Goal: Task Accomplishment & Management: Complete application form

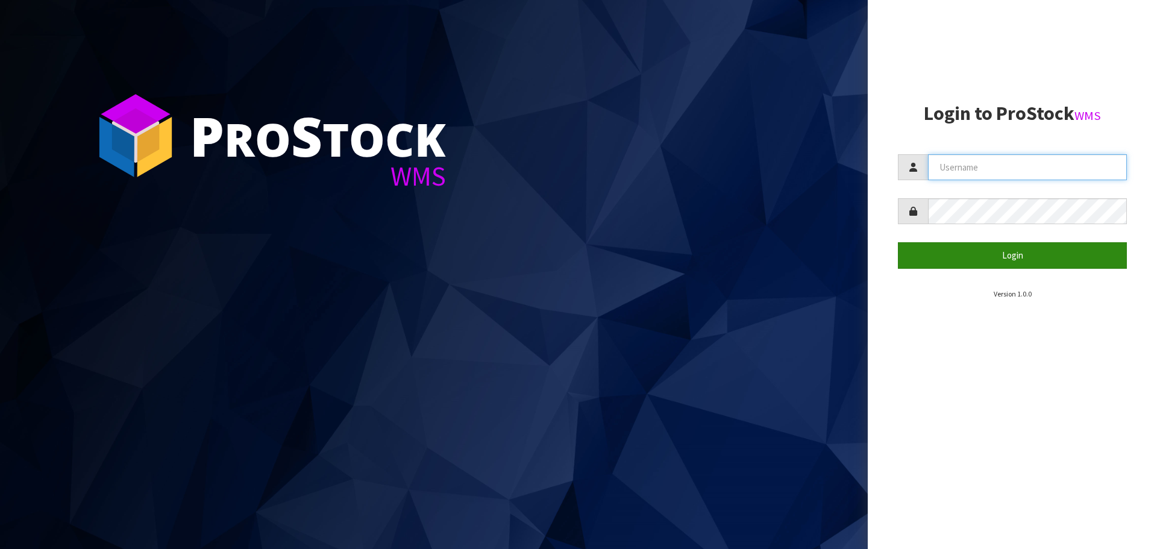
type input "[PERSON_NAME]"
click at [1027, 260] on button "Login" at bounding box center [1012, 255] width 229 height 26
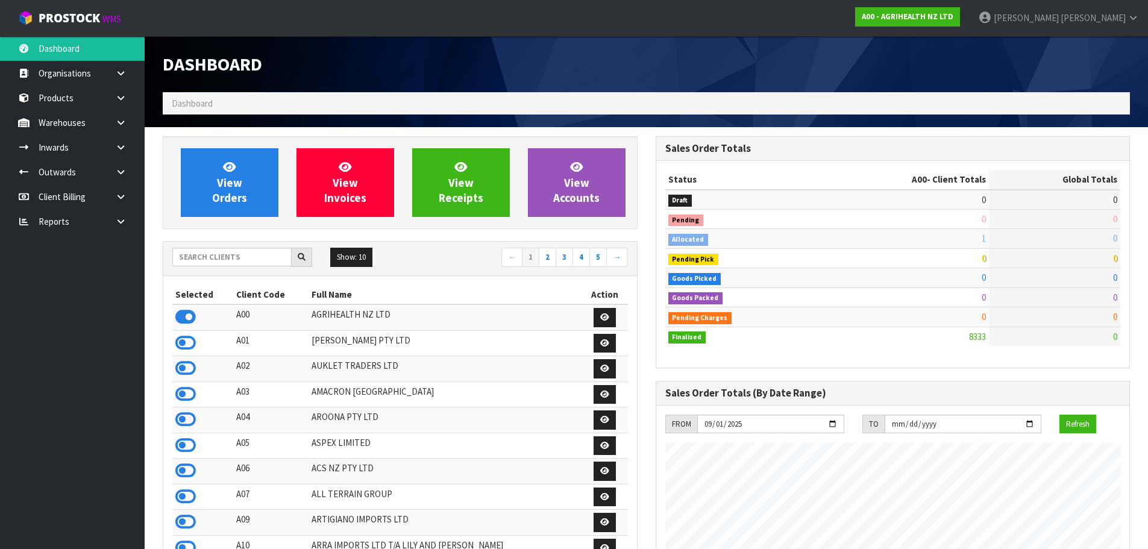
scroll to position [913, 492]
click at [203, 258] on input "text" at bounding box center [231, 257] width 119 height 19
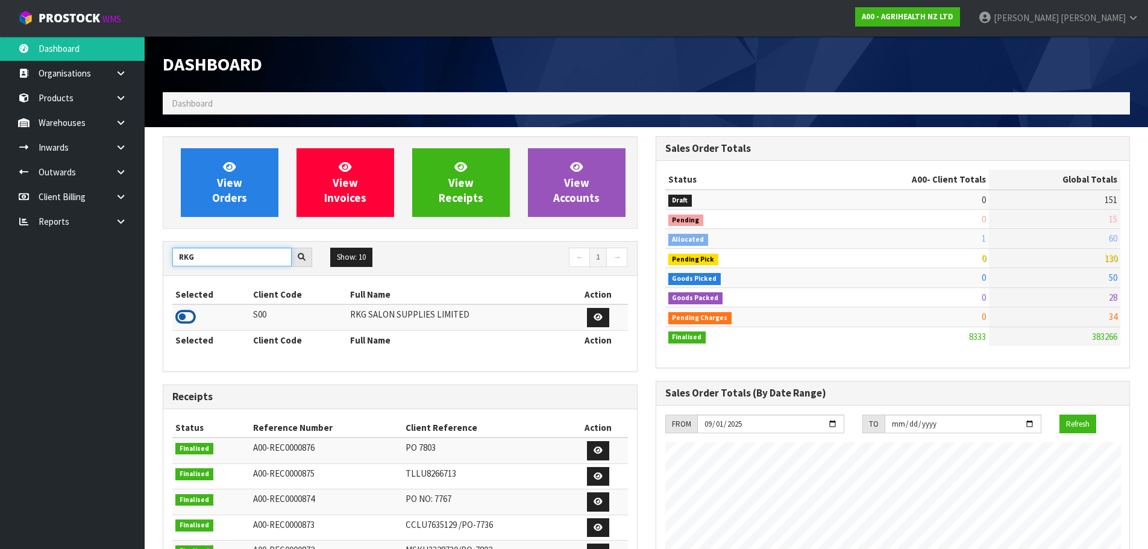
type input "RKG"
click at [186, 316] on icon at bounding box center [185, 317] width 20 height 18
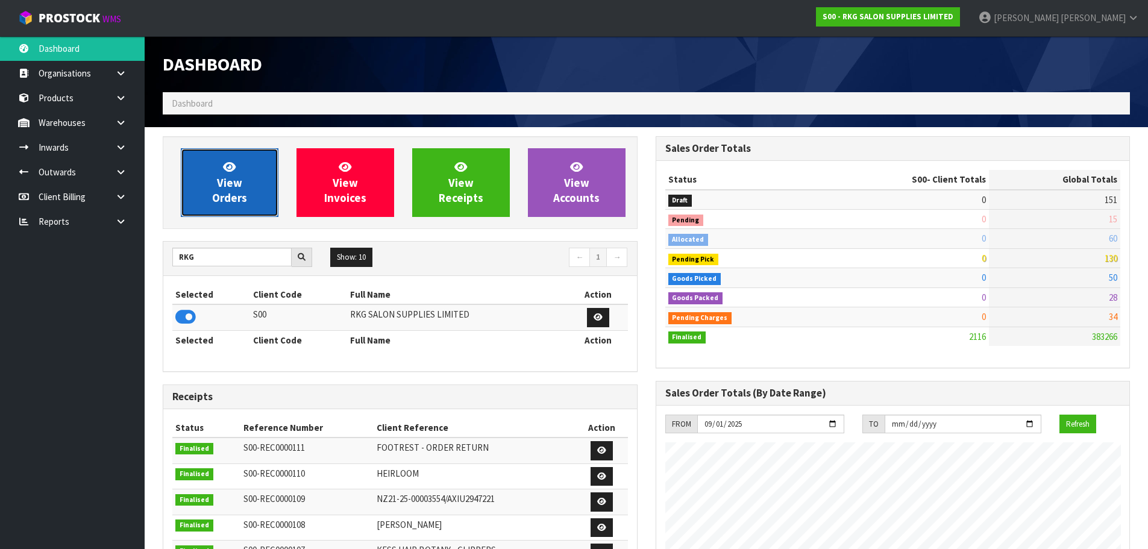
click at [235, 192] on span "View Orders" at bounding box center [229, 182] width 35 height 45
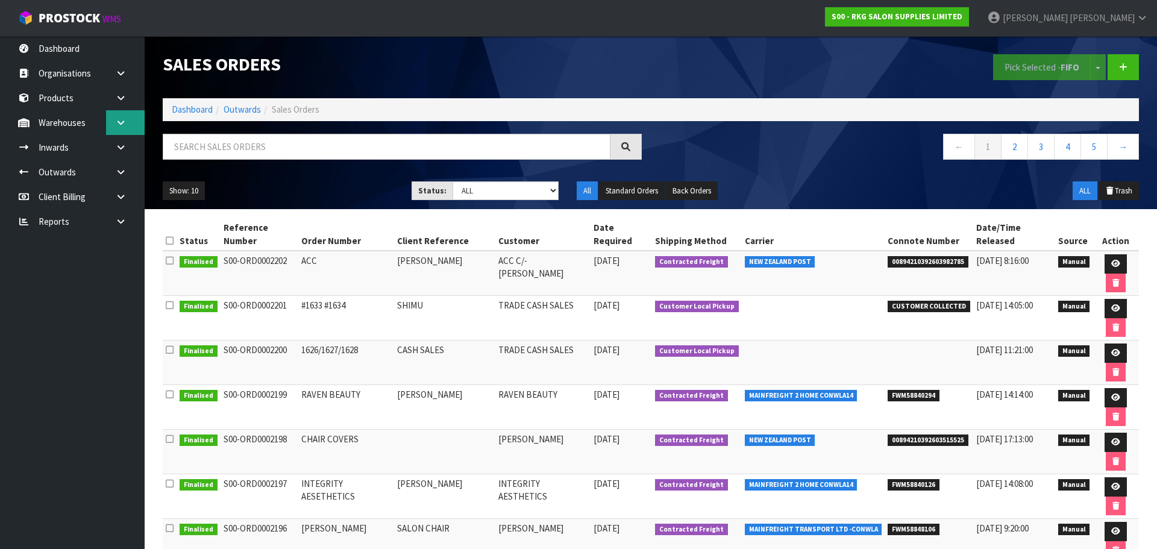
click at [122, 119] on icon at bounding box center [120, 122] width 11 height 9
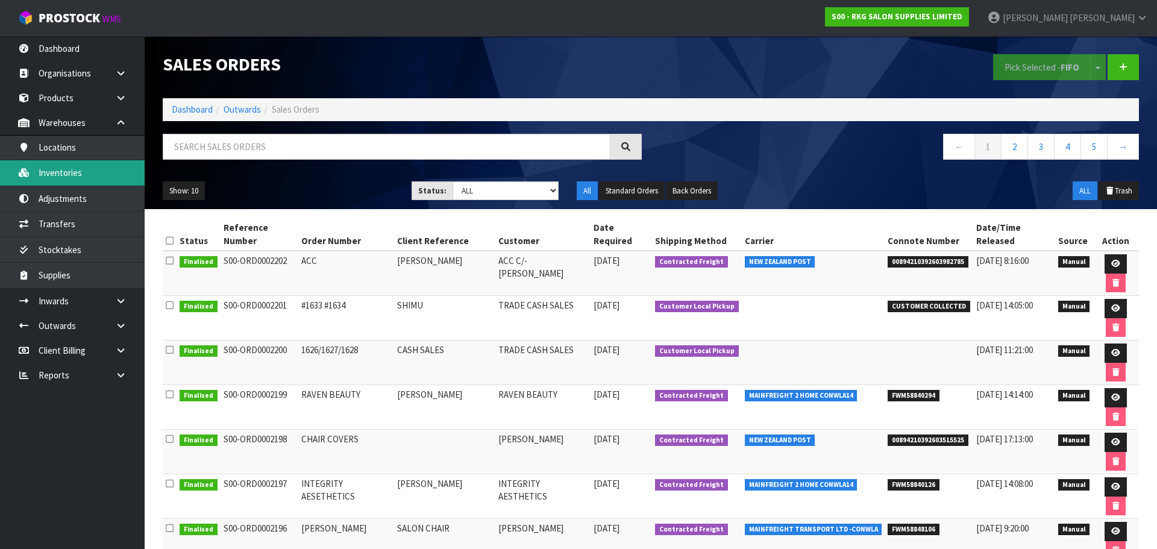
click at [76, 170] on link "Inventories" at bounding box center [72, 172] width 145 height 25
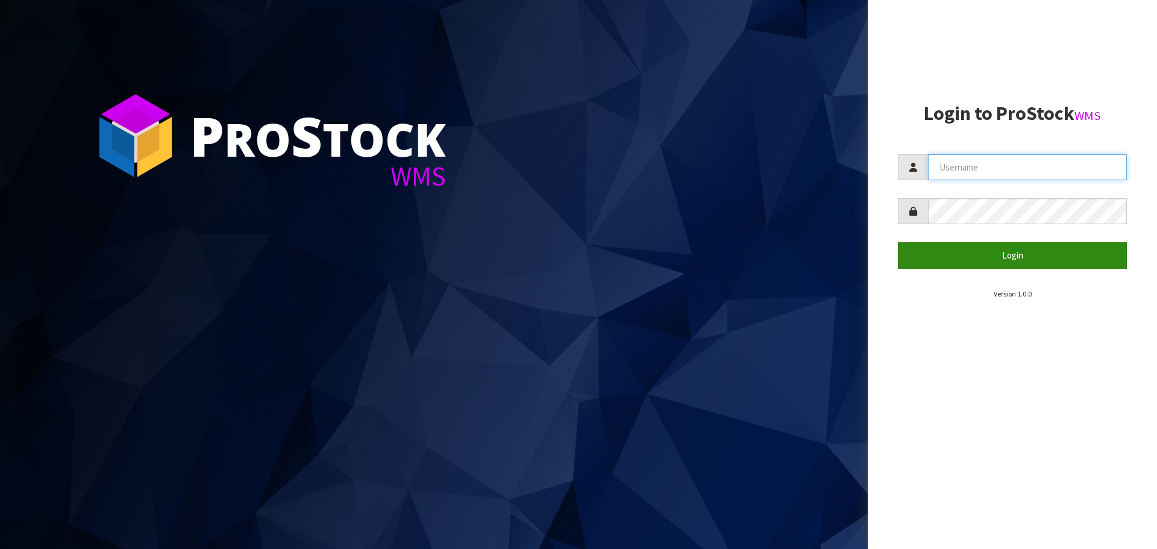
type input "[PERSON_NAME]"
click at [1007, 257] on button "Login" at bounding box center [1012, 255] width 229 height 26
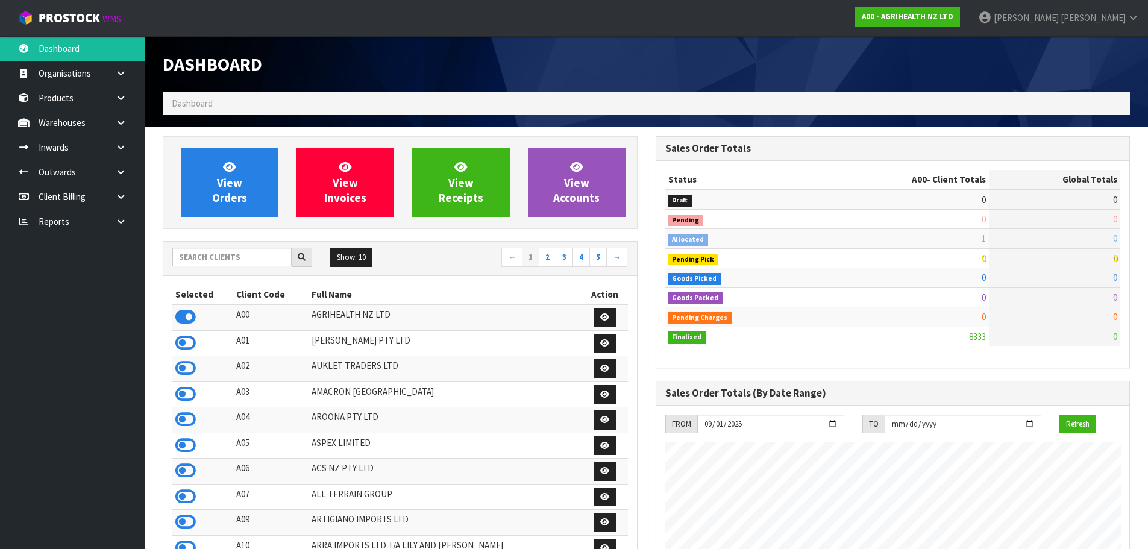
scroll to position [913, 492]
click at [254, 251] on input "text" at bounding box center [231, 257] width 119 height 19
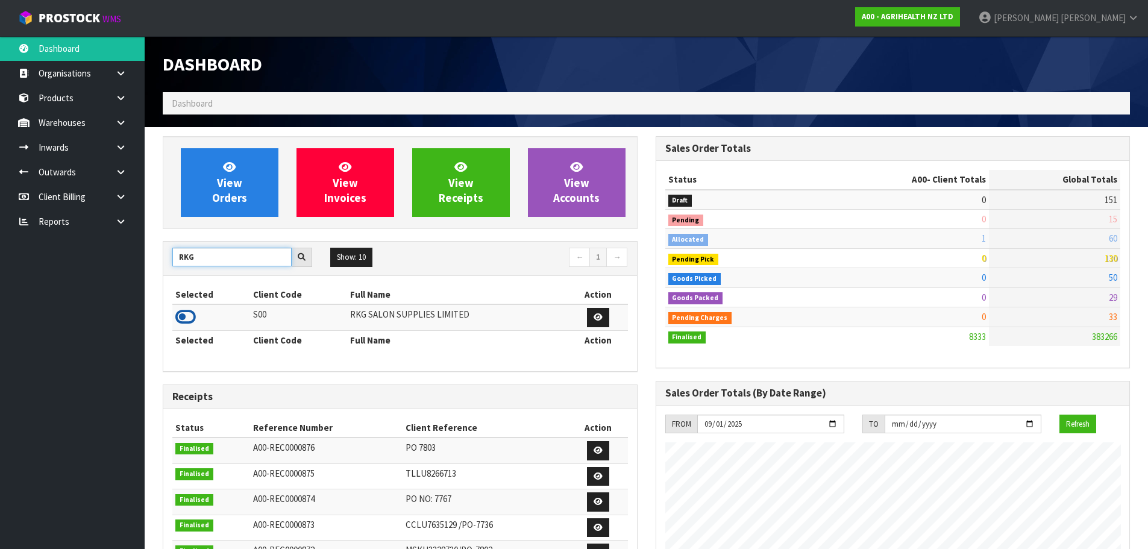
type input "RKG"
click at [192, 318] on icon at bounding box center [185, 317] width 20 height 18
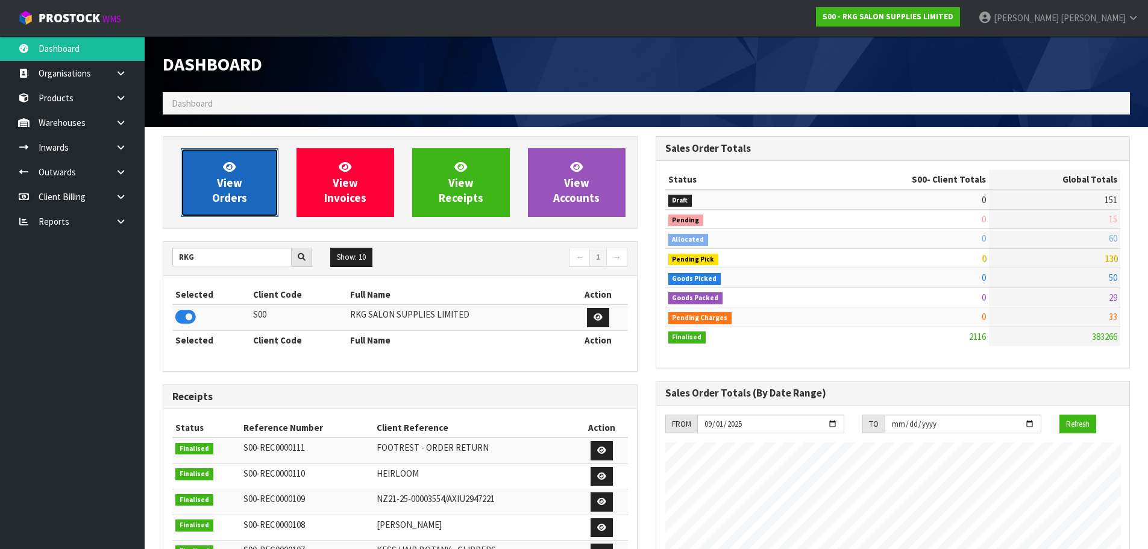
click at [239, 196] on span "View Orders" at bounding box center [229, 182] width 35 height 45
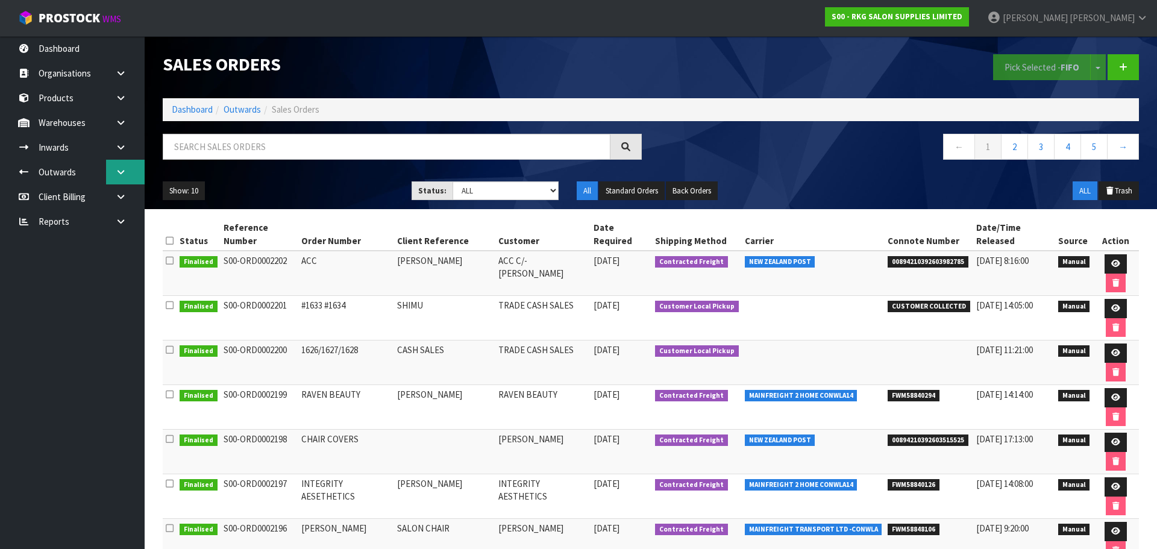
click at [124, 173] on icon at bounding box center [120, 172] width 11 height 9
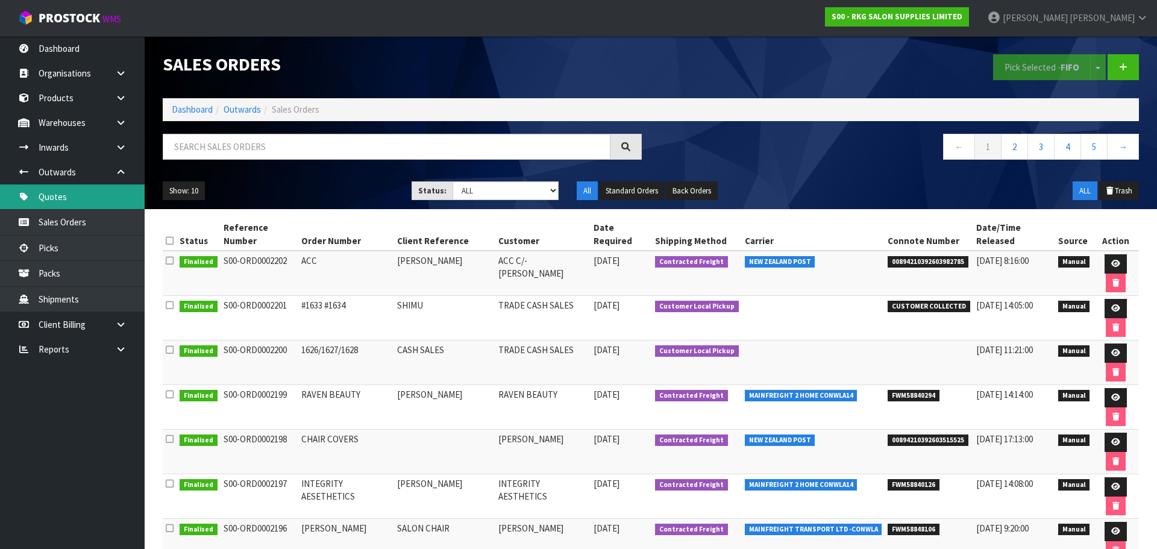
click at [60, 198] on link "Quotes" at bounding box center [72, 196] width 145 height 25
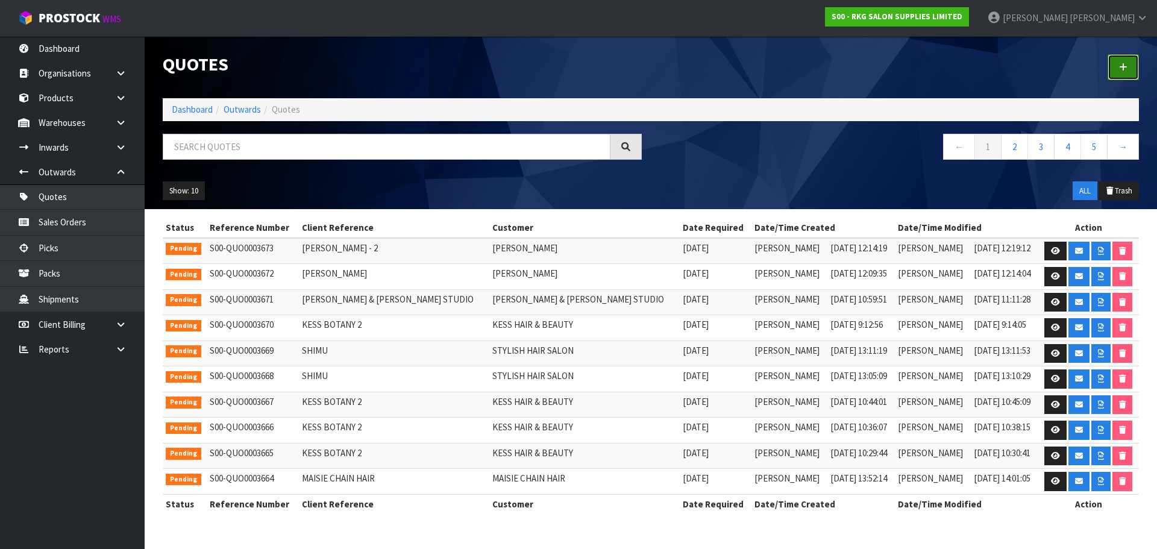
click at [1119, 68] on link at bounding box center [1123, 67] width 31 height 26
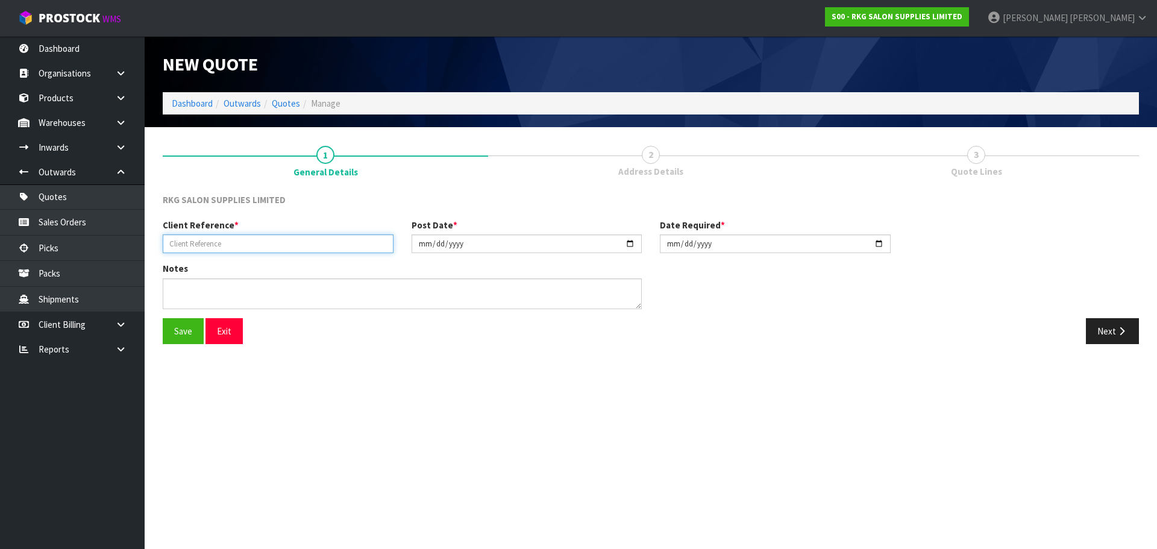
click at [224, 242] on input "text" at bounding box center [278, 243] width 231 height 19
type input "[PERSON_NAME] HAIR"
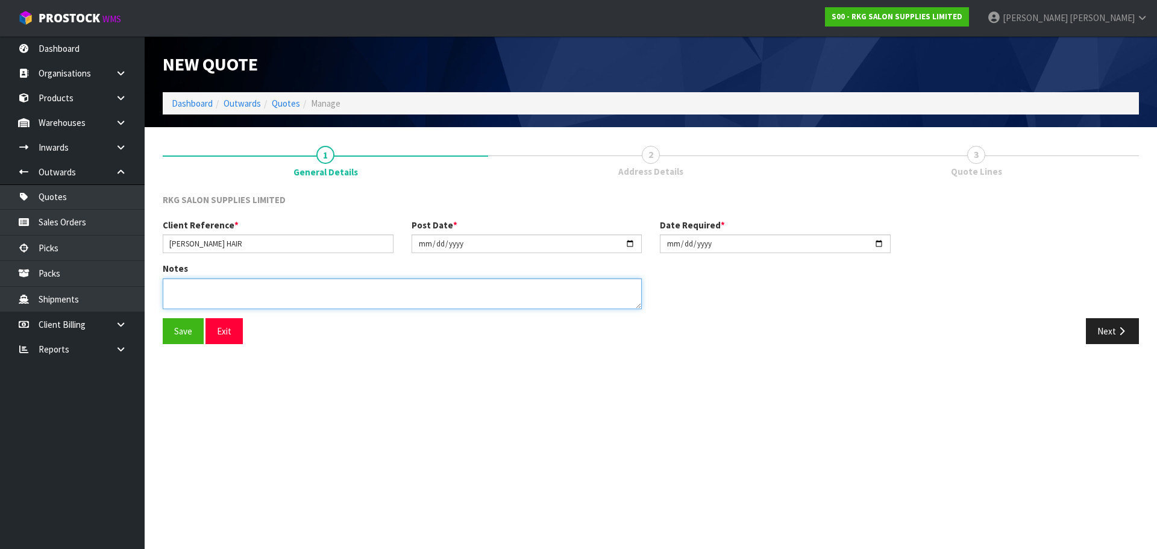
click at [189, 291] on textarea at bounding box center [402, 293] width 479 height 31
click at [172, 333] on button "Save" at bounding box center [183, 331] width 41 height 26
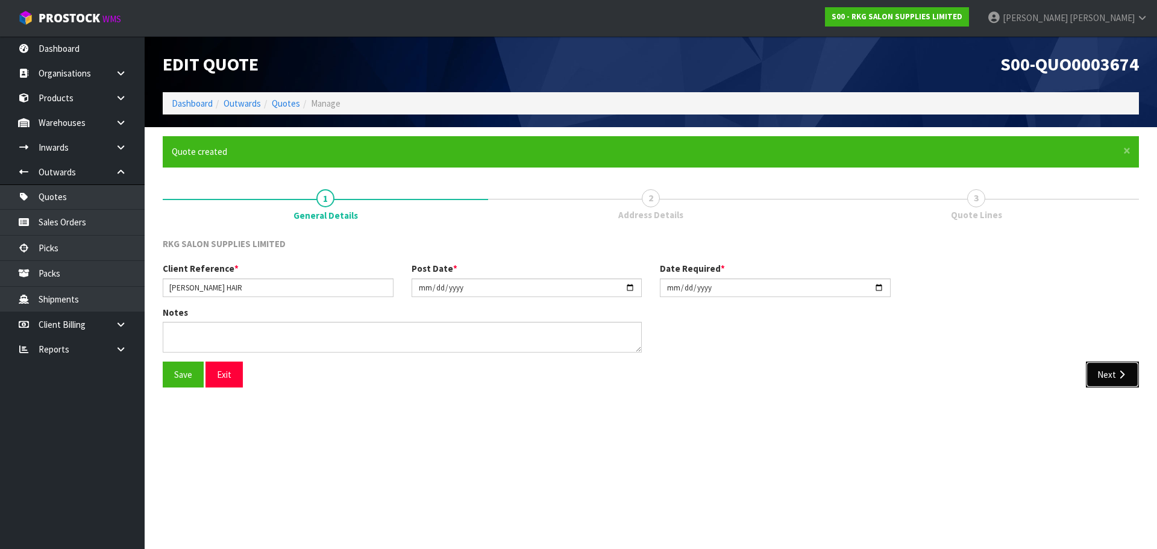
click at [1100, 374] on button "Next" at bounding box center [1112, 375] width 53 height 26
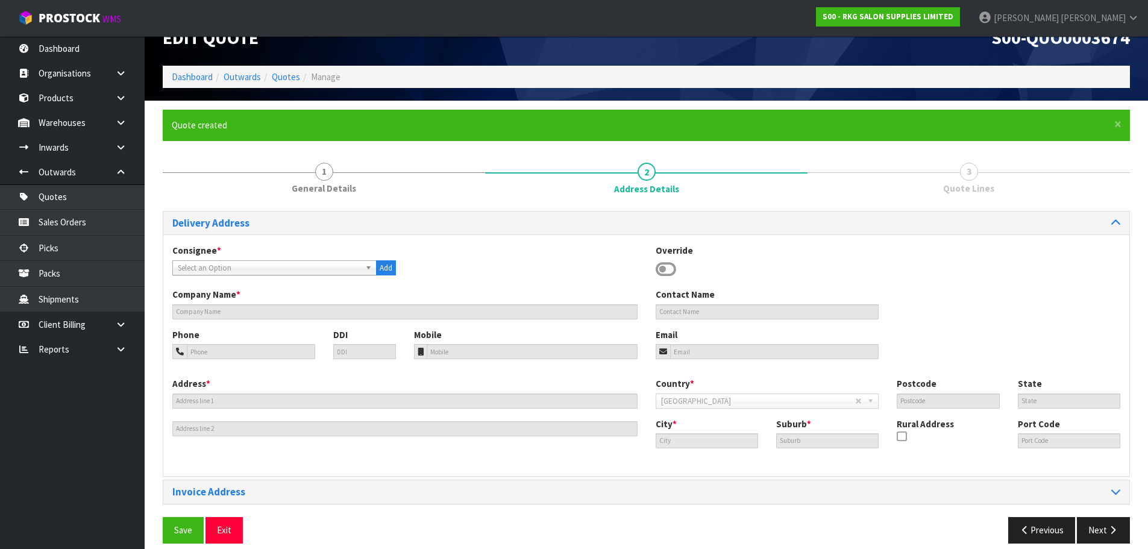
scroll to position [39, 0]
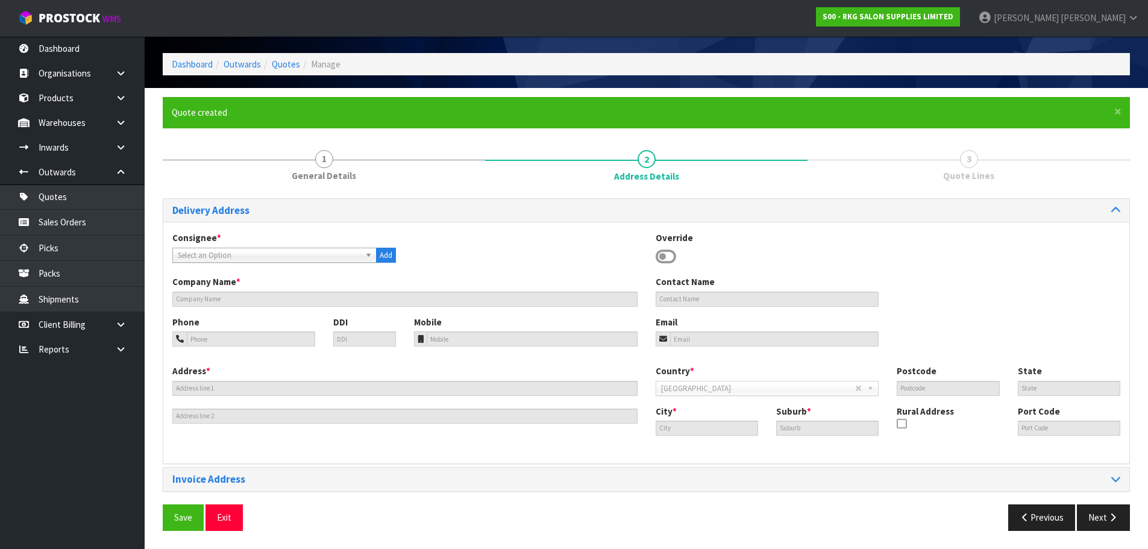
click at [668, 257] on icon at bounding box center [666, 257] width 20 height 18
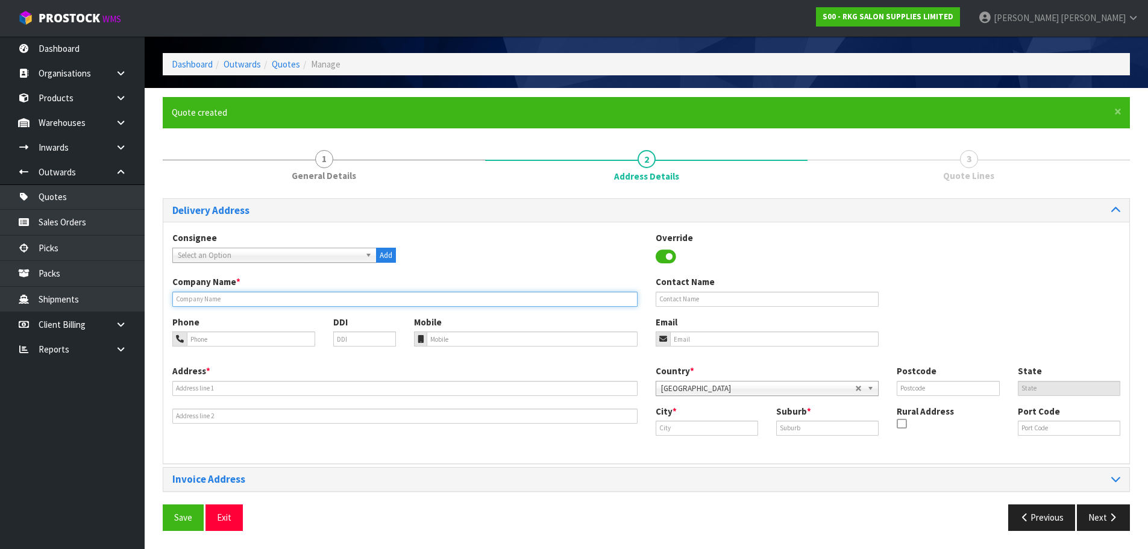
click at [260, 298] on input "text" at bounding box center [404, 299] width 465 height 15
type input "[PERSON_NAME] HAIR"
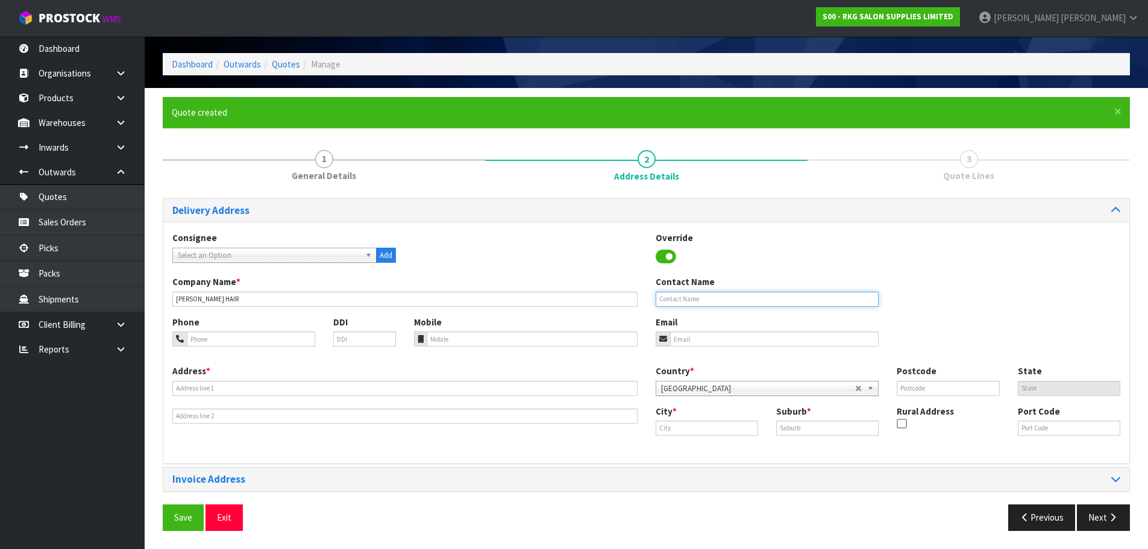
click at [707, 295] on input "text" at bounding box center [768, 299] width 224 height 15
type input "PAULA"
click at [233, 337] on input "tel" at bounding box center [251, 339] width 128 height 15
type input "021-0829-5255"
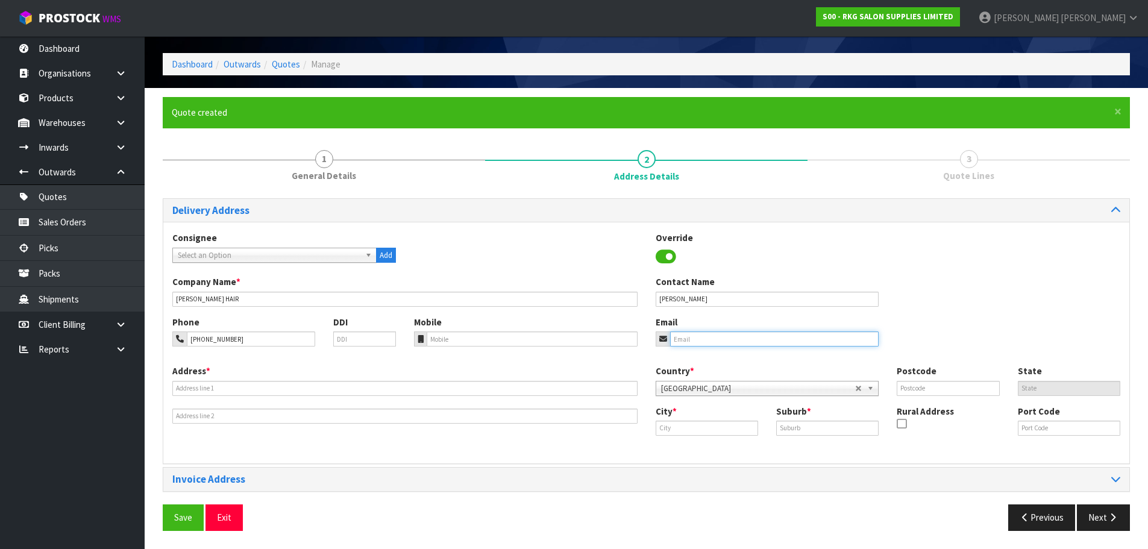
click at [687, 338] on input "email" at bounding box center [774, 339] width 209 height 15
type input "paulahair02@gmail.com"
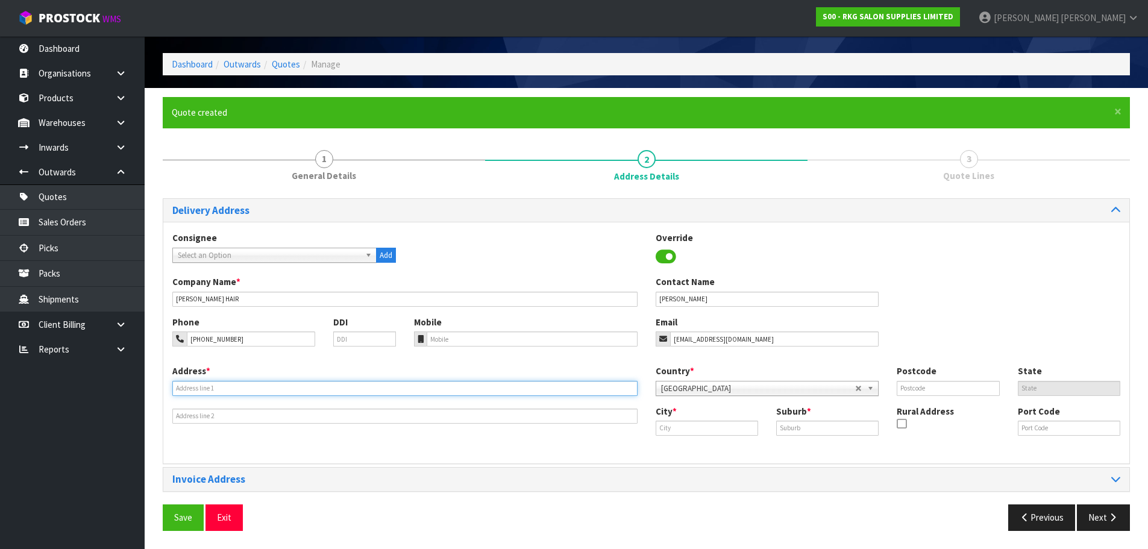
click at [215, 387] on input "text" at bounding box center [404, 388] width 465 height 15
type input "SHOP 20"
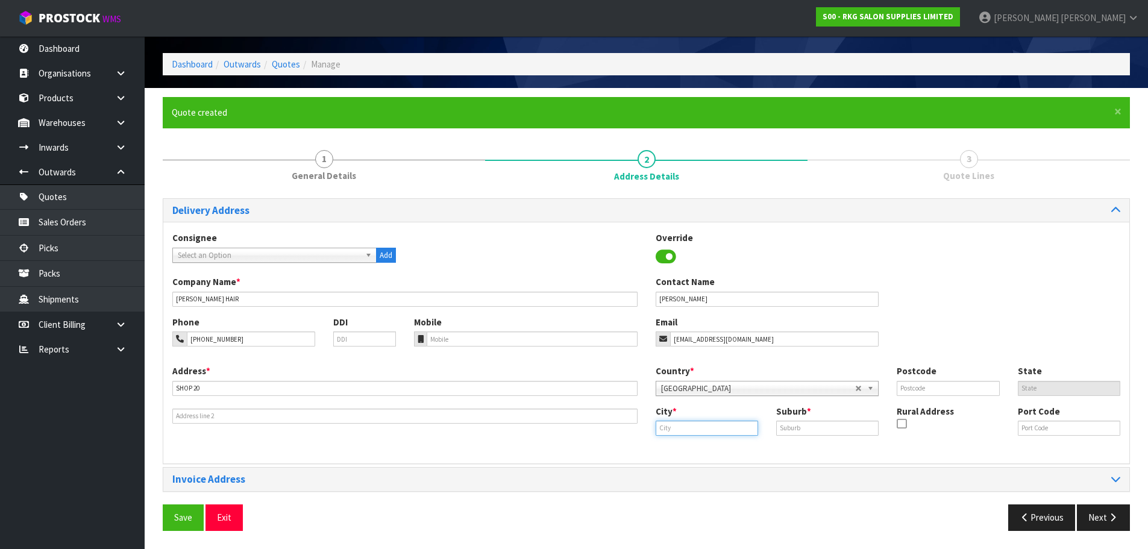
click at [702, 430] on input "text" at bounding box center [707, 428] width 102 height 15
click at [693, 450] on strong "Auckla" at bounding box center [681, 448] width 27 height 11
type input "[GEOGRAPHIC_DATA]"
click at [813, 429] on input "text" at bounding box center [827, 428] width 102 height 15
type input "CBD"
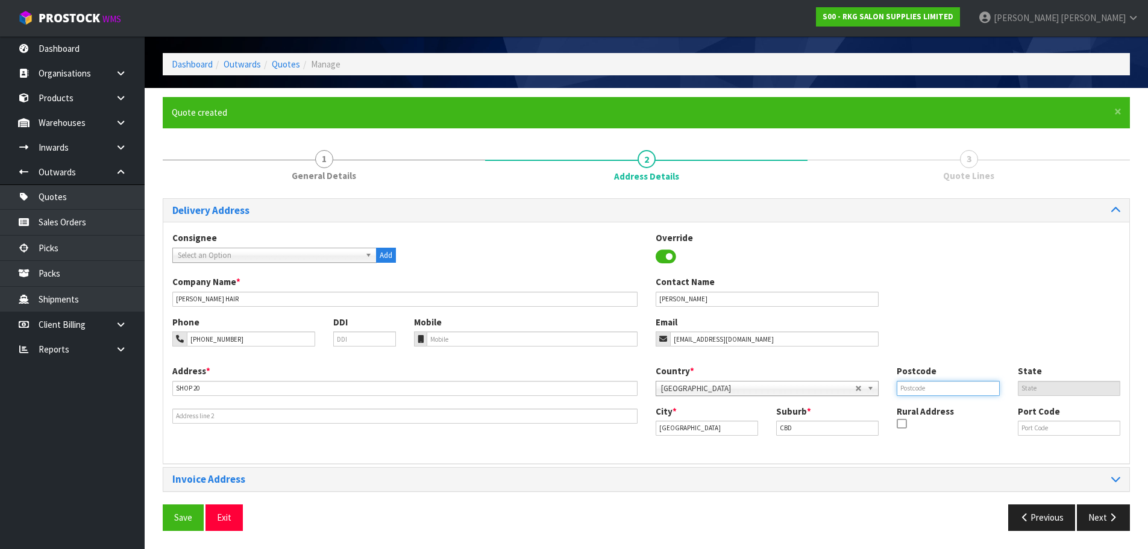
click at [910, 388] on input "text" at bounding box center [948, 388] width 102 height 15
type input "1010"
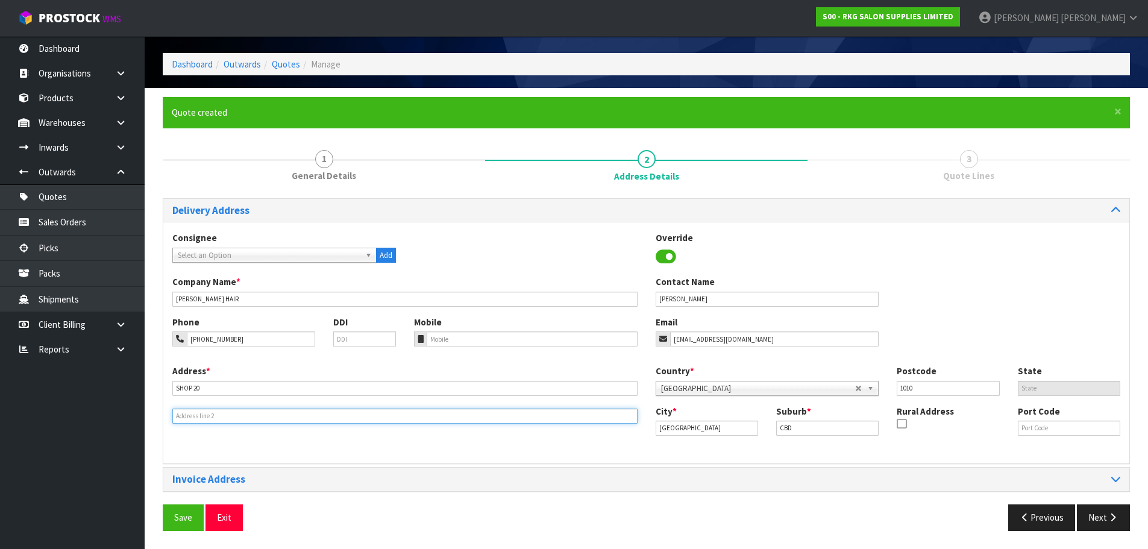
click at [190, 414] on input "text" at bounding box center [404, 416] width 465 height 15
type input "STRAND ARCADE"
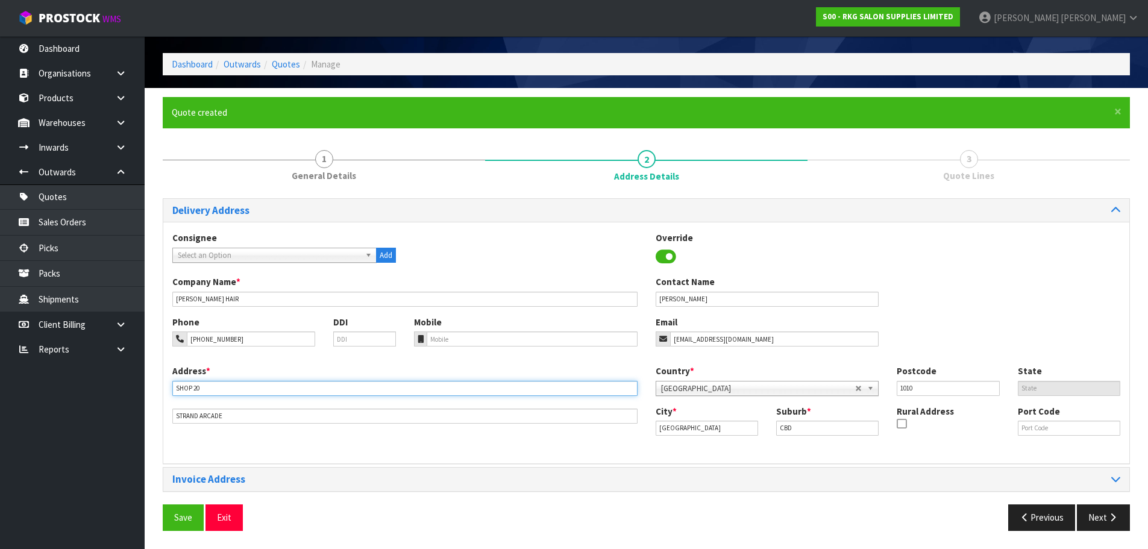
click at [228, 390] on input "SHOP 20" at bounding box center [404, 388] width 465 height 15
type input "SHOP 20, 233 QUEENS ST"
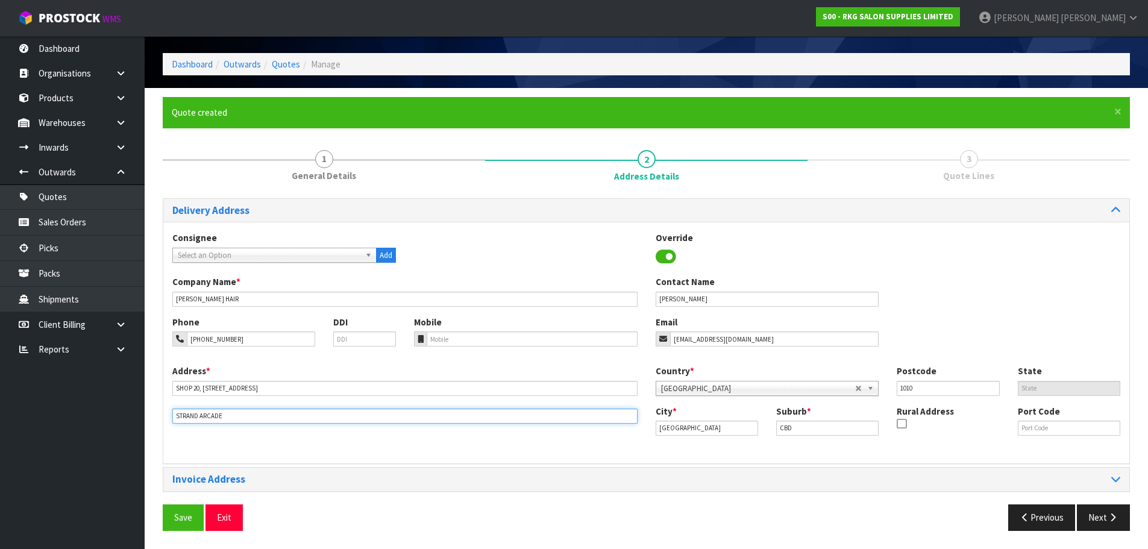
click at [228, 415] on input "STRAND ARCADE" at bounding box center [404, 416] width 465 height 15
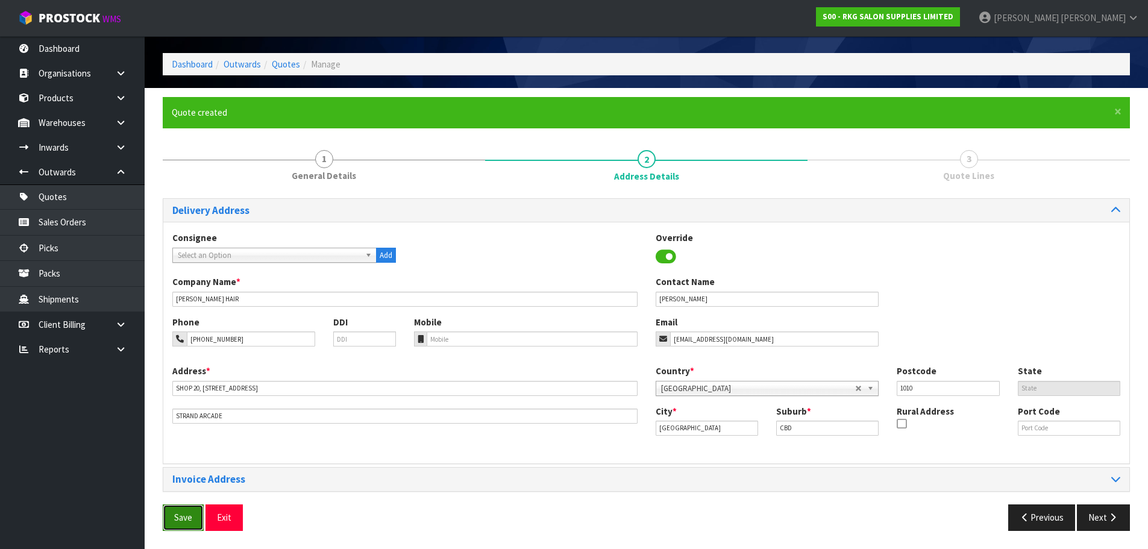
click at [186, 514] on button "Save" at bounding box center [183, 518] width 41 height 26
click at [1098, 520] on button "Next" at bounding box center [1103, 518] width 53 height 26
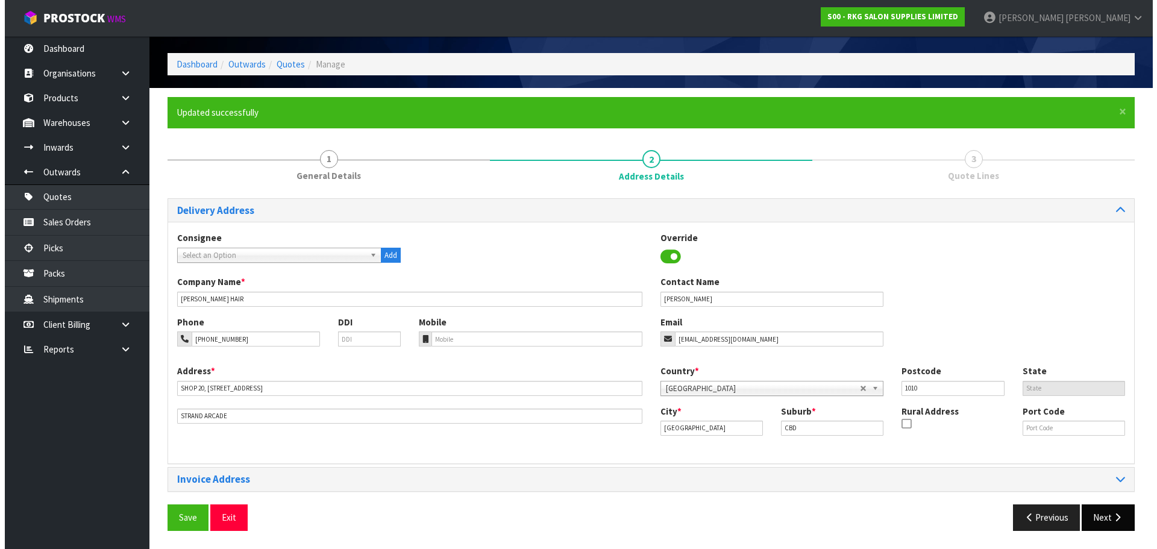
scroll to position [0, 0]
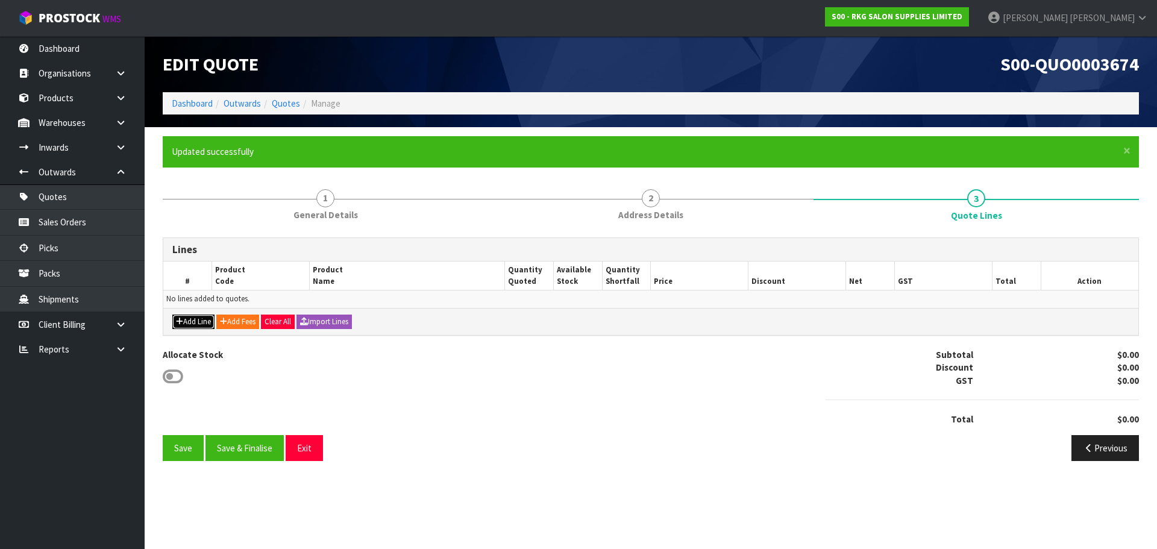
click at [188, 323] on button "Add Line" at bounding box center [193, 322] width 42 height 14
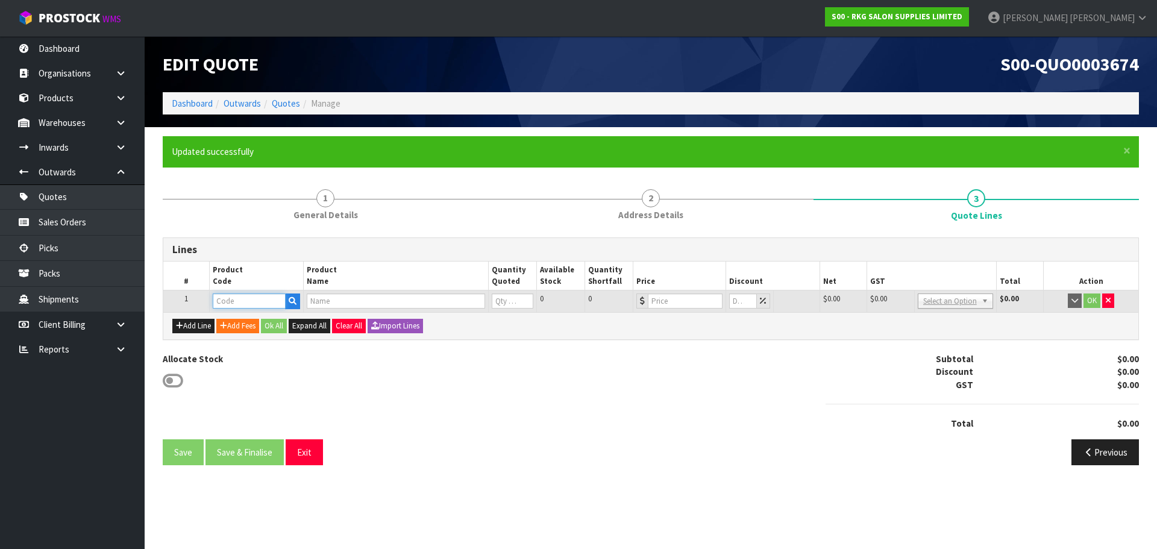
click at [229, 304] on input "text" at bounding box center [249, 301] width 72 height 15
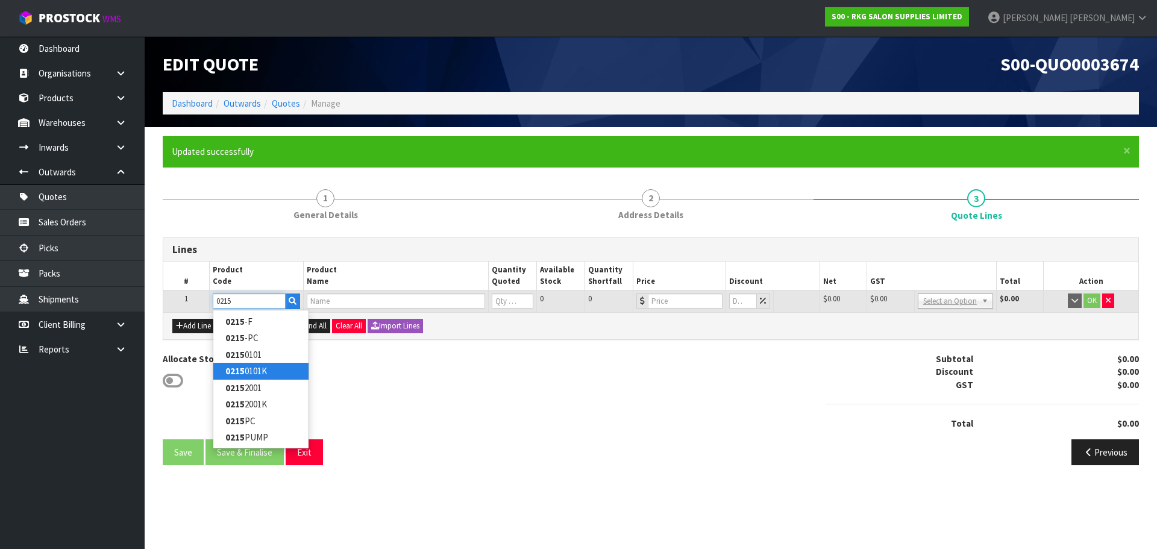
type input "0215"
click at [257, 370] on link "0215 0101K" at bounding box center [260, 371] width 95 height 16
type input "02150101K"
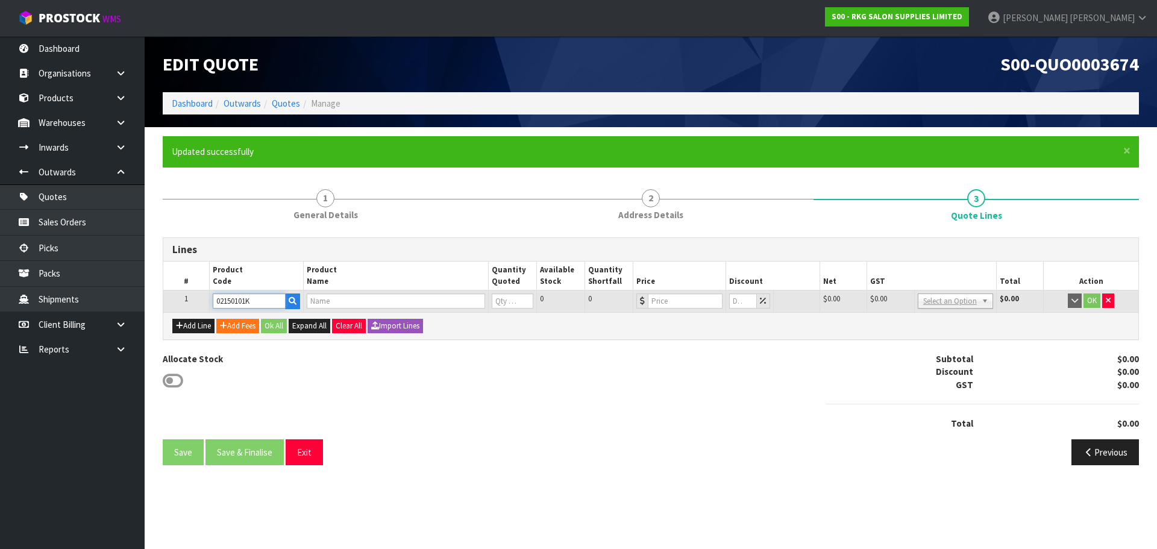
type input "GOSFORD SALON CHAIR BLACK"
type input "0"
type input "595"
type input "0"
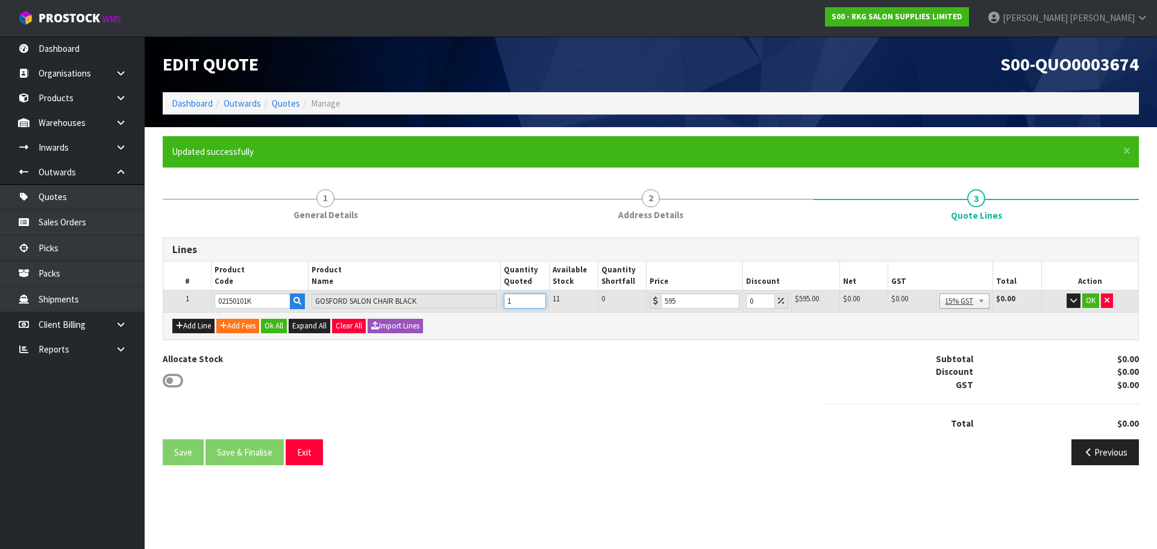
click at [536, 299] on input "1" at bounding box center [525, 301] width 42 height 15
click at [536, 299] on input "2" at bounding box center [525, 301] width 42 height 15
type input "3"
click at [536, 299] on input "3" at bounding box center [525, 301] width 42 height 15
click at [761, 297] on input "0.001" at bounding box center [760, 301] width 28 height 15
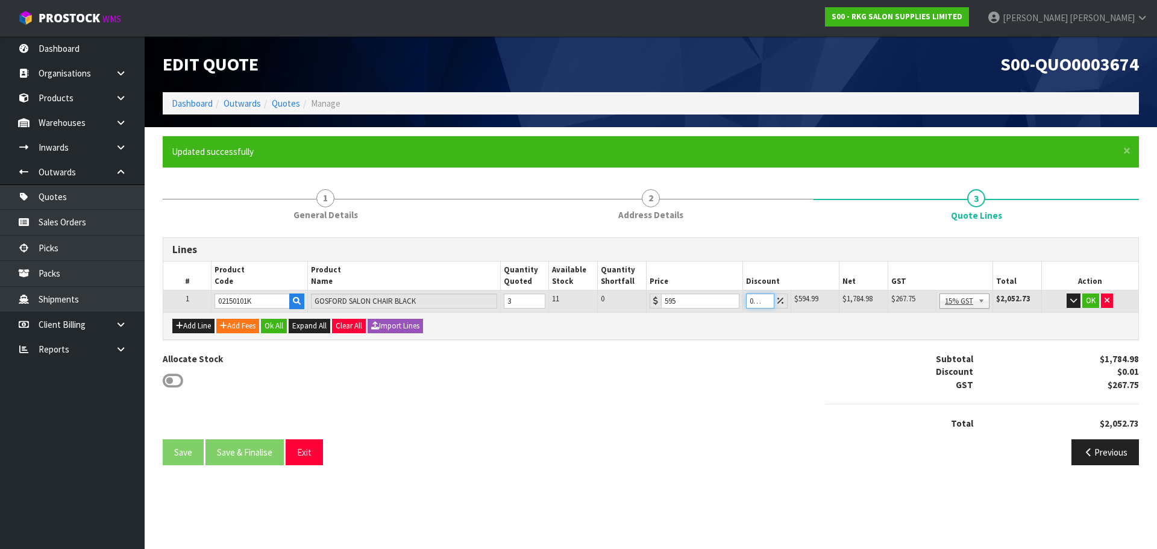
drag, startPoint x: 756, startPoint y: 301, endPoint x: 733, endPoint y: 308, distance: 24.4
click at [733, 308] on tr "1 02150101K GOSFORD SALON CHAIR BLACK 3 11 0 595 0.001 $594.99 $0.01 $1,784.98 …" at bounding box center [650, 302] width 975 height 22
type input "20"
click at [1095, 300] on button "OK" at bounding box center [1091, 301] width 17 height 14
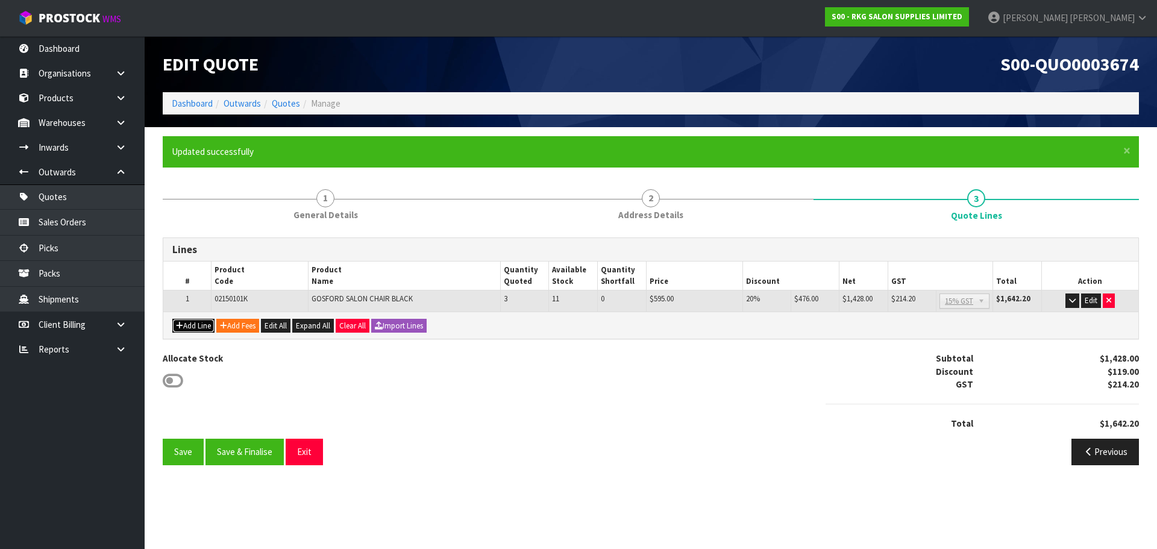
click at [197, 327] on button "Add Line" at bounding box center [193, 326] width 42 height 14
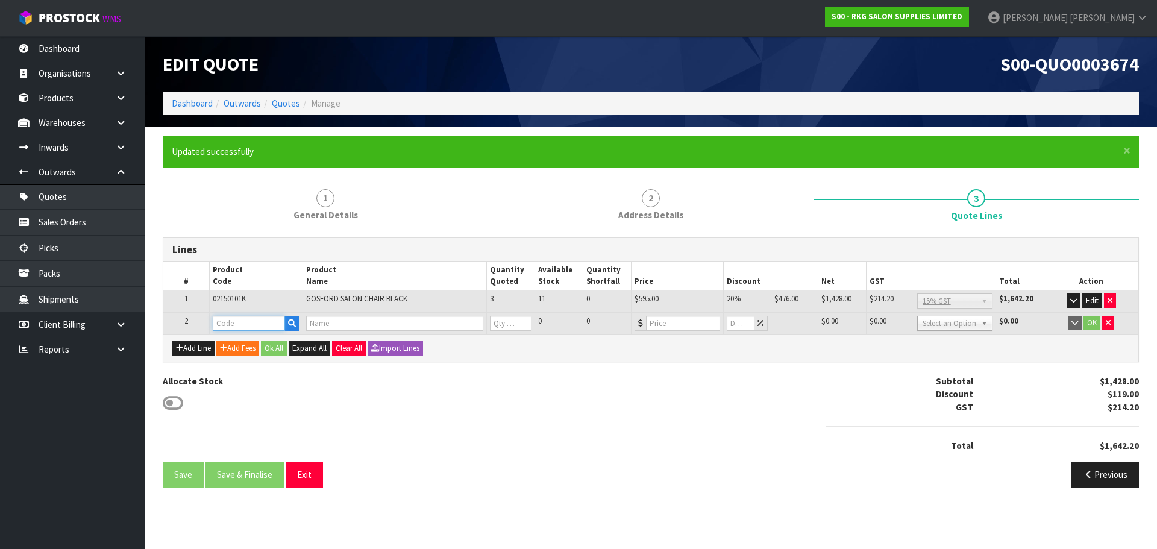
click at [230, 325] on input "text" at bounding box center [249, 323] width 72 height 15
click at [236, 318] on input "text" at bounding box center [249, 323] width 72 height 15
type input "0004"
click at [261, 341] on link "0004 0100" at bounding box center [260, 344] width 95 height 16
type input "00040100"
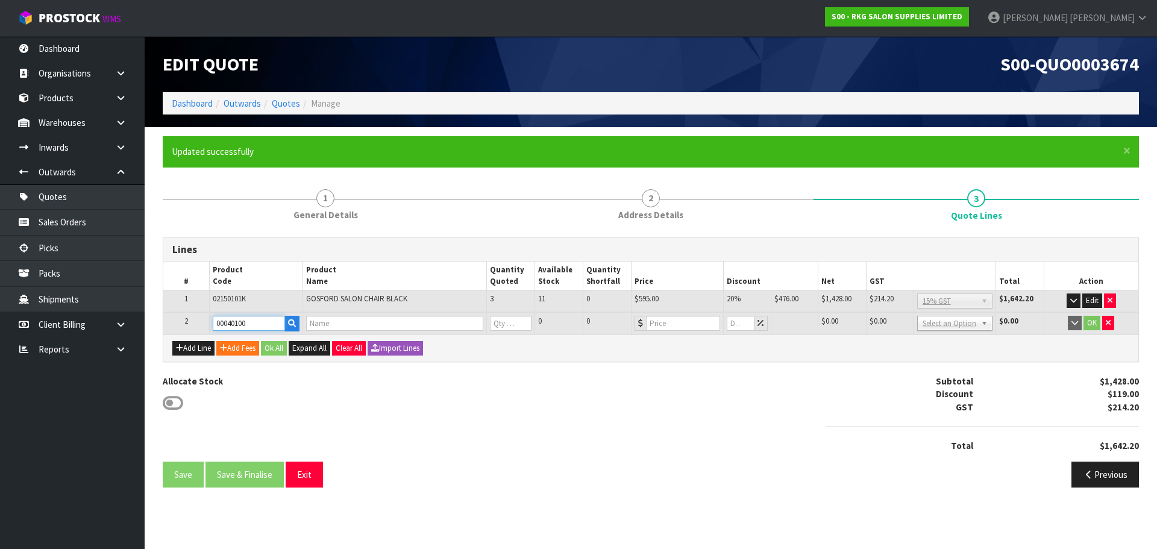
type input "BOOSTER SEAT SQUARE (OLD CODE USE 00090101)"
type input "0"
type input "59"
type input "0"
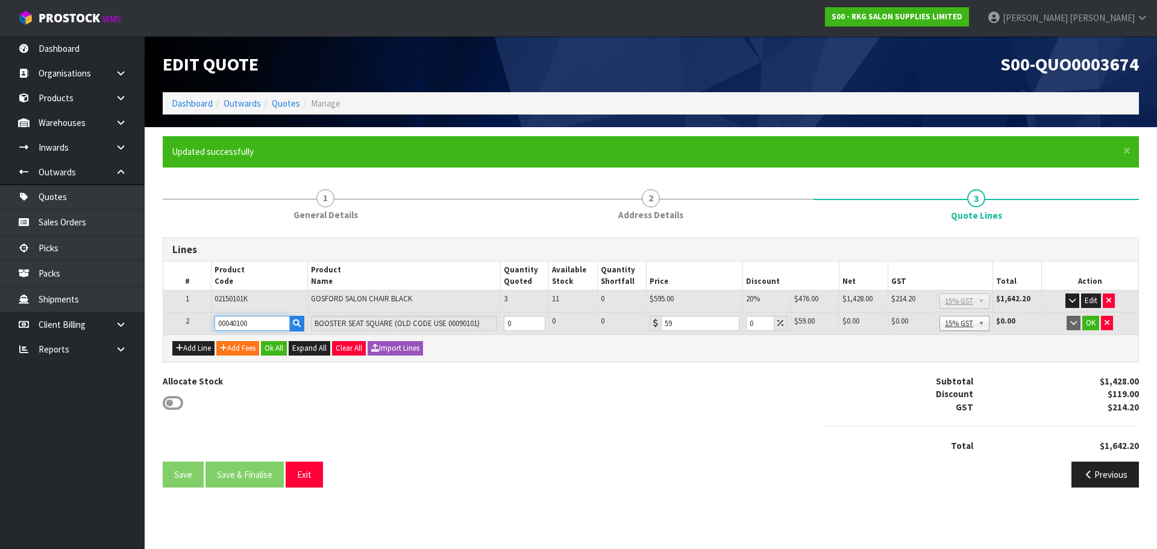
drag, startPoint x: 263, startPoint y: 325, endPoint x: 219, endPoint y: 327, distance: 44.0
click at [219, 327] on input "00040100" at bounding box center [252, 323] width 75 height 15
type input "0004"
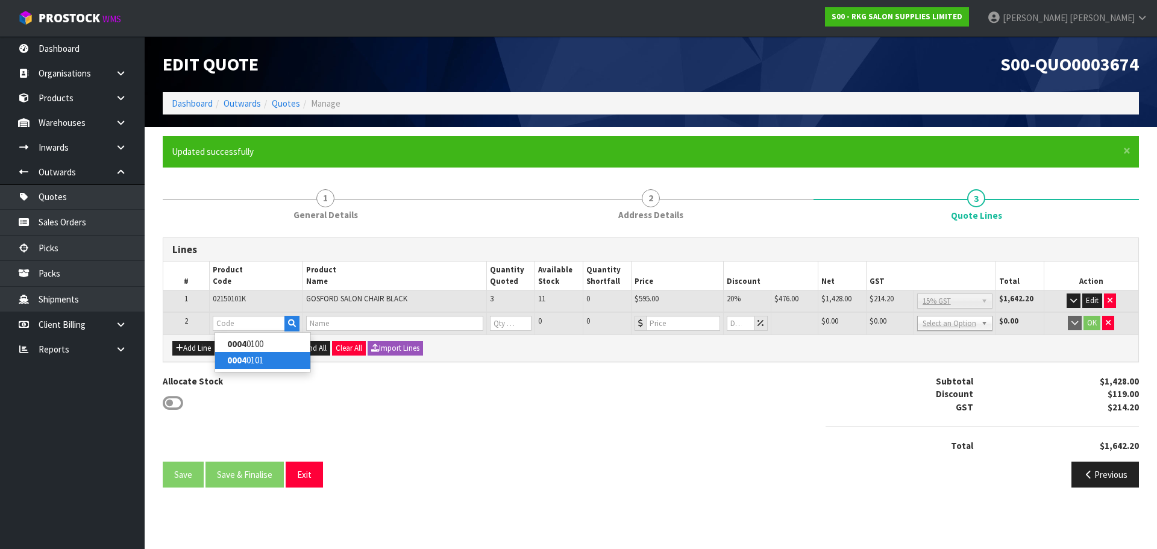
click at [244, 364] on strong "0004" at bounding box center [236, 359] width 19 height 11
type input "00040101"
type input "ANTI FATIGUE MAT - OVAL FOR ROUND BASE"
type input "0"
type input "129"
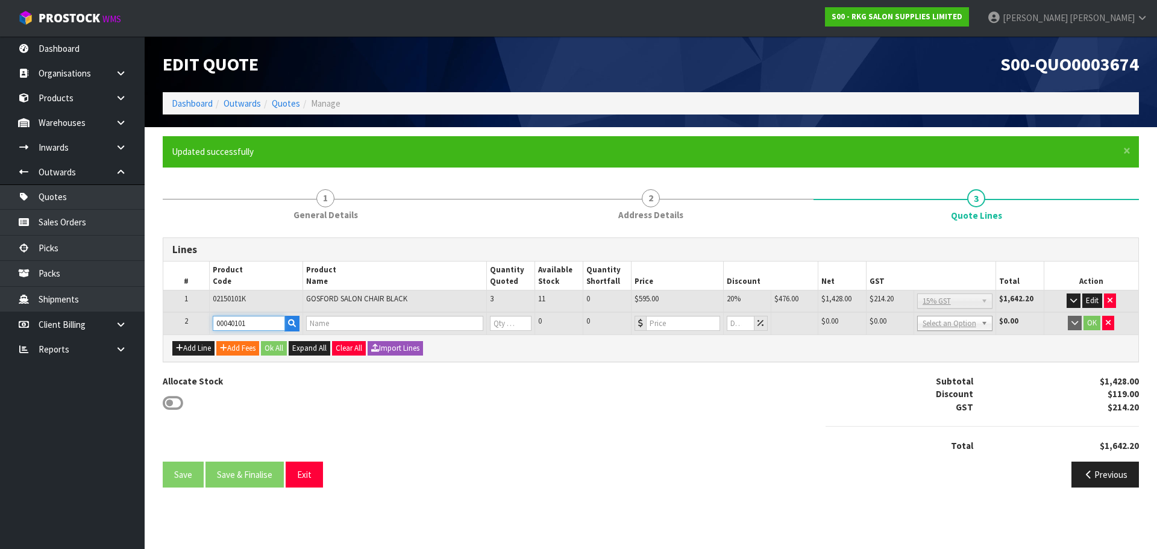
type input "0"
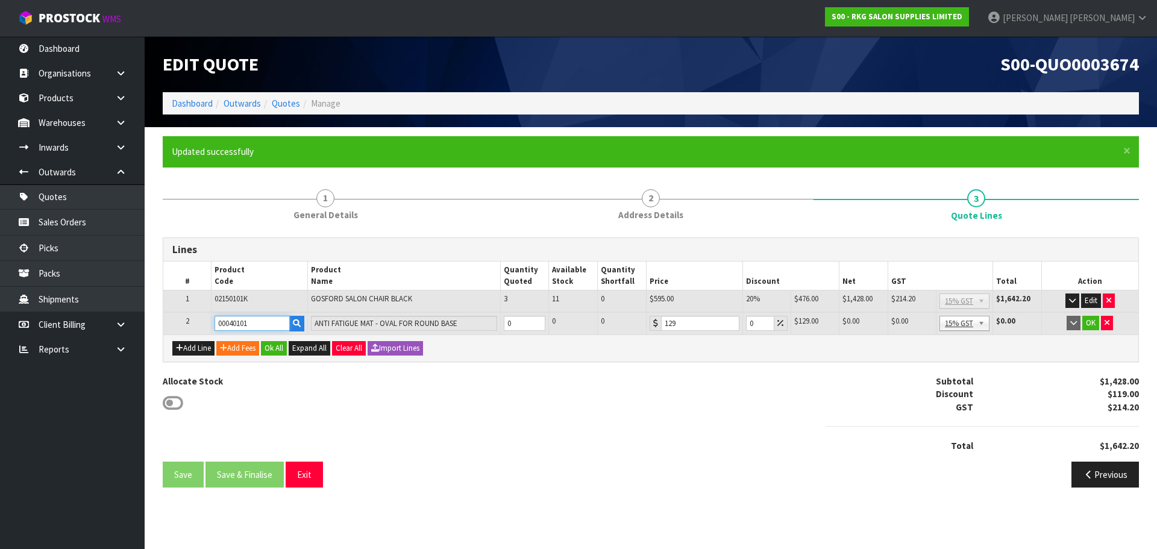
drag, startPoint x: 262, startPoint y: 323, endPoint x: 207, endPoint y: 322, distance: 54.3
click at [207, 322] on tr "2 00040101 ANTI FATIGUE MAT - OVAL FOR ROUND BASE 0 0 0 129 0 $129.00 $0.00 $0.…" at bounding box center [650, 323] width 975 height 22
type input "0004"
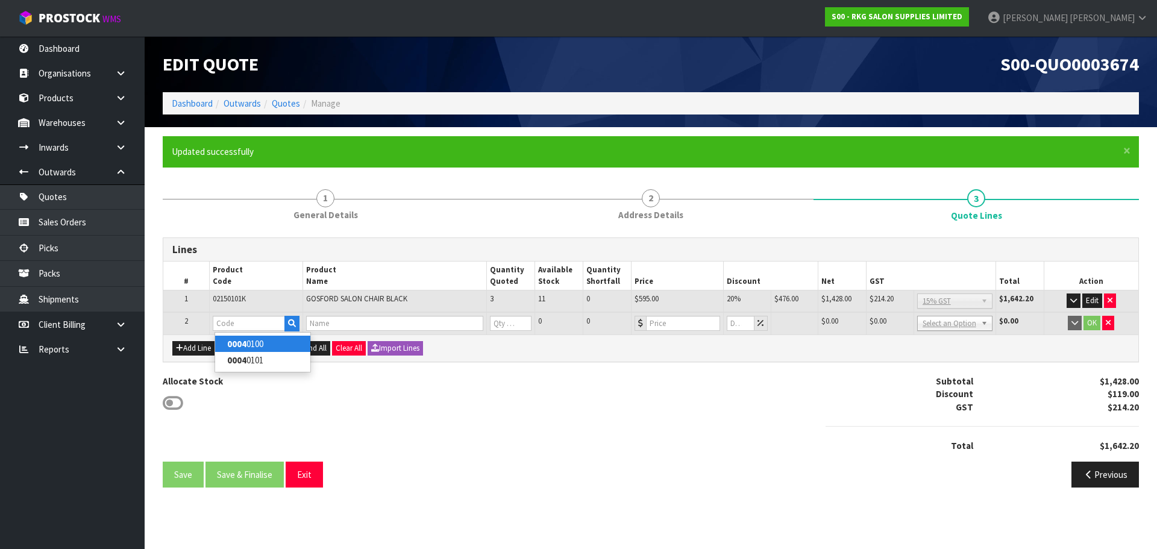
click at [243, 344] on strong "0004" at bounding box center [236, 343] width 19 height 11
type input "00040100"
type input "BOOSTER SEAT SQUARE (OLD CODE USE 00090101)"
type input "0"
type input "59"
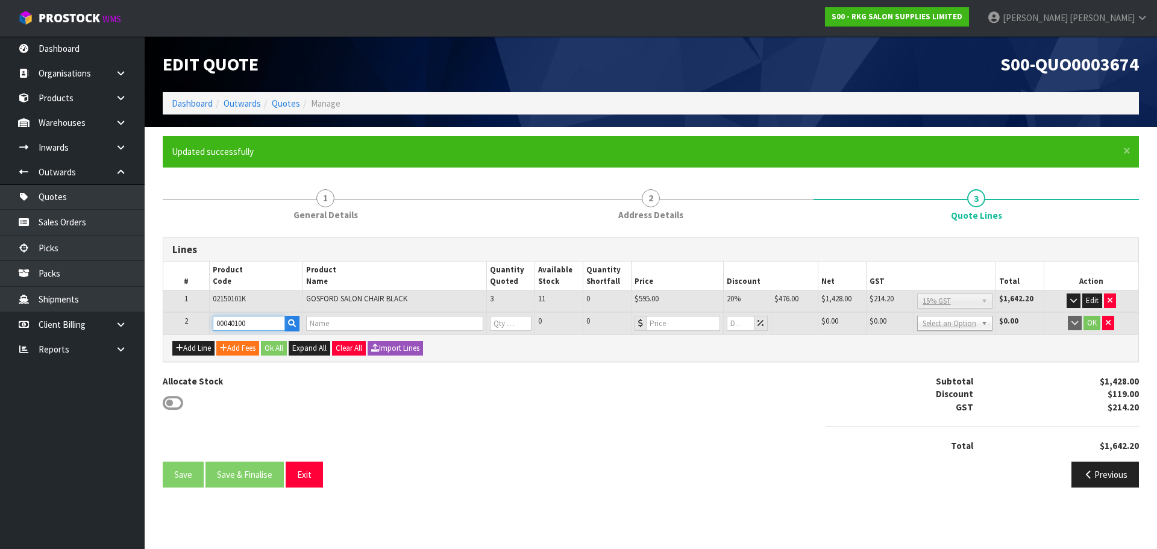
type input "0"
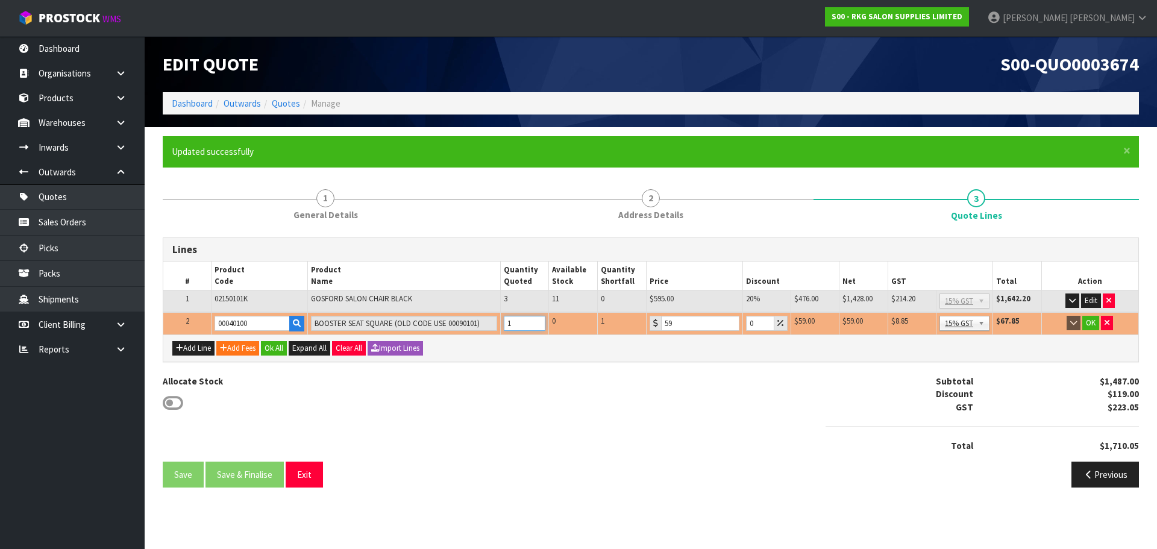
type input "1"
click at [538, 320] on input "1" at bounding box center [525, 323] width 42 height 15
drag, startPoint x: 263, startPoint y: 323, endPoint x: 200, endPoint y: 323, distance: 63.9
click at [200, 323] on tr "2 00040100 BOOSTER SEAT SQUARE (OLD CODE USE 00090101) 1 0 1 59 0 $59.00 $0.00 …" at bounding box center [650, 323] width 975 height 22
paste input "90101"
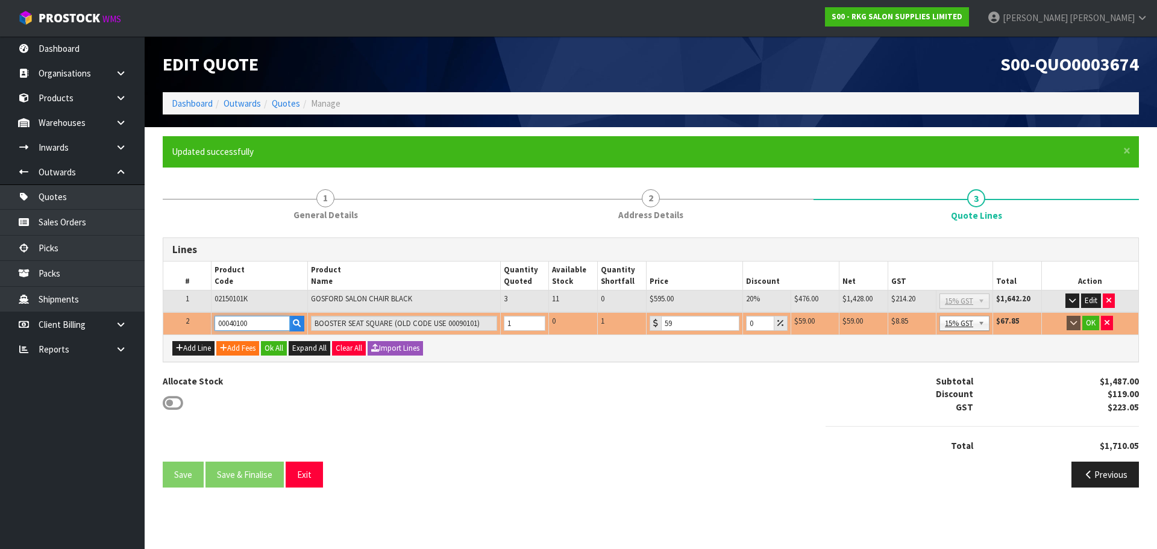
type input "00090101"
type input "BOOSTER - SQUARE WITH FLAP - BLACK"
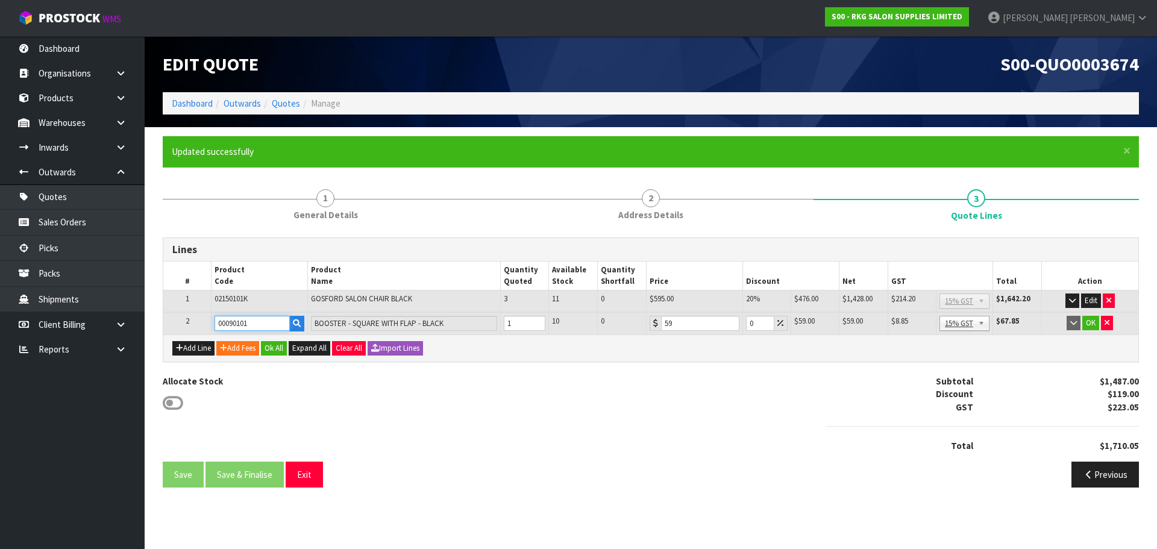
type input "00090101"
drag, startPoint x: 757, startPoint y: 322, endPoint x: 745, endPoint y: 326, distance: 12.6
click at [746, 326] on input "0" at bounding box center [760, 323] width 28 height 15
type input "5"
click at [1092, 322] on button "OK" at bounding box center [1091, 323] width 17 height 14
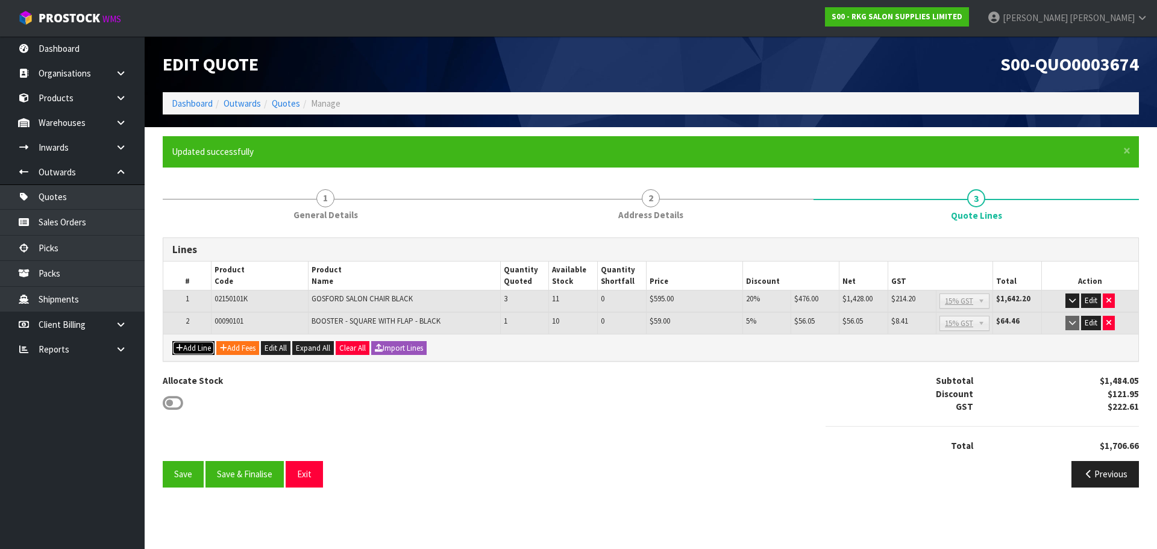
click at [189, 347] on button "Add Line" at bounding box center [193, 348] width 42 height 14
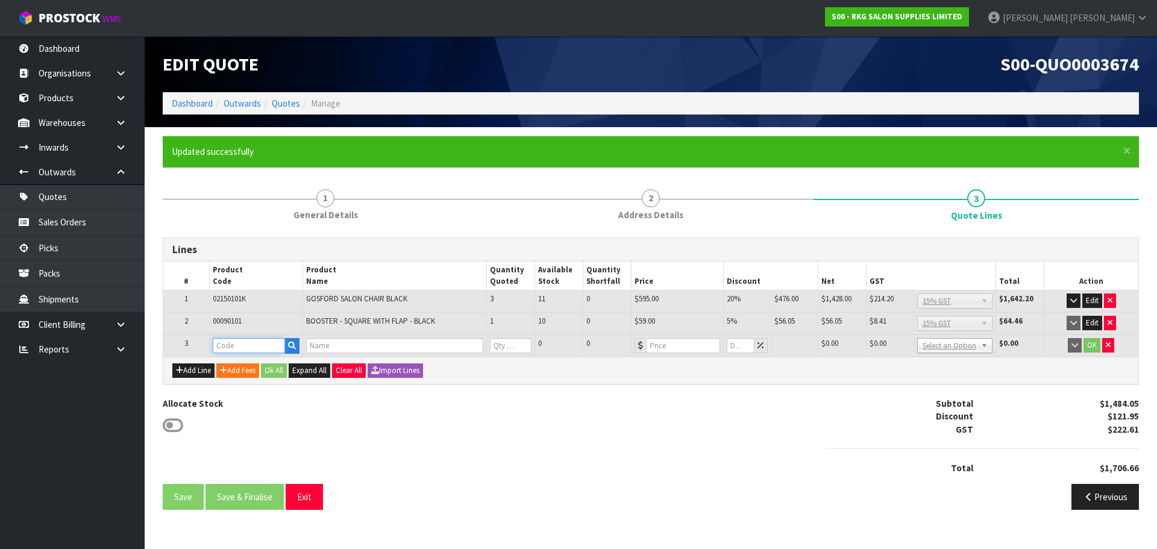
click at [228, 344] on input "text" at bounding box center [249, 345] width 72 height 15
type input "02L"
drag, startPoint x: 230, startPoint y: 365, endPoint x: 277, endPoint y: 372, distance: 47.0
click at [231, 365] on strong "02L" at bounding box center [232, 365] width 14 height 11
type input "02LC01"
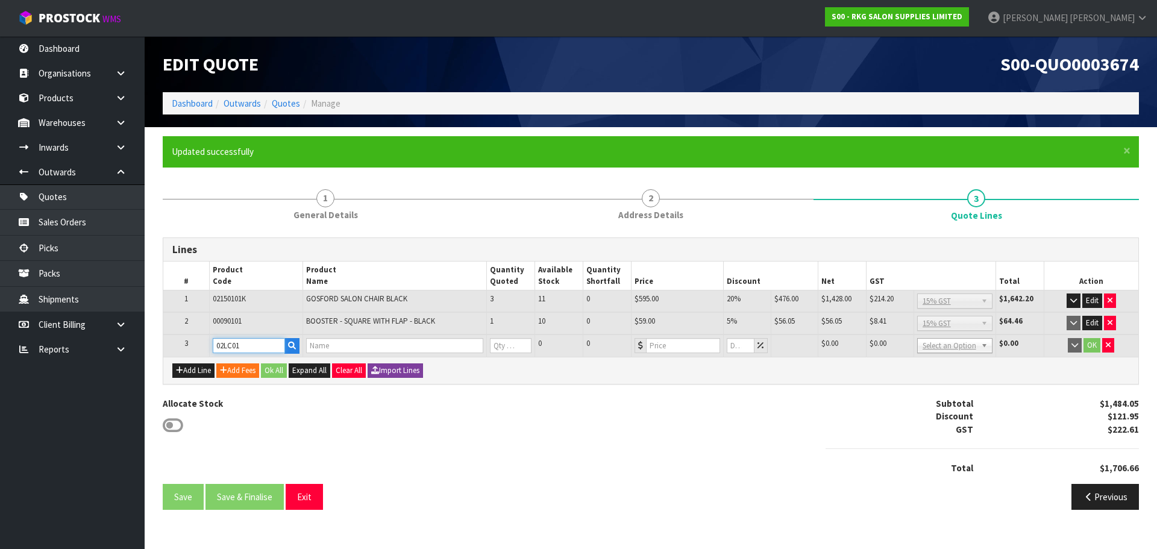
type input "SALON CHAIR LAP CUSHION"
type input "0"
type input "59"
type input "0"
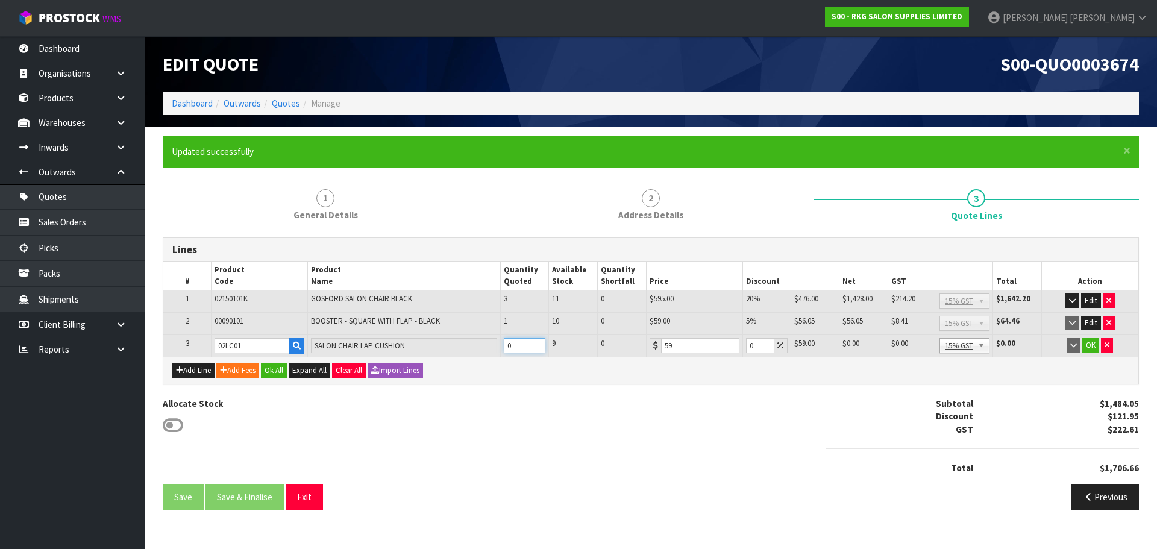
click at [504, 347] on input "0" at bounding box center [525, 345] width 42 height 15
click at [494, 347] on tr "3 02LC01 SALON CHAIR LAP CUSHION 0 9 0 59 0 $59.00 $0.00 $0.00 $0.00 No GST 15%…" at bounding box center [650, 346] width 975 height 22
type input "2"
drag, startPoint x: 692, startPoint y: 344, endPoint x: 658, endPoint y: 344, distance: 33.8
click at [658, 344] on div "59" at bounding box center [695, 345] width 90 height 15
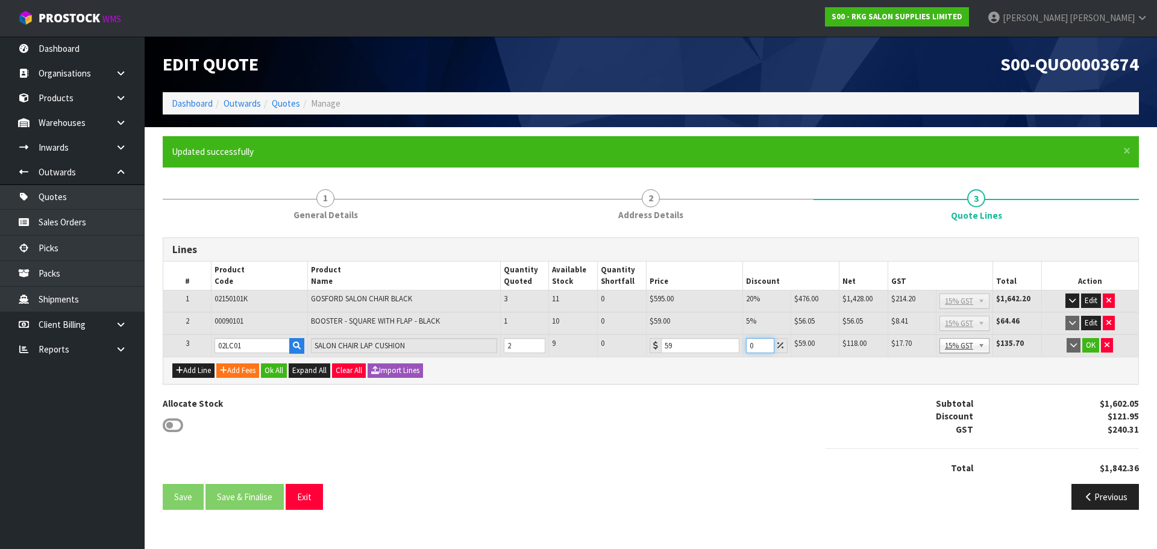
drag, startPoint x: 754, startPoint y: 347, endPoint x: 744, endPoint y: 347, distance: 10.3
click at [744, 347] on td "0" at bounding box center [767, 346] width 48 height 22
type input "5"
click at [1092, 345] on button "OK" at bounding box center [1091, 345] width 17 height 14
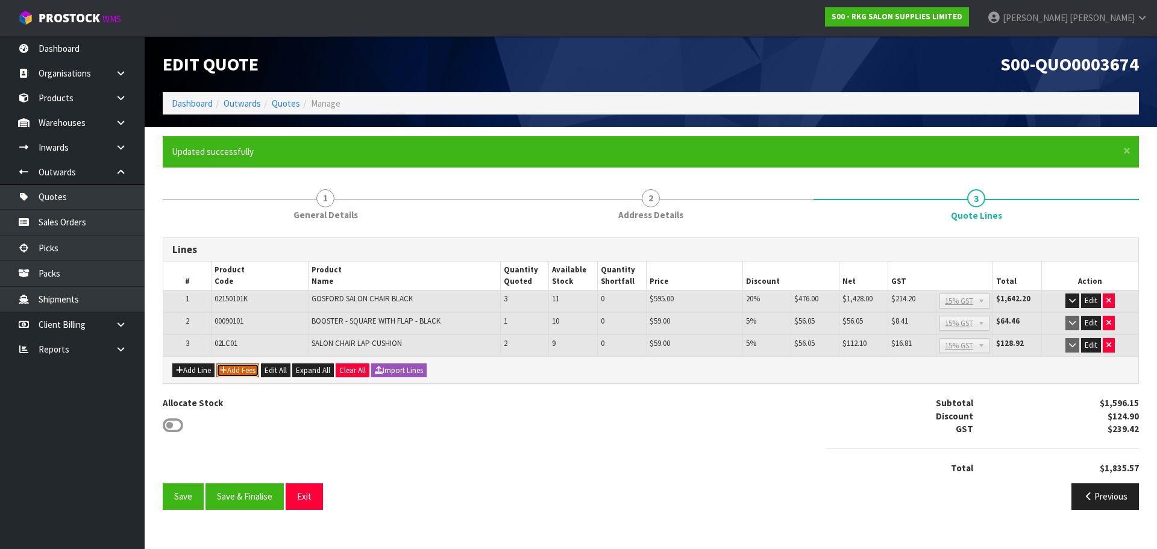
click at [235, 373] on button "Add Fees" at bounding box center [237, 370] width 43 height 14
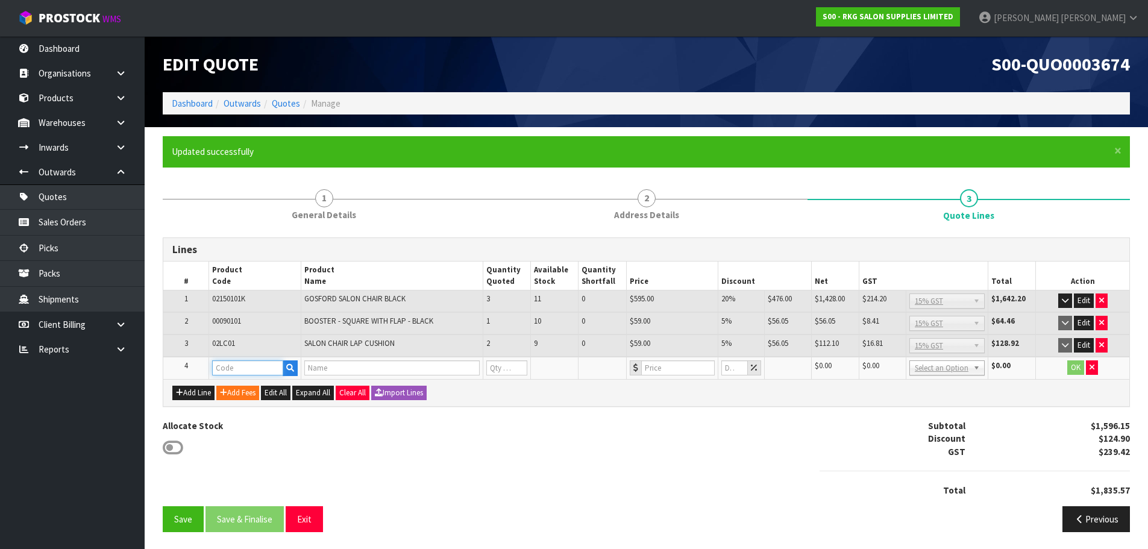
click at [237, 366] on input "text" at bounding box center [247, 367] width 71 height 15
type input "F"
drag, startPoint x: 237, startPoint y: 366, endPoint x: 197, endPoint y: 366, distance: 40.4
click at [197, 366] on tr "4 DE $0.00 $0.00 $0.00 No GST 15% GST Zero Rated Select an Option $0.00 OK" at bounding box center [646, 368] width 966 height 22
type input "FRE"
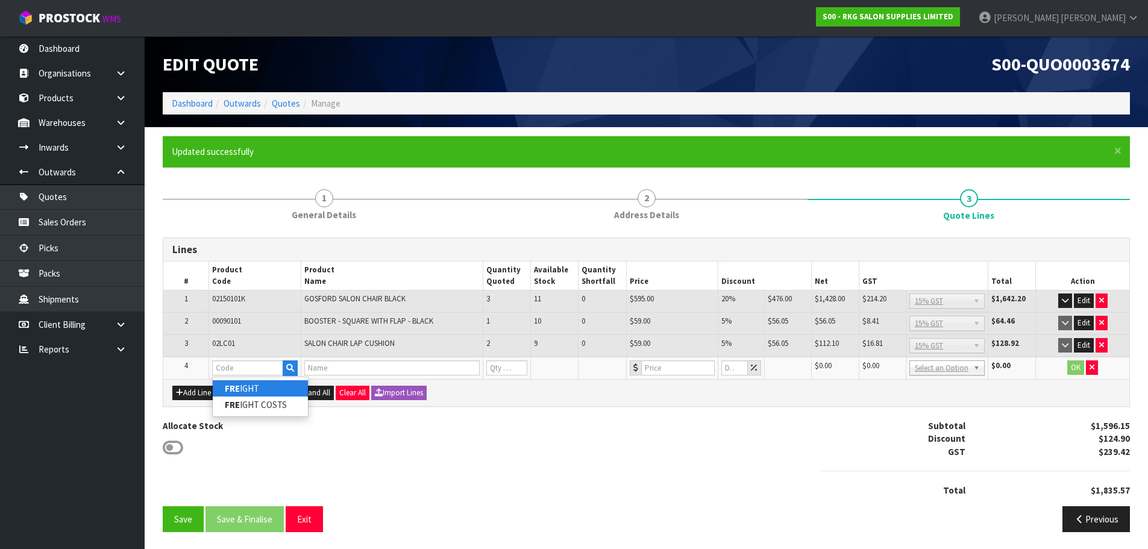
click at [252, 391] on link "FRE IGHT" at bounding box center [260, 388] width 95 height 16
type input "FREIGHT"
type input "FREIGHT FEE"
type input "1"
type input "0"
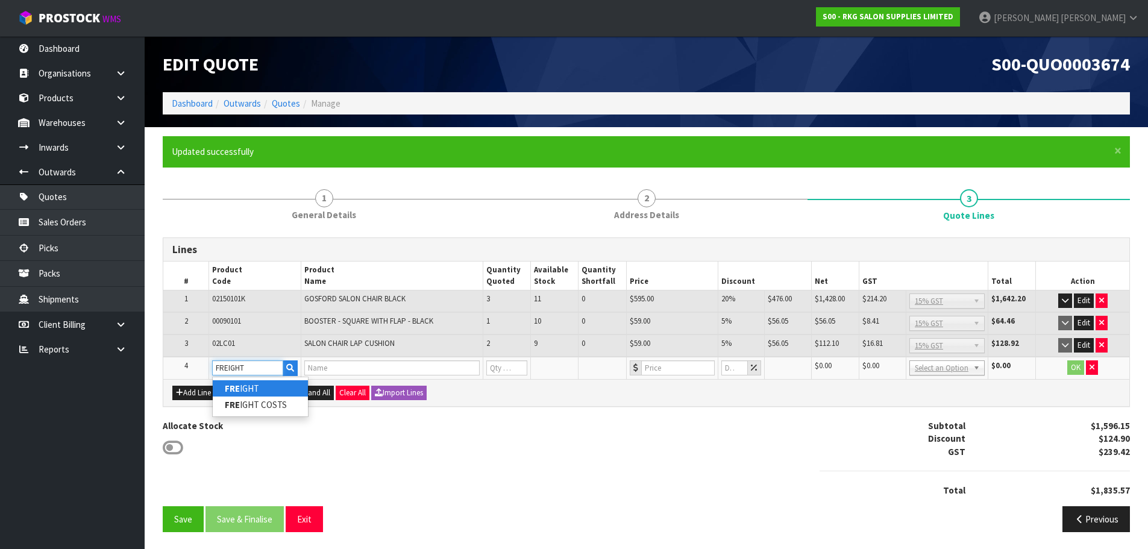
type input "0"
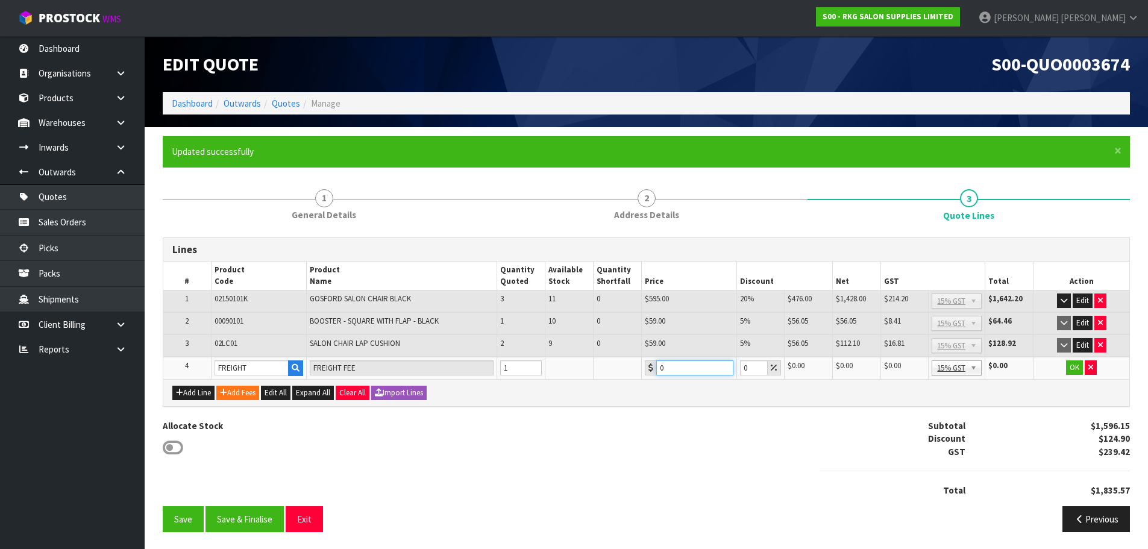
drag, startPoint x: 670, startPoint y: 366, endPoint x: 659, endPoint y: 368, distance: 11.6
click at [659, 368] on input "0" at bounding box center [694, 367] width 77 height 15
drag, startPoint x: 689, startPoint y: 368, endPoint x: 649, endPoint y: 374, distance: 40.2
click at [649, 374] on div "110.30" at bounding box center [689, 367] width 89 height 15
type input "118.88"
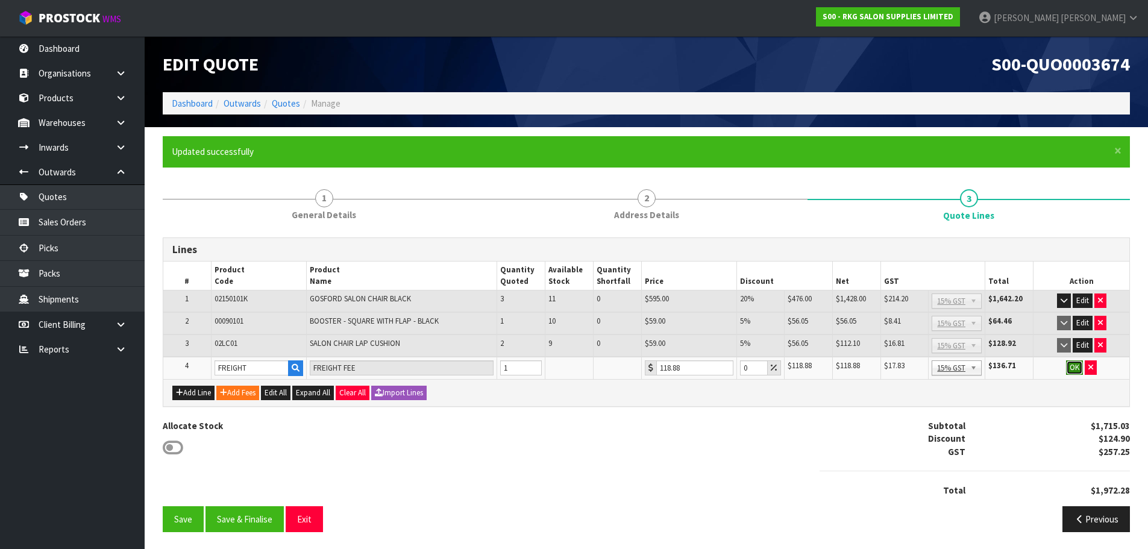
click at [1071, 368] on button "OK" at bounding box center [1074, 367] width 17 height 14
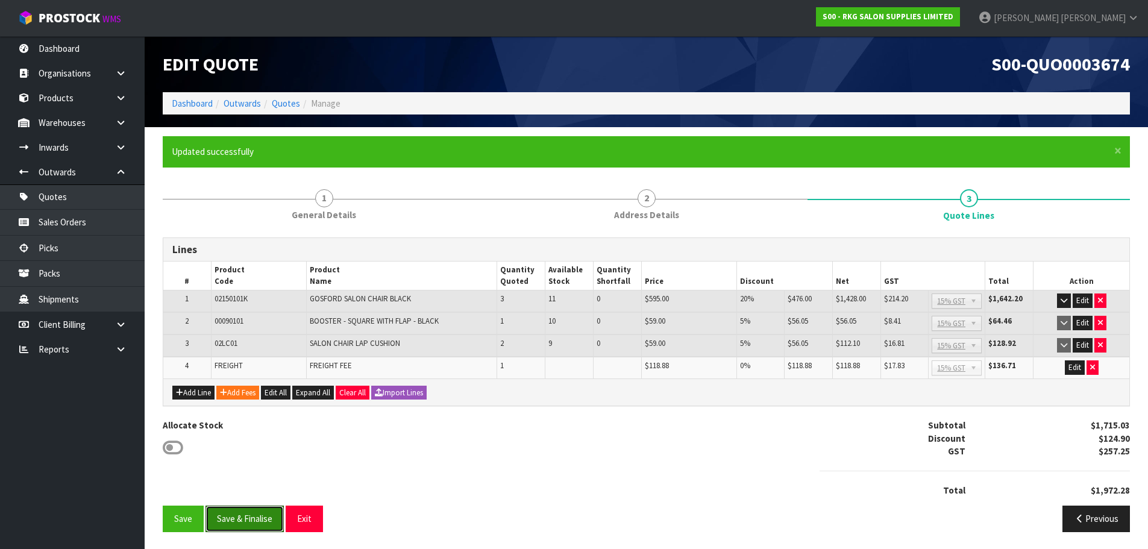
drag, startPoint x: 245, startPoint y: 520, endPoint x: 253, endPoint y: 502, distance: 20.3
click at [245, 520] on button "Save & Finalise" at bounding box center [245, 519] width 78 height 26
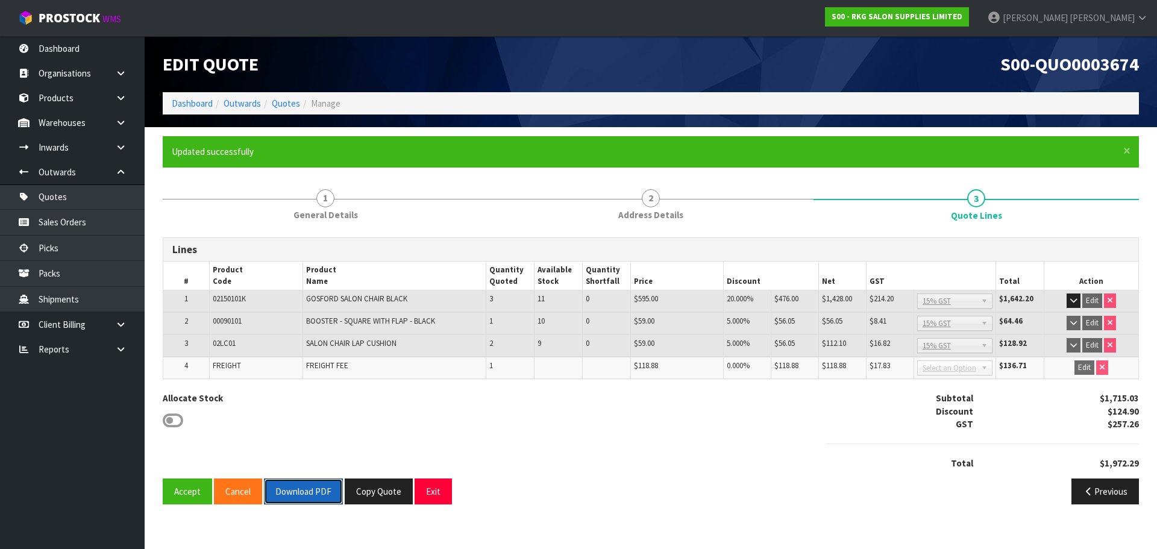
drag, startPoint x: 302, startPoint y: 488, endPoint x: 399, endPoint y: 432, distance: 112.4
click at [306, 485] on button "Download PDF" at bounding box center [303, 492] width 79 height 26
click at [427, 495] on button "Exit" at bounding box center [433, 492] width 37 height 26
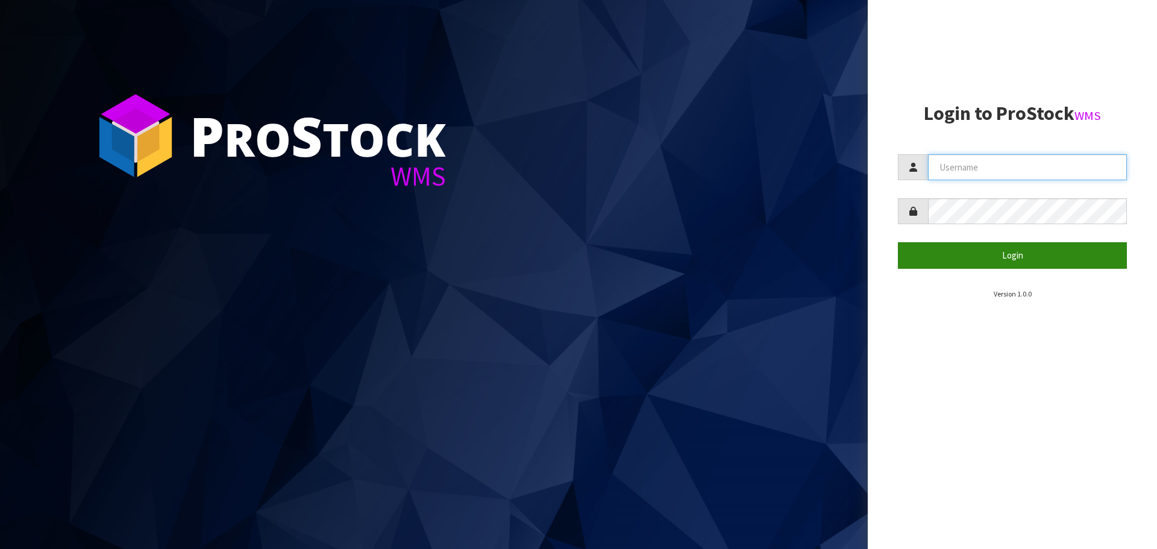
type input "[PERSON_NAME]"
click at [1026, 259] on button "Login" at bounding box center [1012, 255] width 229 height 26
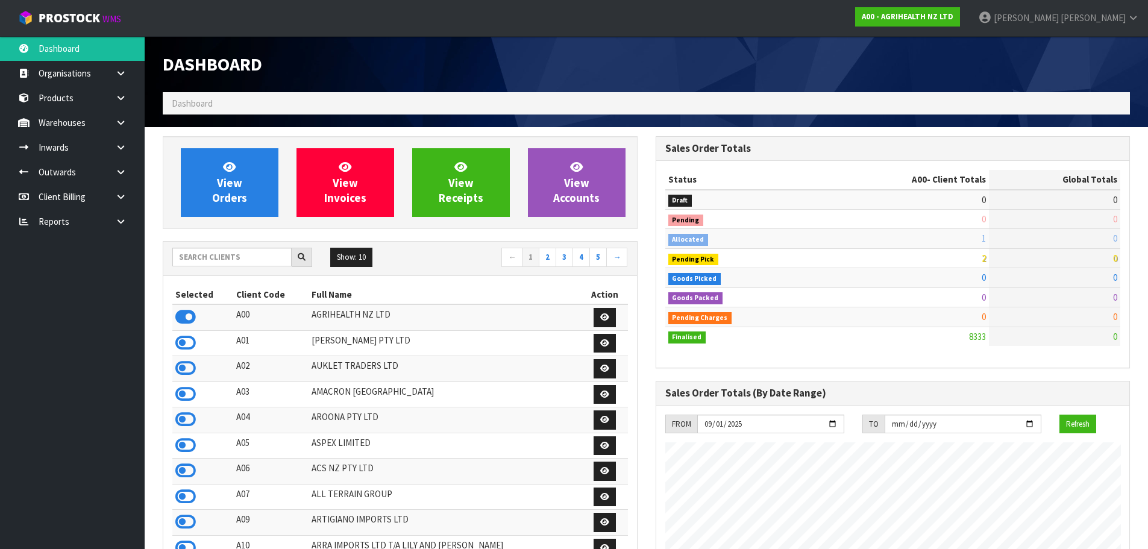
scroll to position [913, 492]
click at [202, 260] on input "text" at bounding box center [231, 257] width 119 height 19
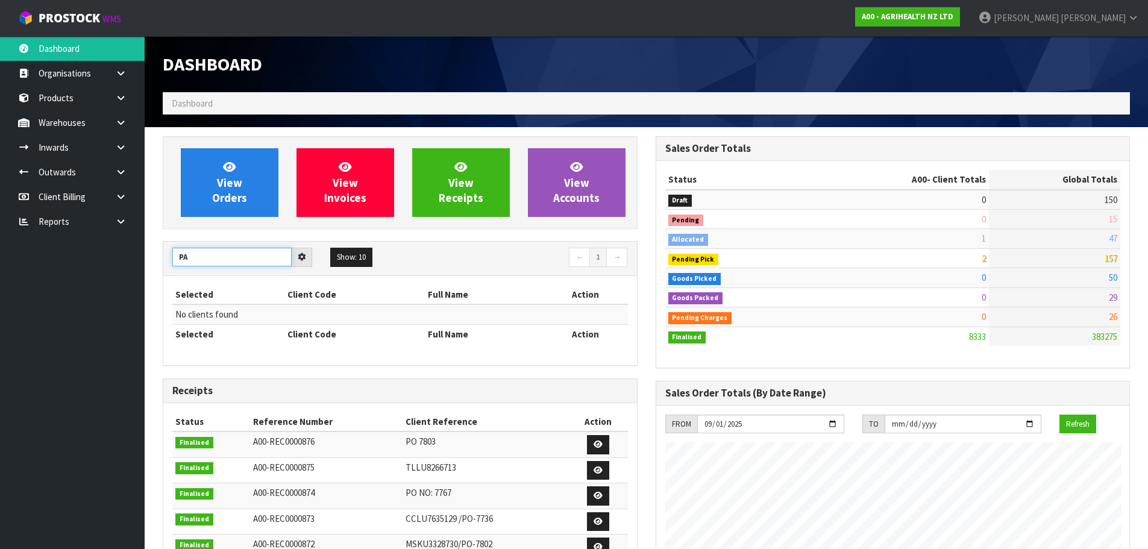
type input "P"
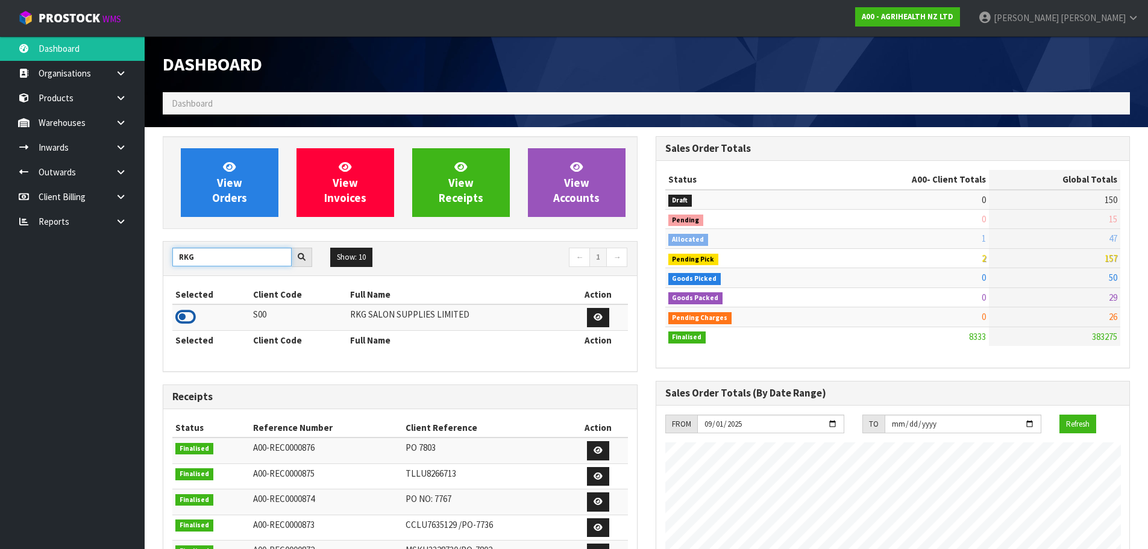
type input "RKG"
click at [187, 318] on icon at bounding box center [185, 317] width 20 height 18
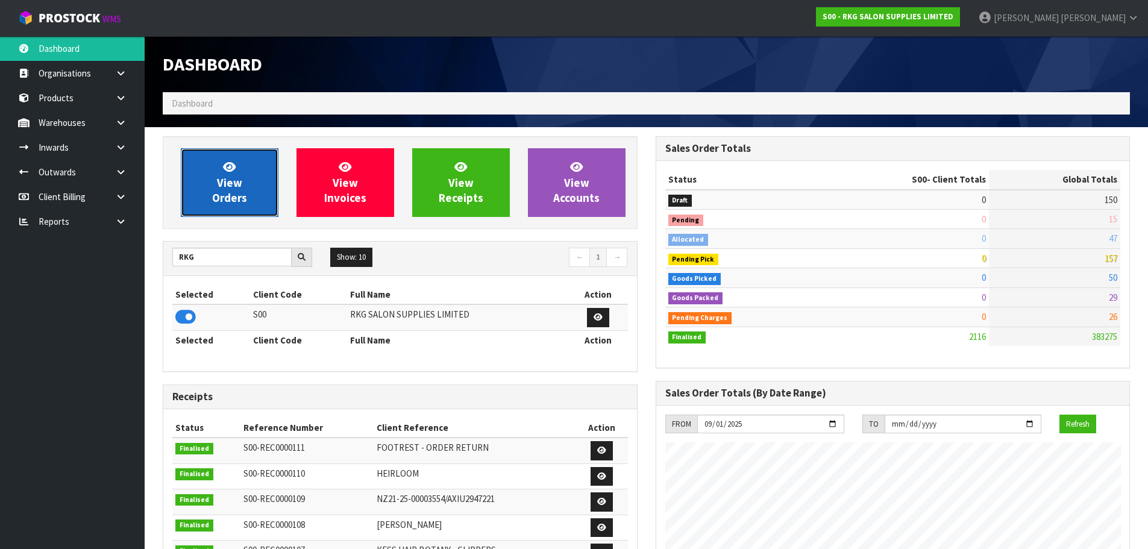
click at [228, 186] on span "View Orders" at bounding box center [229, 182] width 35 height 45
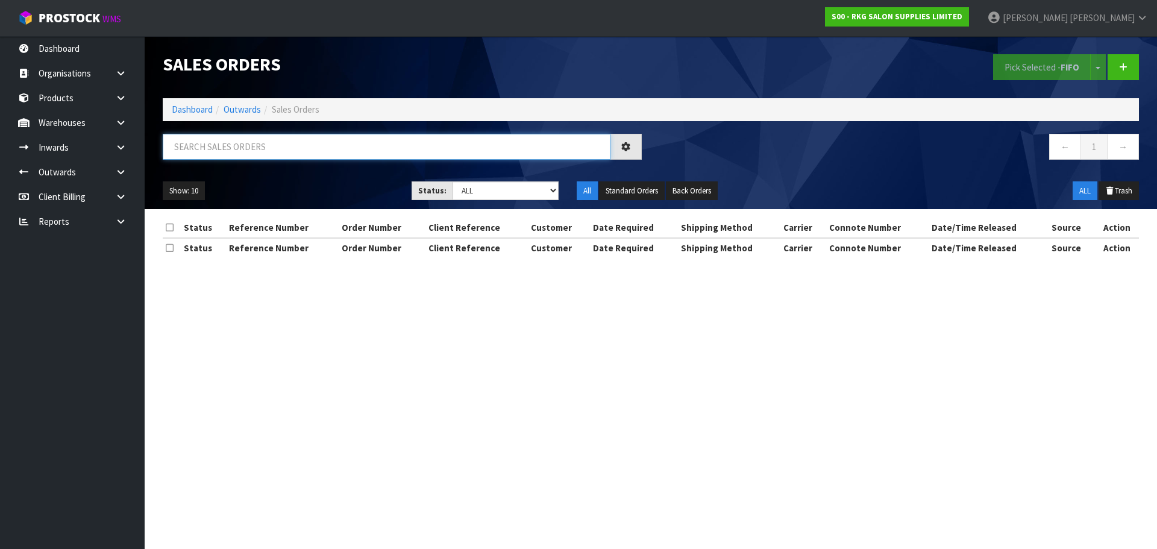
click at [239, 153] on input "text" at bounding box center [387, 147] width 448 height 26
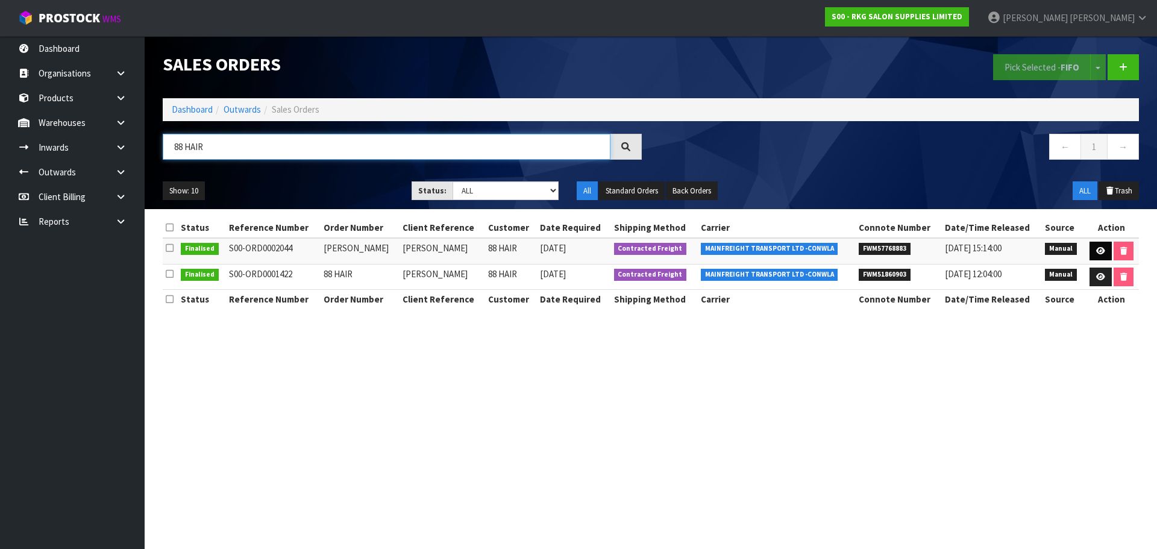
type input "88 HAIR"
click at [1102, 255] on link at bounding box center [1101, 251] width 22 height 19
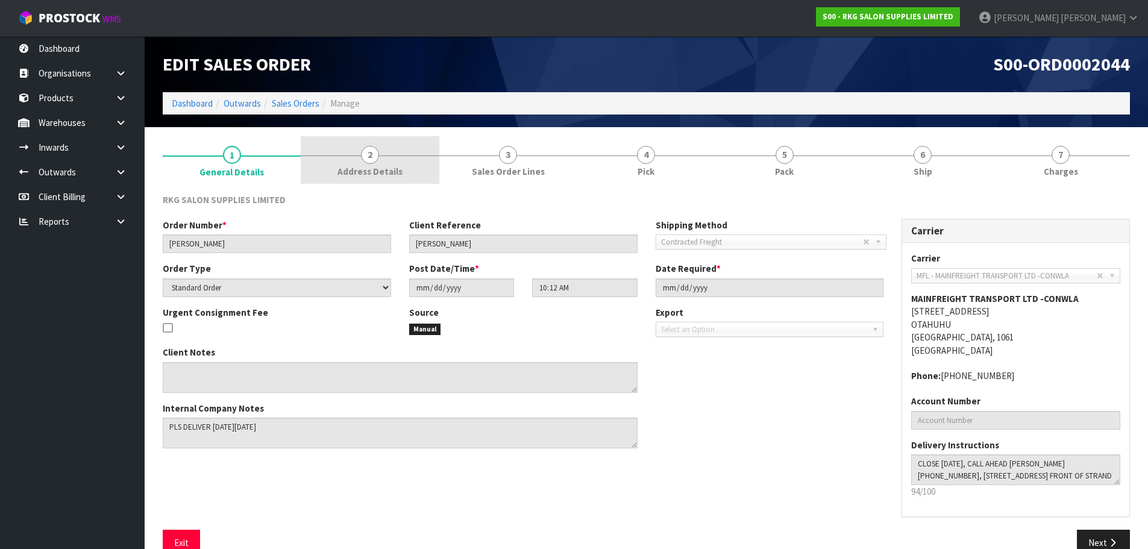
click at [368, 158] on span "2" at bounding box center [370, 155] width 18 height 18
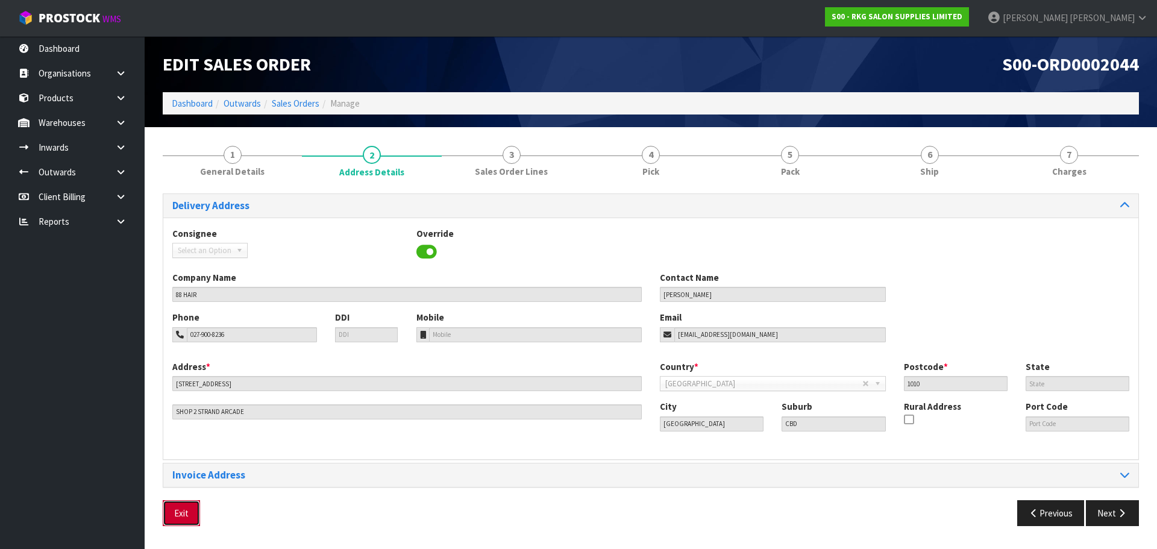
click at [182, 515] on button "Exit" at bounding box center [181, 513] width 37 height 26
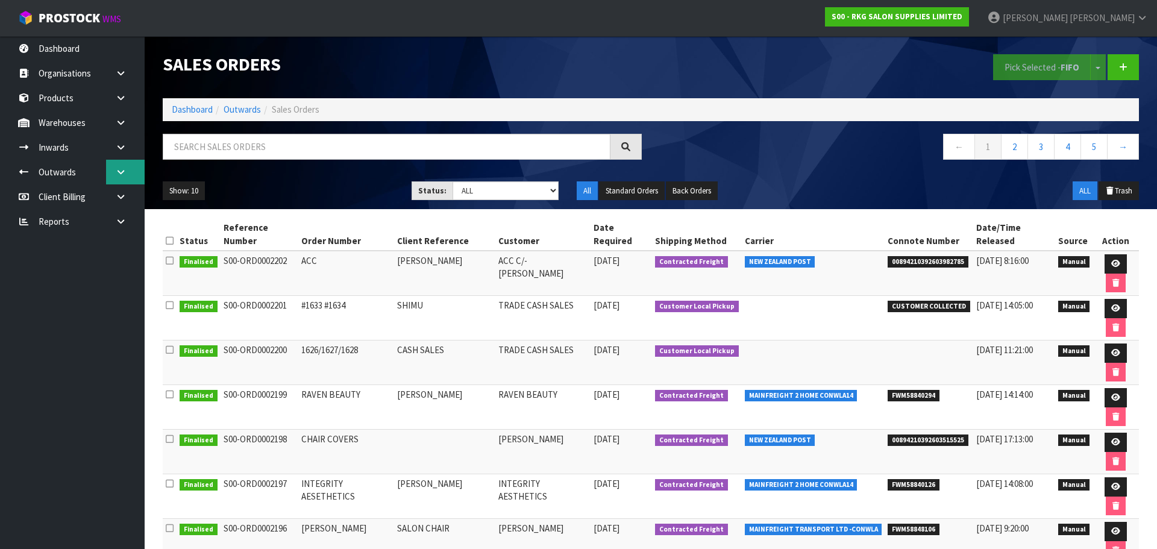
click at [119, 178] on link at bounding box center [125, 172] width 39 height 25
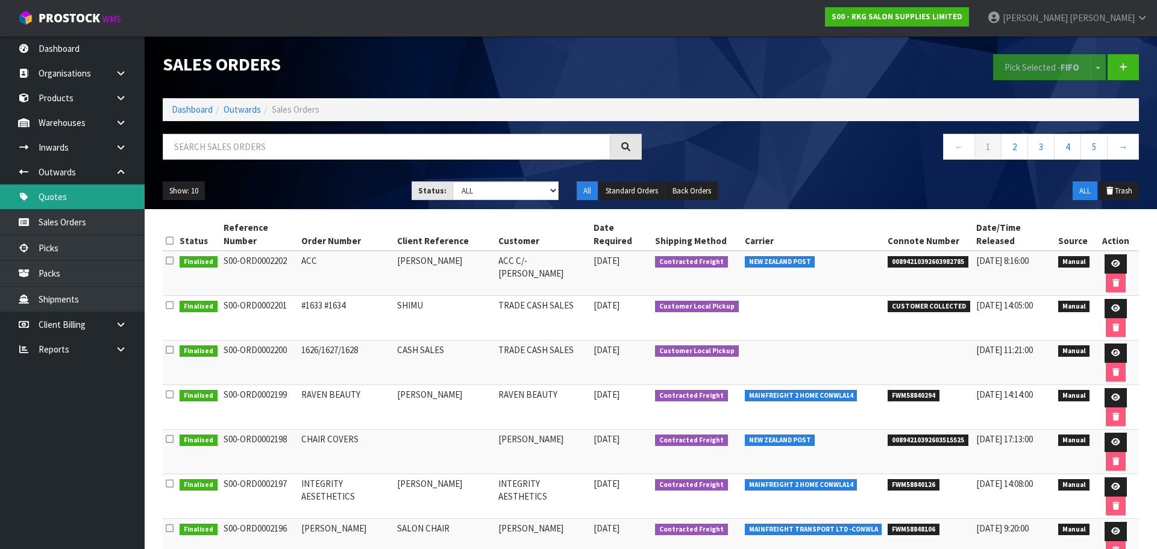
click at [61, 204] on link "Quotes" at bounding box center [72, 196] width 145 height 25
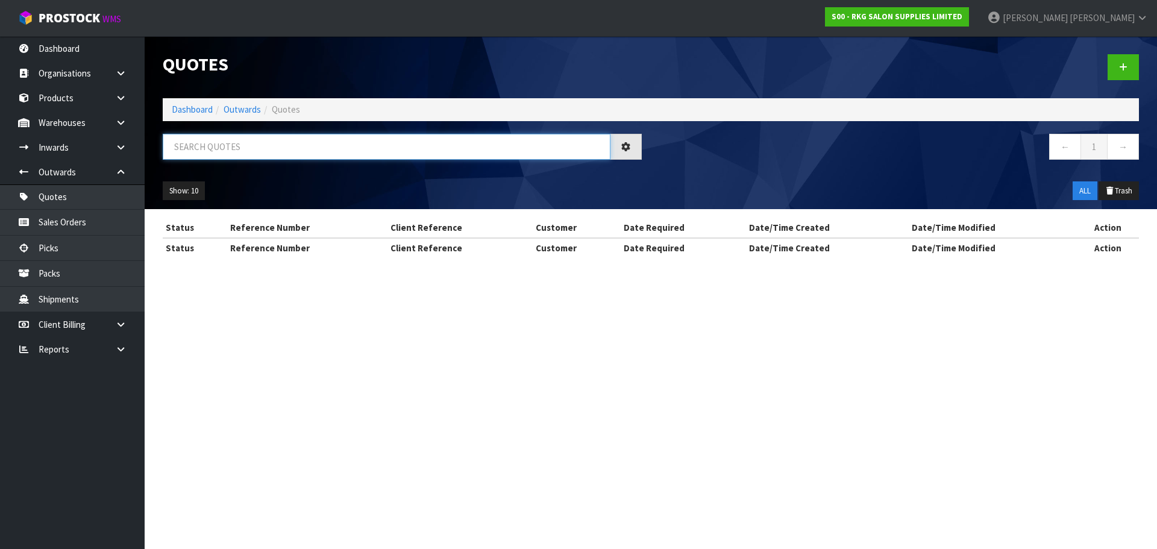
click at [186, 151] on input "text" at bounding box center [387, 147] width 448 height 26
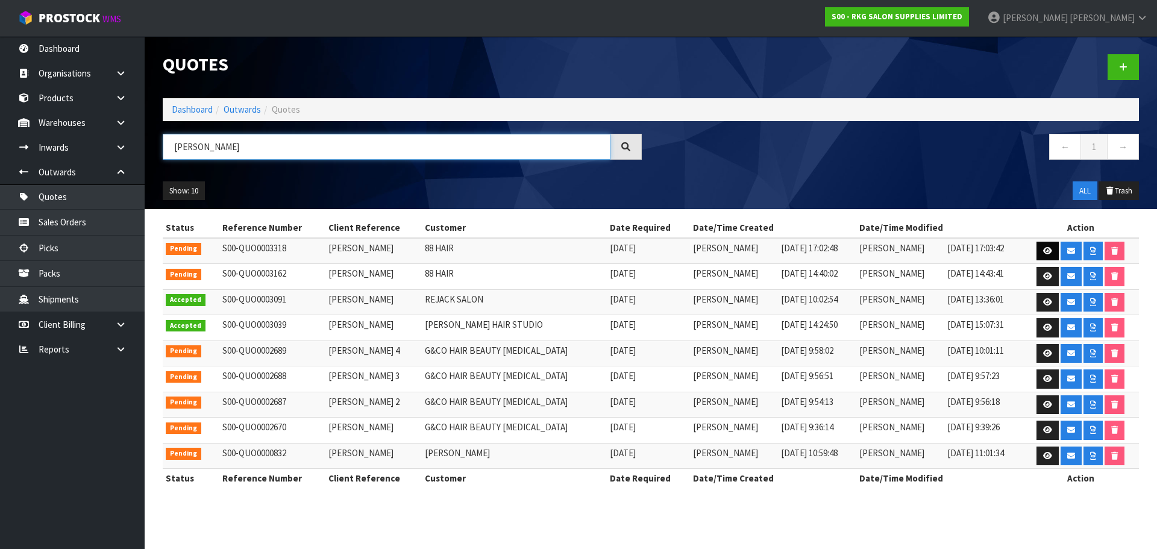
type input "[PERSON_NAME]"
click at [1043, 253] on icon at bounding box center [1047, 251] width 9 height 8
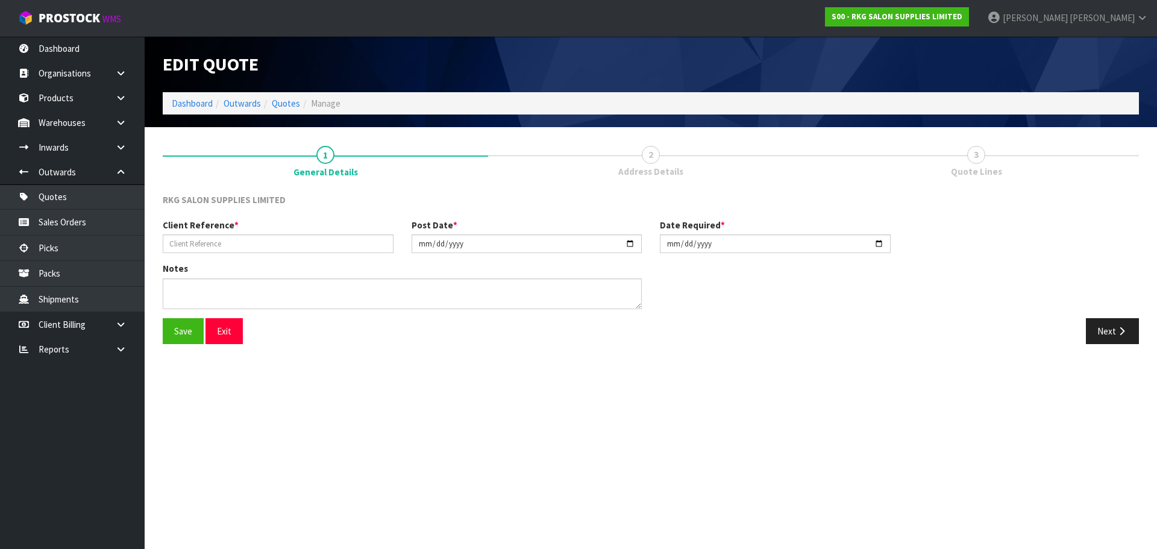
type input "[PERSON_NAME]"
type input "[DATE]"
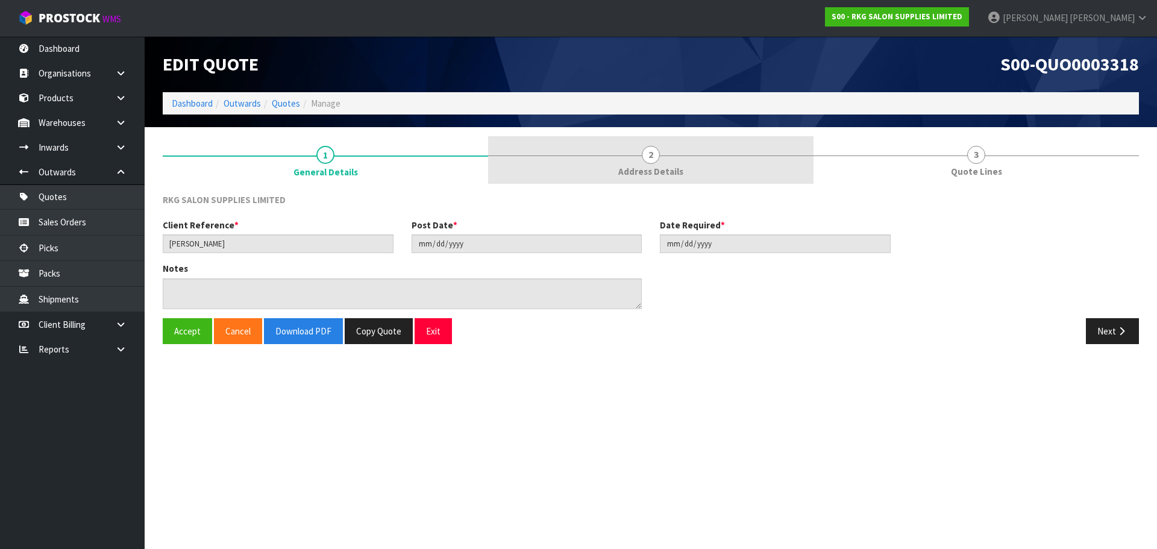
click at [650, 155] on span "2" at bounding box center [651, 155] width 18 height 18
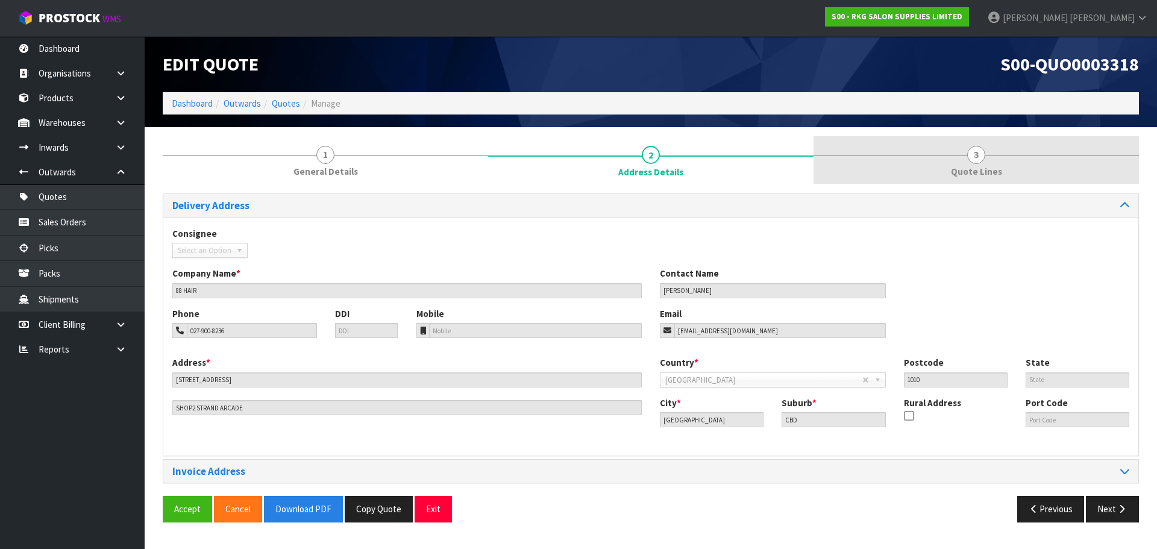
click at [980, 156] on span "3" at bounding box center [976, 155] width 18 height 18
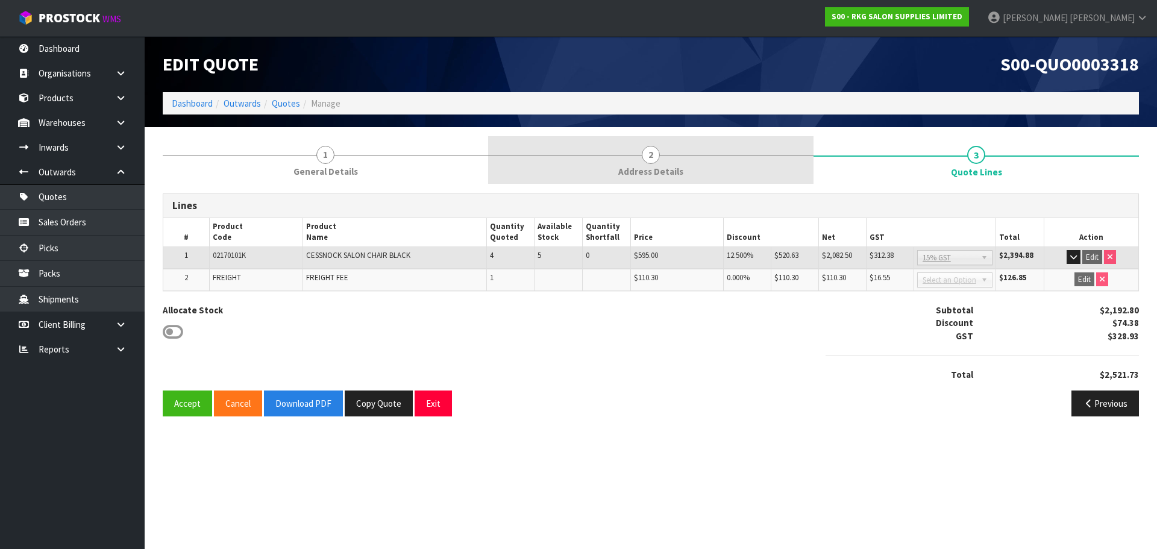
click at [650, 157] on span "2" at bounding box center [651, 155] width 18 height 18
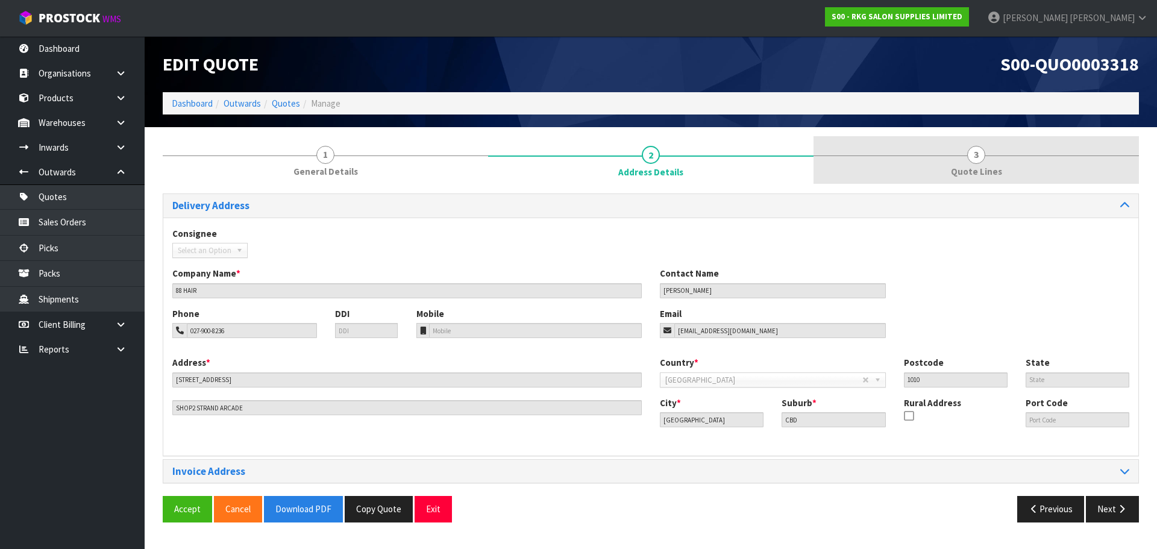
click at [970, 156] on span "3" at bounding box center [976, 155] width 18 height 18
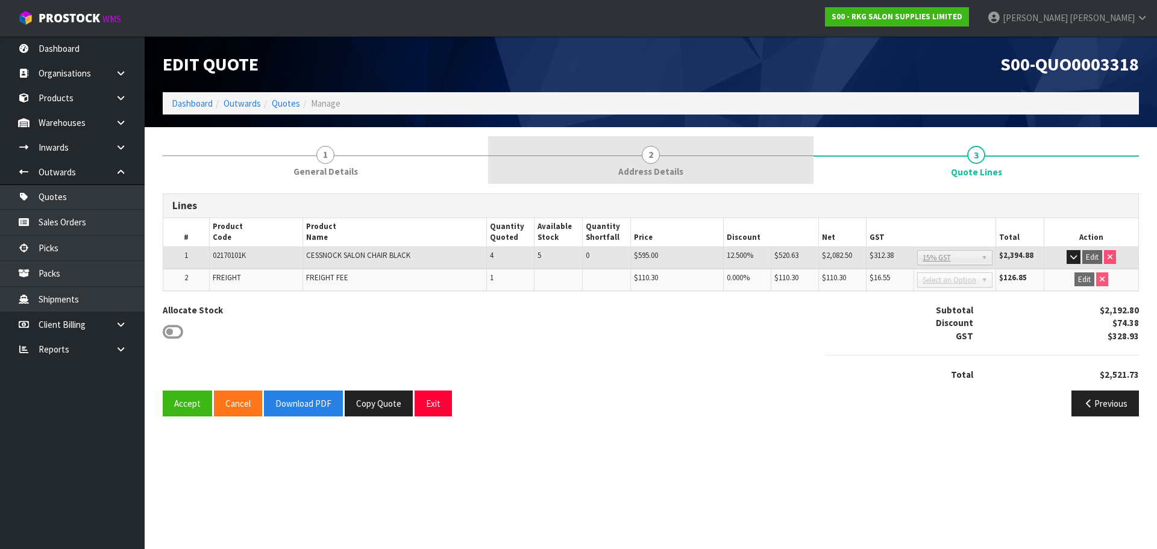
click at [650, 156] on span "2" at bounding box center [651, 155] width 18 height 18
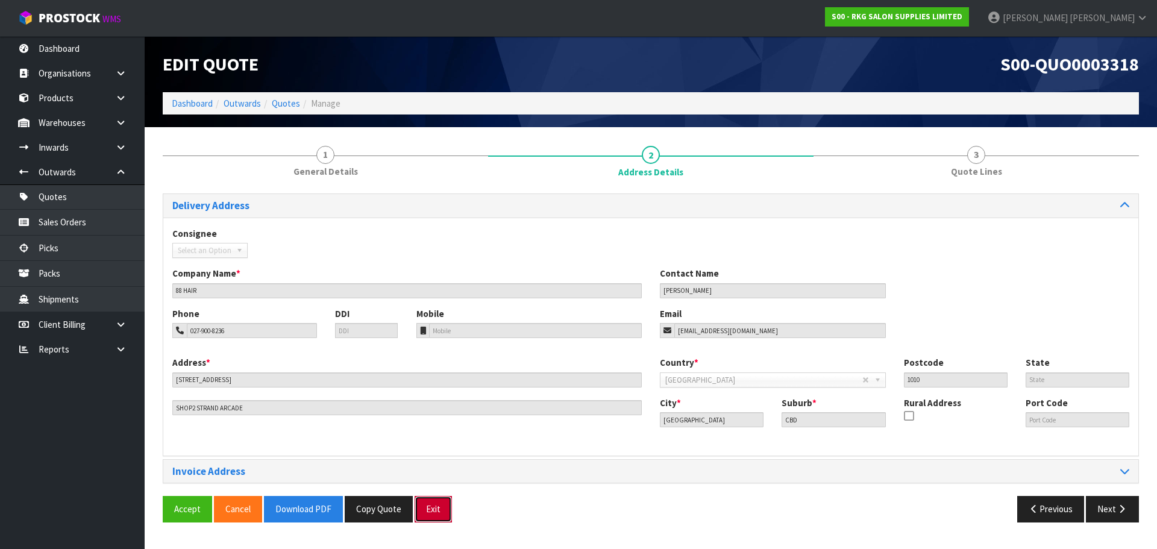
click at [436, 506] on button "Exit" at bounding box center [433, 509] width 37 height 26
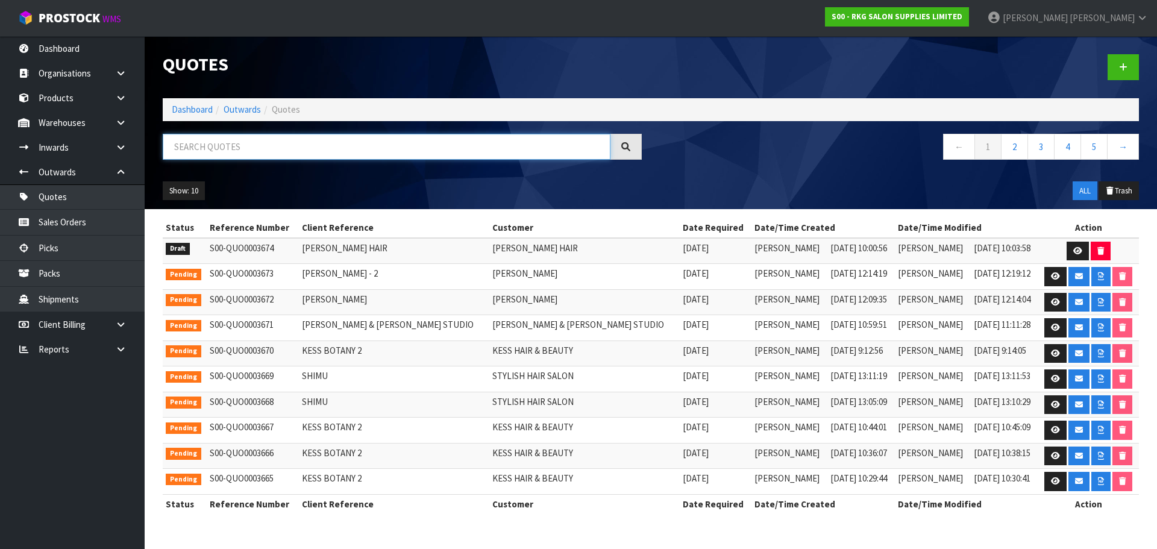
click at [217, 142] on input "text" at bounding box center [387, 147] width 448 height 26
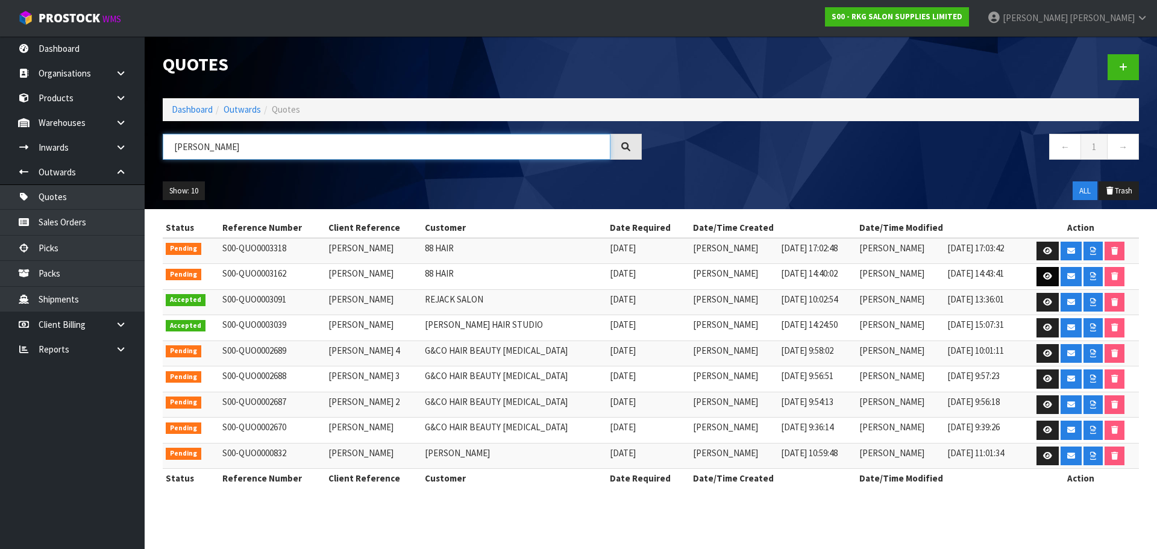
type input "[PERSON_NAME]"
click at [1051, 278] on link at bounding box center [1048, 276] width 22 height 19
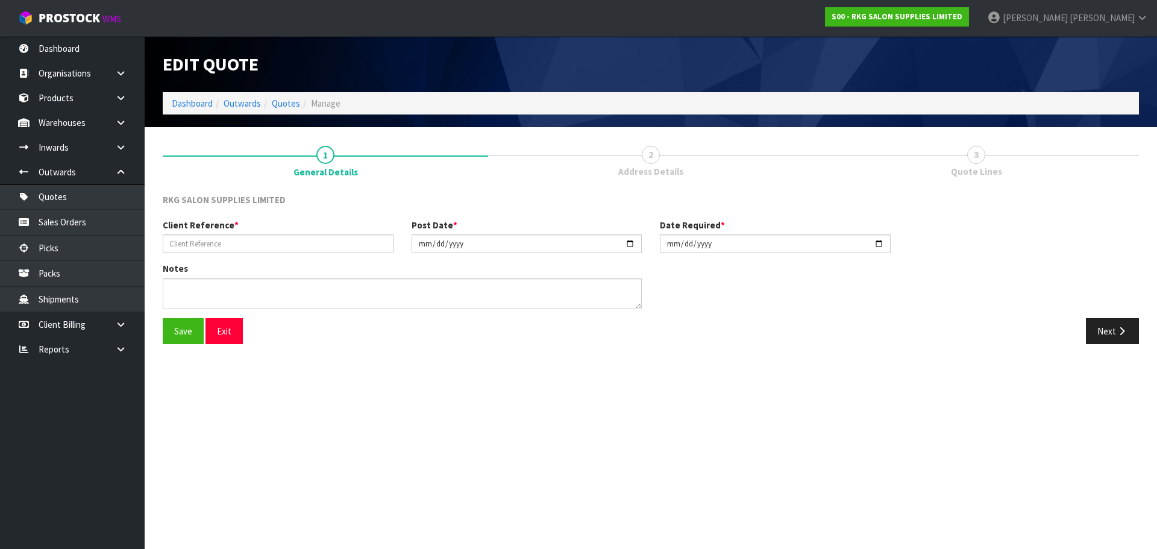
type input "[PERSON_NAME]"
type input "[DATE]"
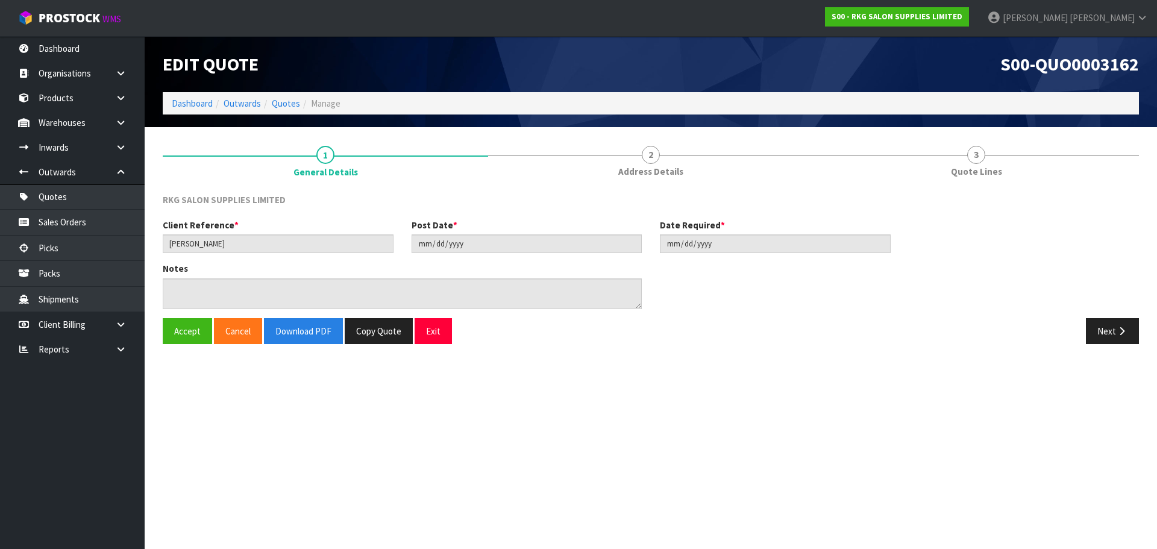
drag, startPoint x: 643, startPoint y: 154, endPoint x: 521, endPoint y: 395, distance: 270.4
click at [648, 156] on span "2" at bounding box center [651, 155] width 18 height 18
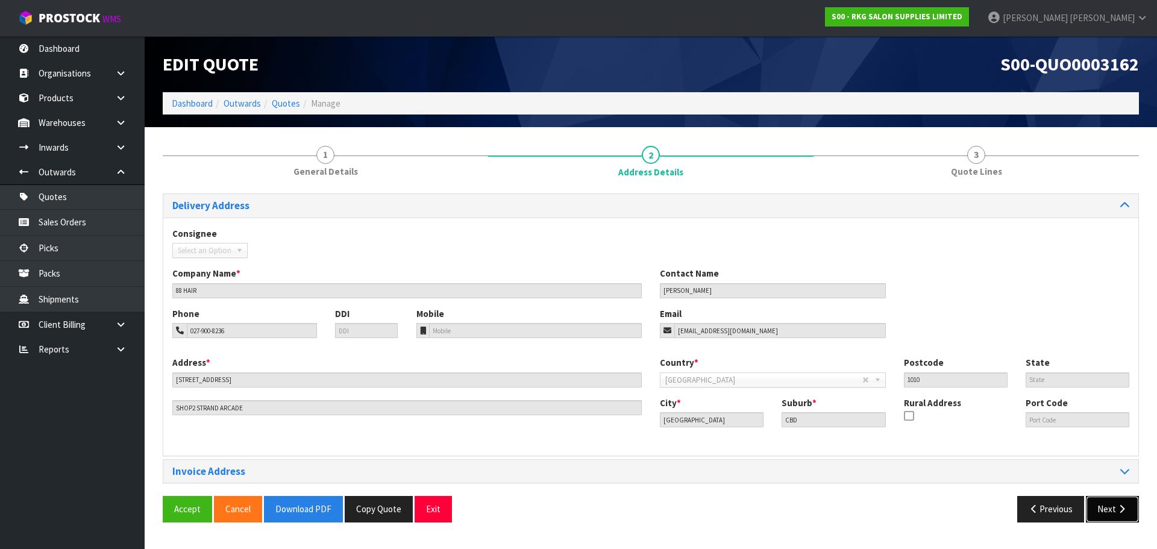
click at [1105, 514] on button "Next" at bounding box center [1112, 509] width 53 height 26
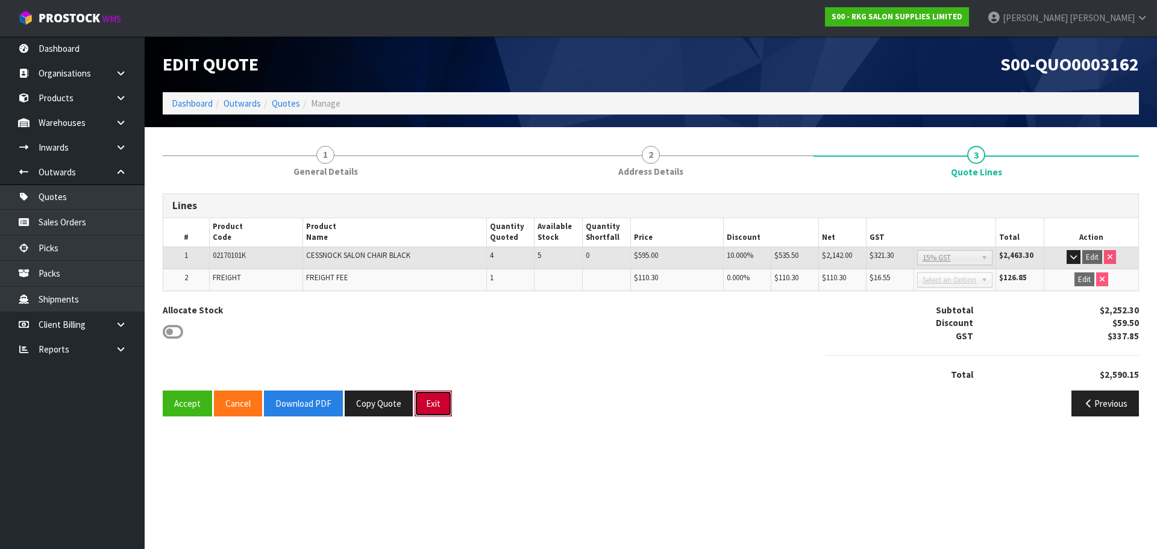
click at [436, 407] on button "Exit" at bounding box center [433, 404] width 37 height 26
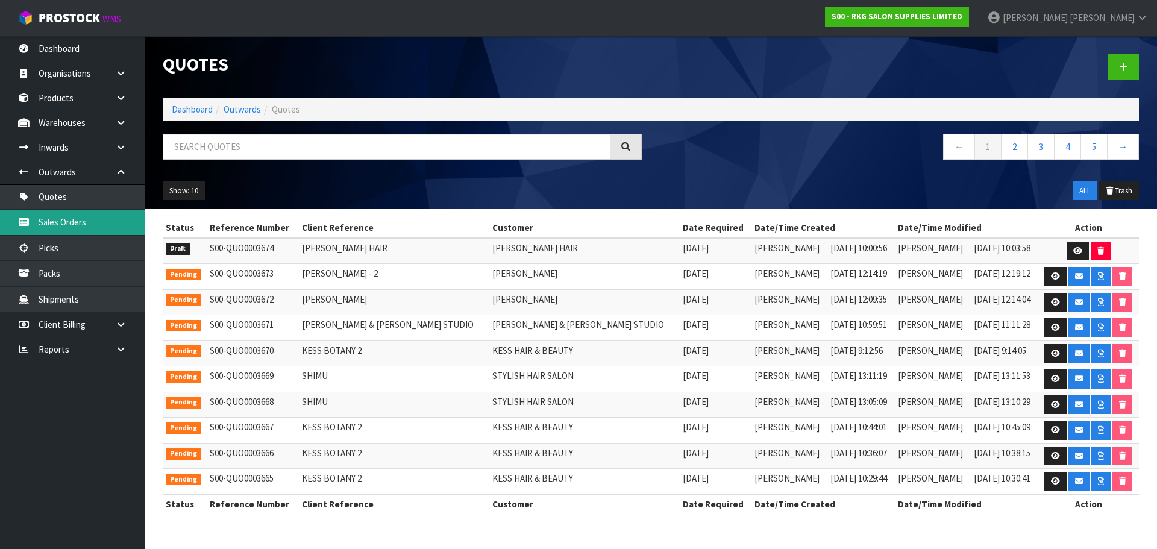
click at [60, 227] on link "Sales Orders" at bounding box center [72, 222] width 145 height 25
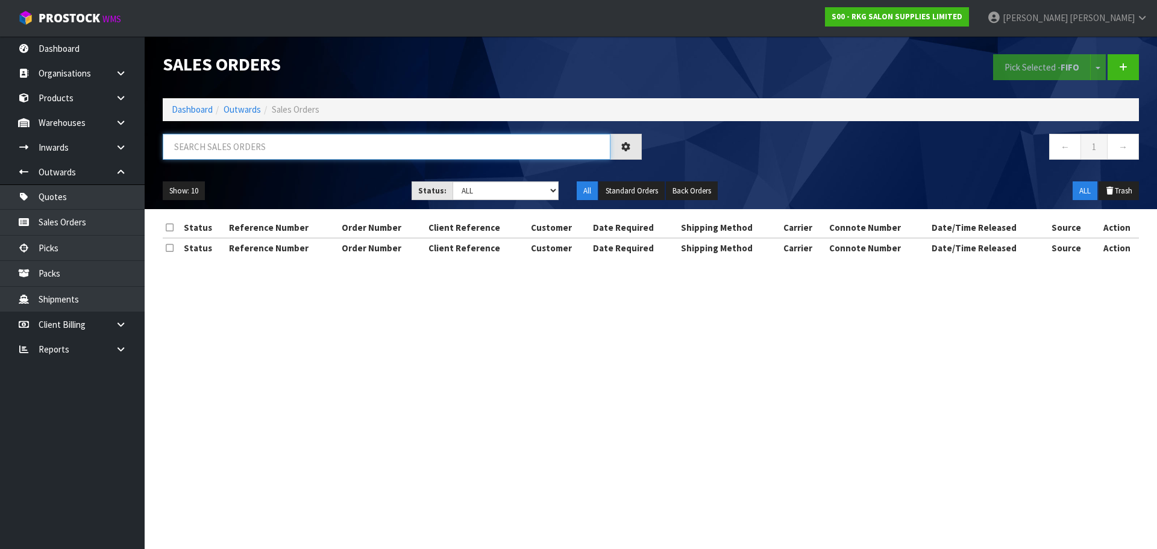
click at [219, 154] on input "text" at bounding box center [387, 147] width 448 height 26
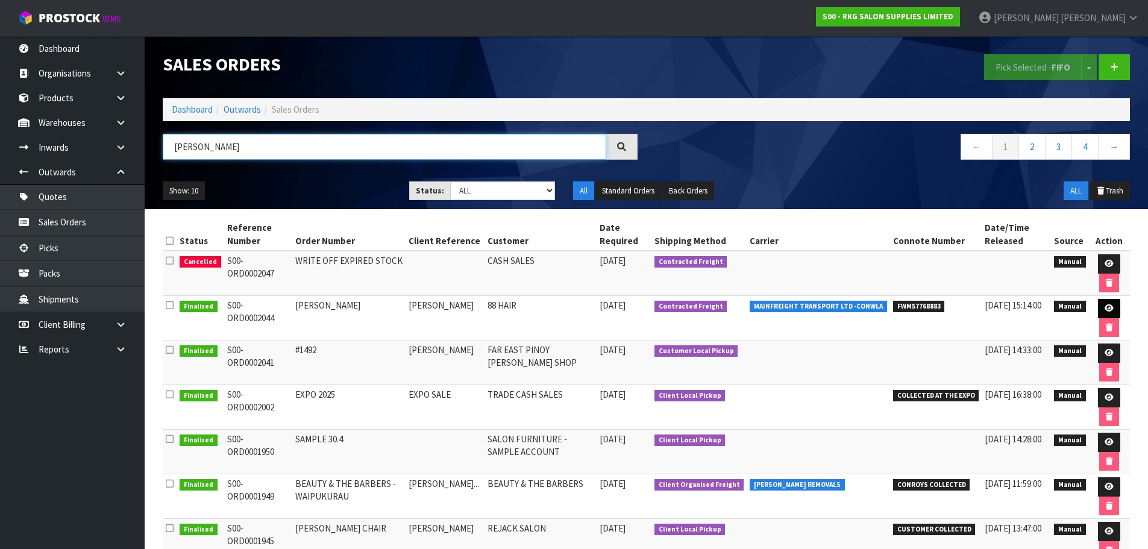
type input "[PERSON_NAME]"
click at [1109, 310] on icon at bounding box center [1109, 308] width 9 height 8
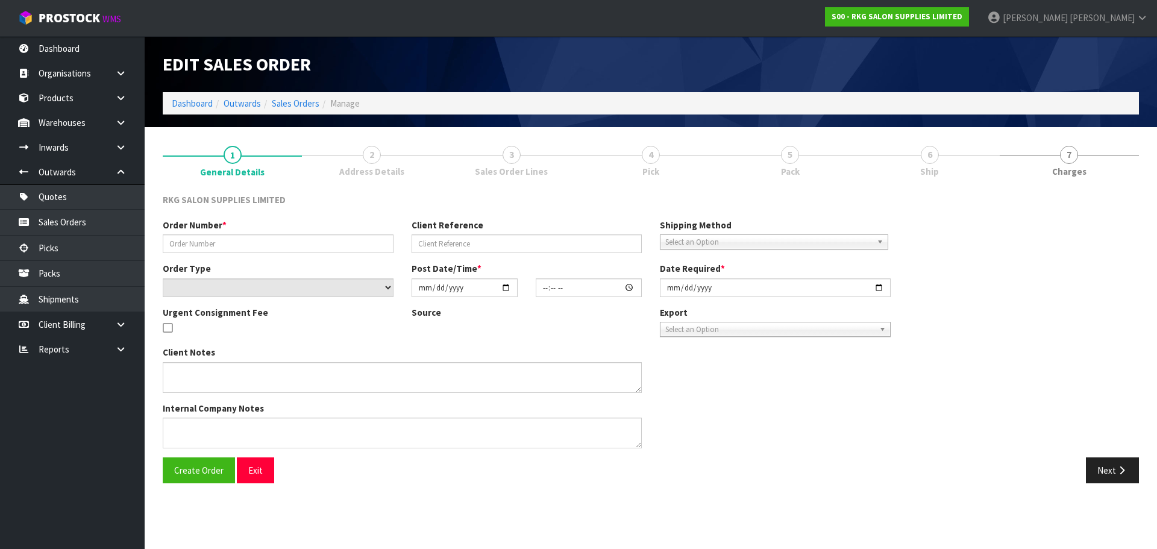
type input "[PERSON_NAME]"
select select "number:0"
type input "[DATE]"
type input "10:12:00.000"
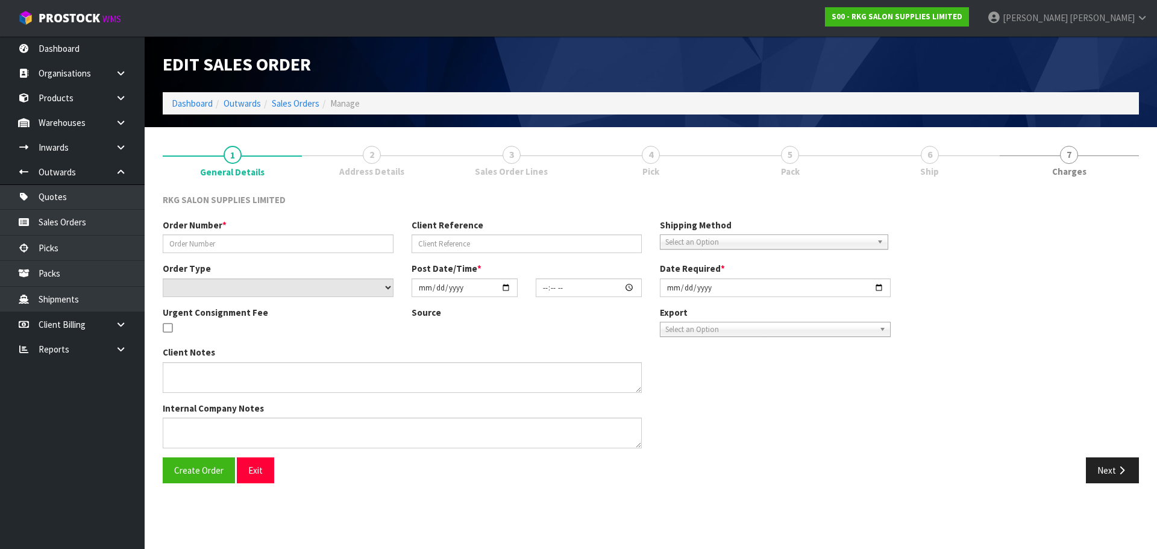
type input "[DATE]"
type textarea "PLS DELIVER [DATE][DATE]"
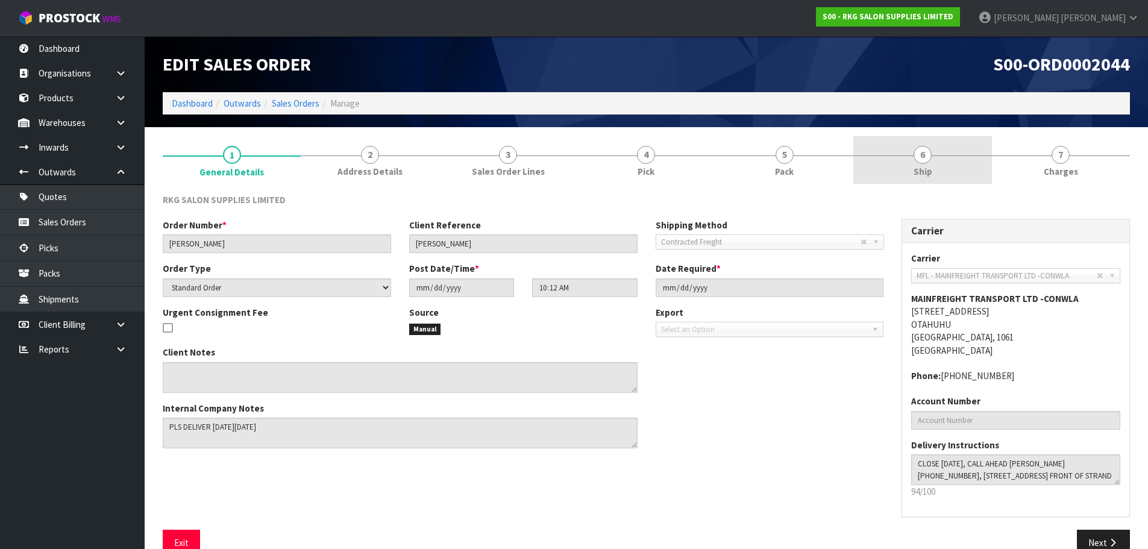
click at [932, 156] on link "6 Ship" at bounding box center [923, 160] width 138 height 48
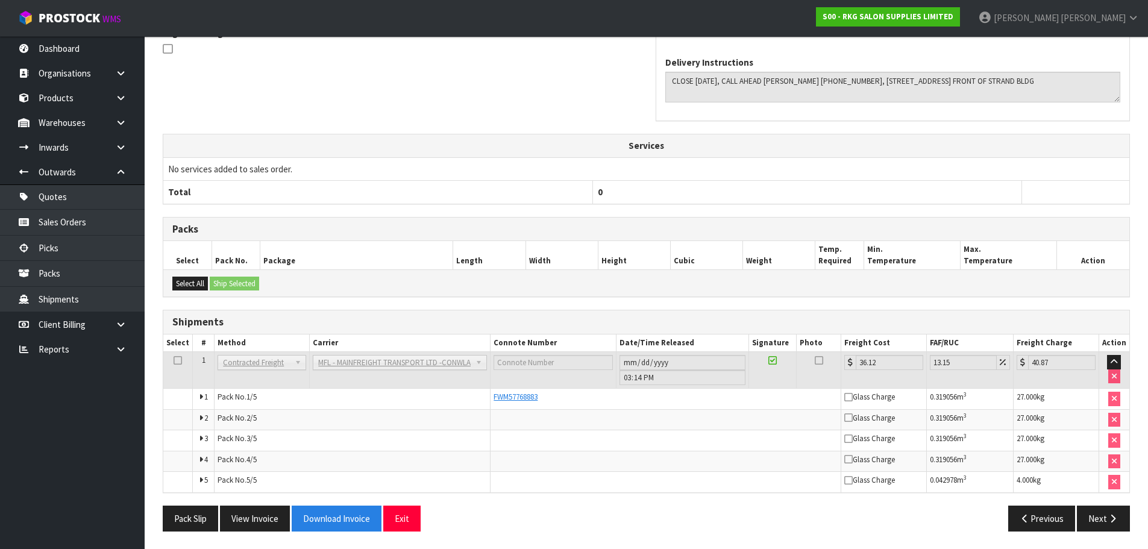
scroll to position [332, 0]
click at [1098, 519] on button "Next" at bounding box center [1103, 518] width 53 height 26
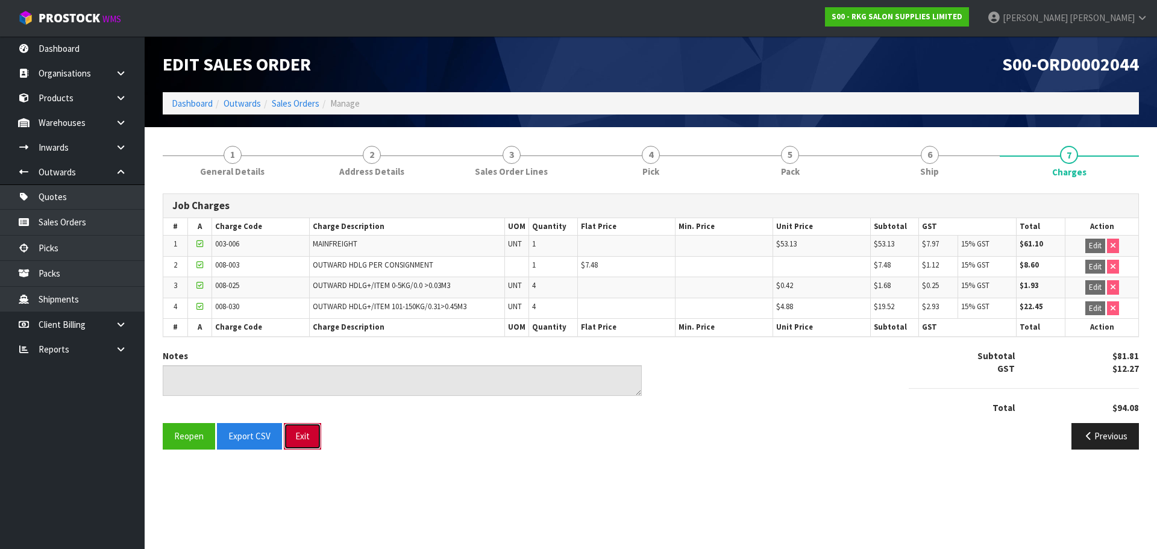
click at [298, 447] on button "Exit" at bounding box center [302, 436] width 37 height 26
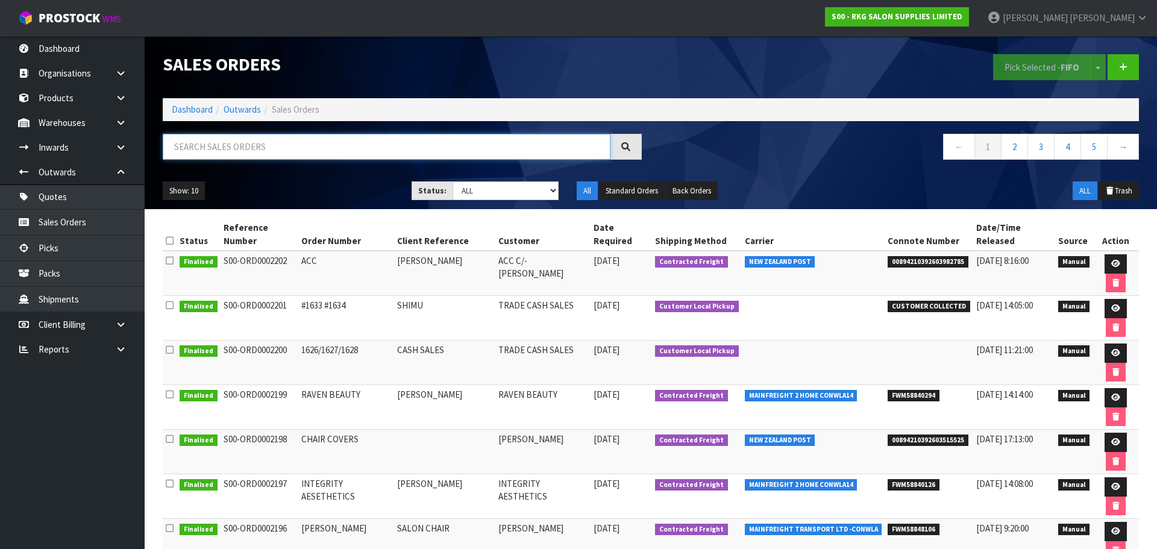
click at [257, 154] on input "text" at bounding box center [387, 147] width 448 height 26
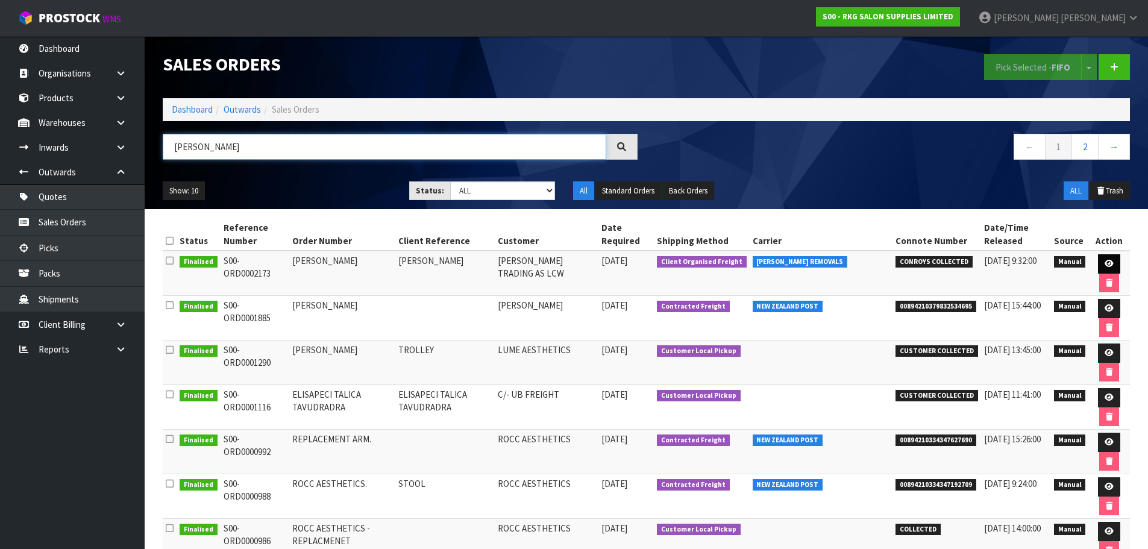
type input "[PERSON_NAME]"
click at [1105, 263] on icon at bounding box center [1109, 264] width 9 height 8
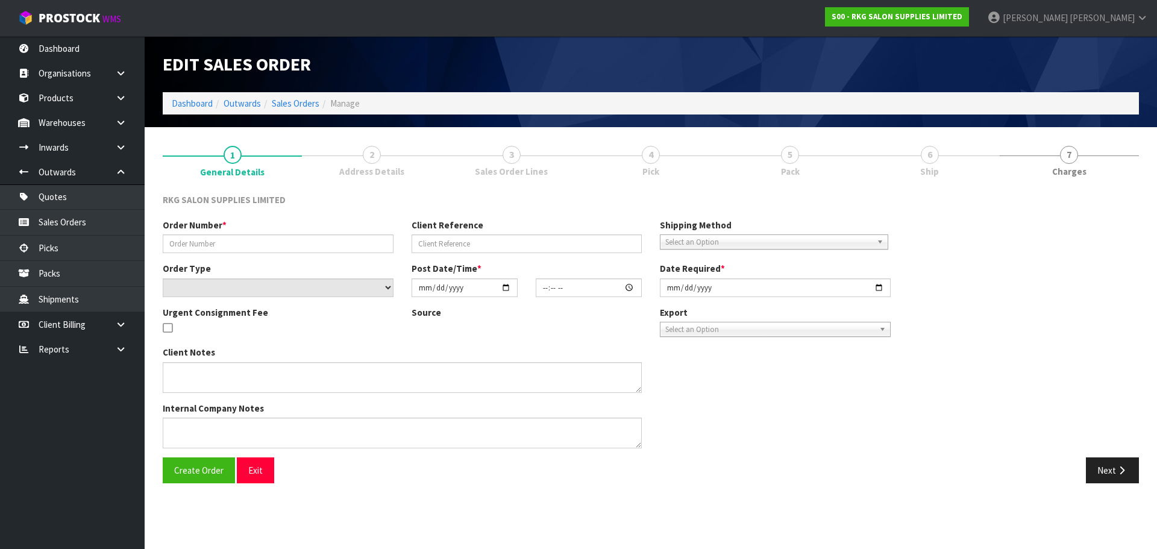
type input "[PERSON_NAME]"
select select "number:0"
type input "[DATE]"
type input "00:00:00.000"
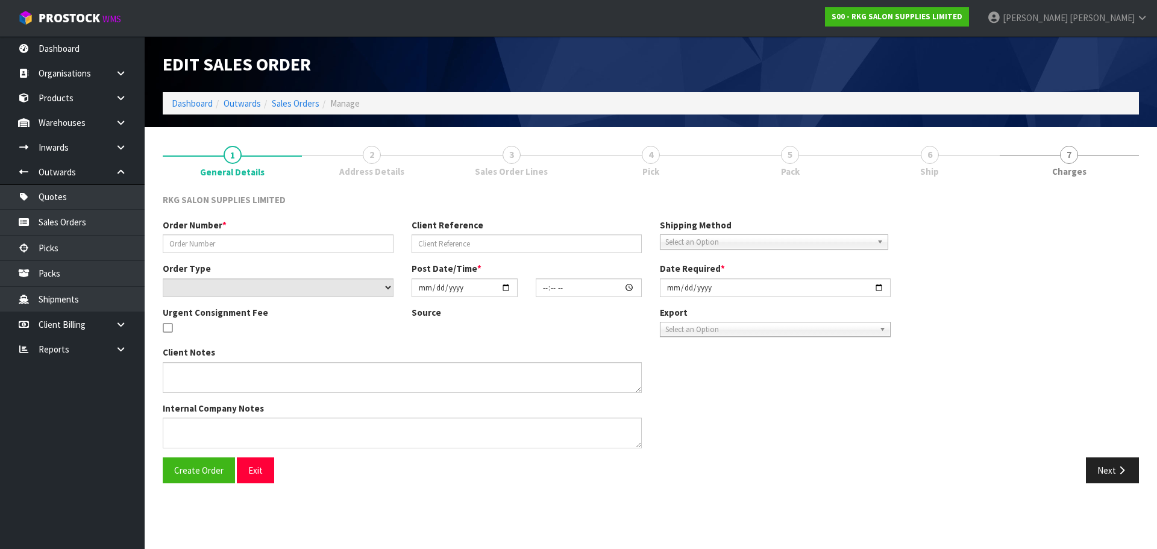
type input "[DATE]"
type textarea "[PERSON_NAME] COLLECT"
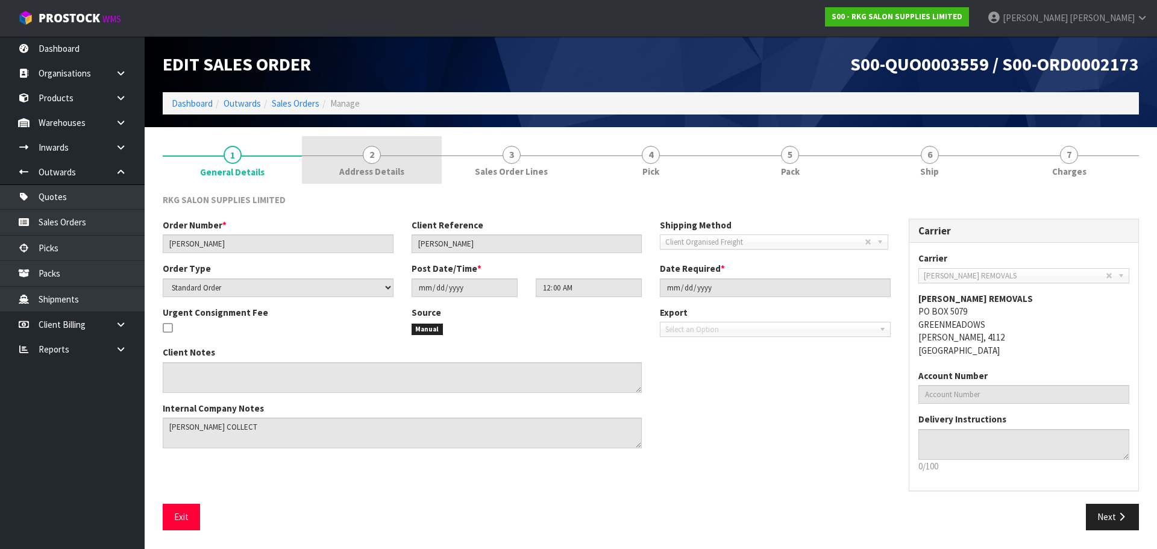
click at [371, 156] on span "2" at bounding box center [372, 155] width 18 height 18
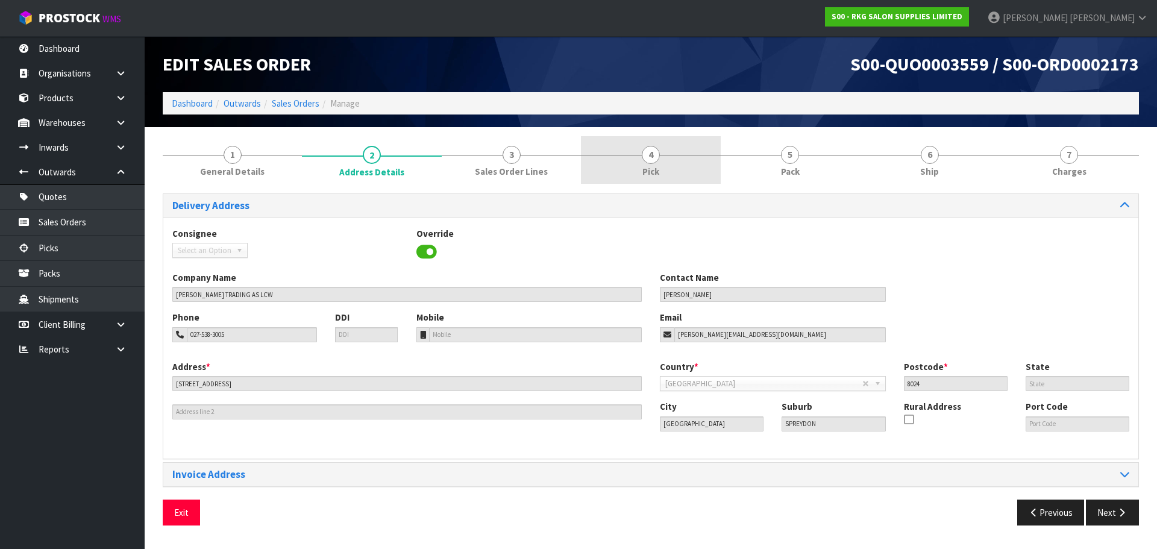
click at [659, 152] on span "4" at bounding box center [651, 155] width 18 height 18
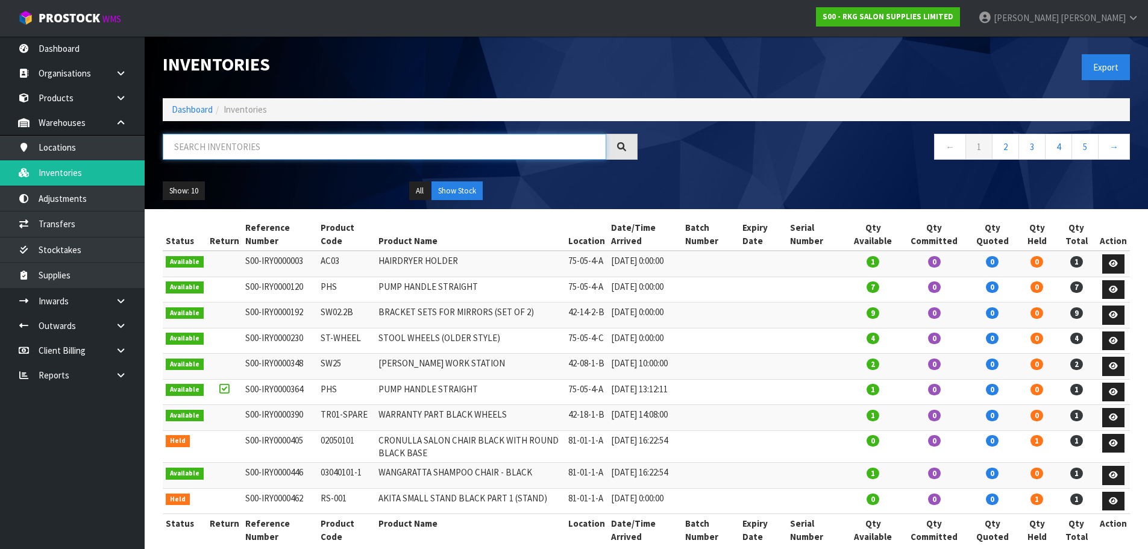
click at [193, 152] on input "text" at bounding box center [385, 147] width 444 height 26
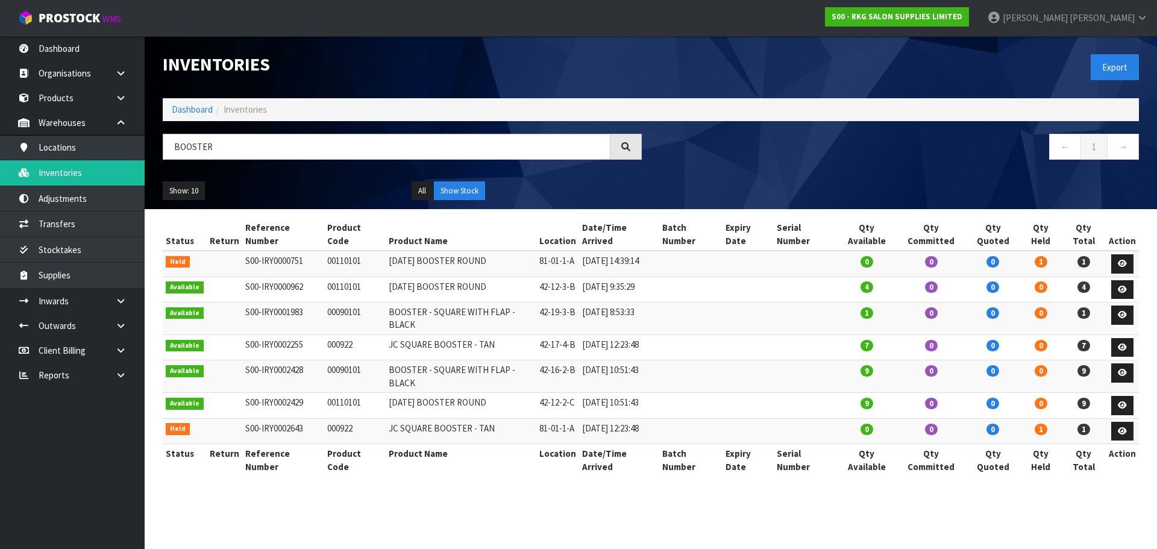
drag, startPoint x: 321, startPoint y: 301, endPoint x: 362, endPoint y: 301, distance: 41.0
click at [362, 303] on td "00090101" at bounding box center [354, 319] width 61 height 33
copy td "00090101"
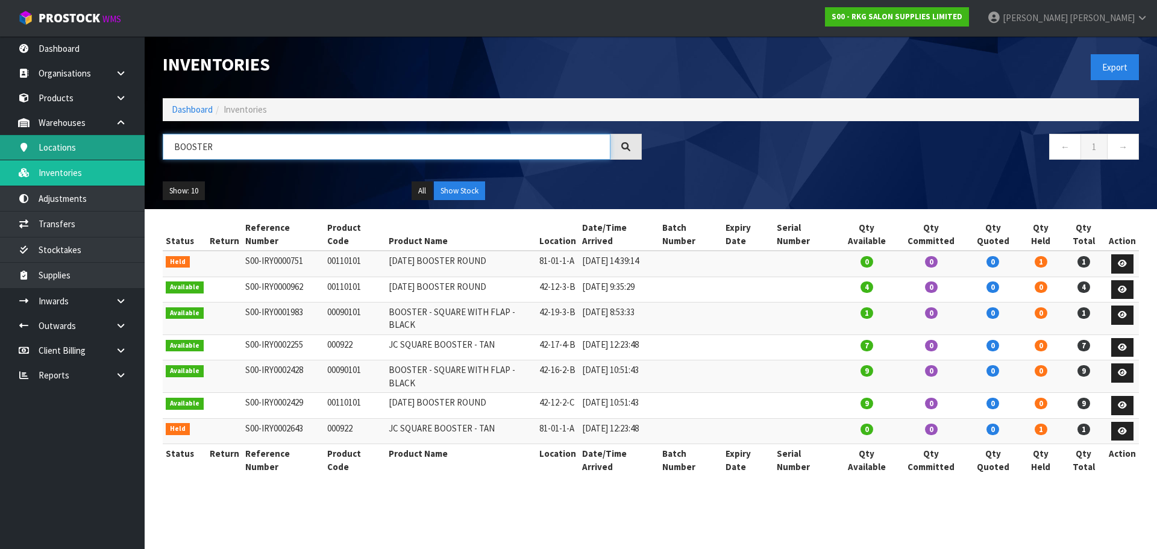
drag, startPoint x: 230, startPoint y: 147, endPoint x: 125, endPoint y: 157, distance: 105.4
click at [125, 157] on body "Toggle navigation ProStock WMS S00 - RKG SALON SUPPLIES LIMITED [PERSON_NAME] L…" at bounding box center [578, 274] width 1157 height 549
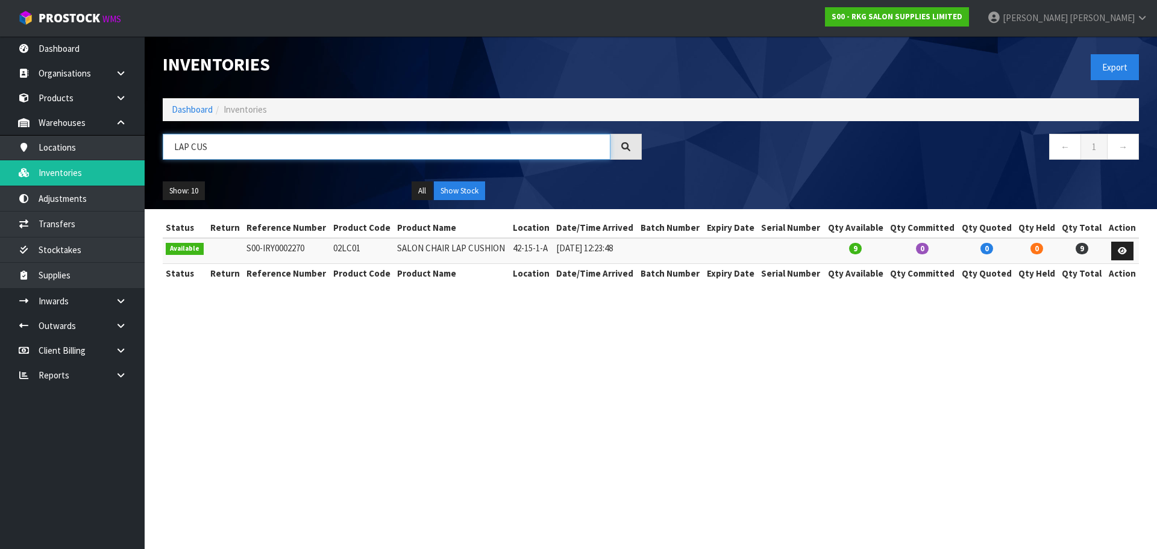
type input "LAP CUS"
click at [59, 100] on link "Products" at bounding box center [72, 98] width 145 height 25
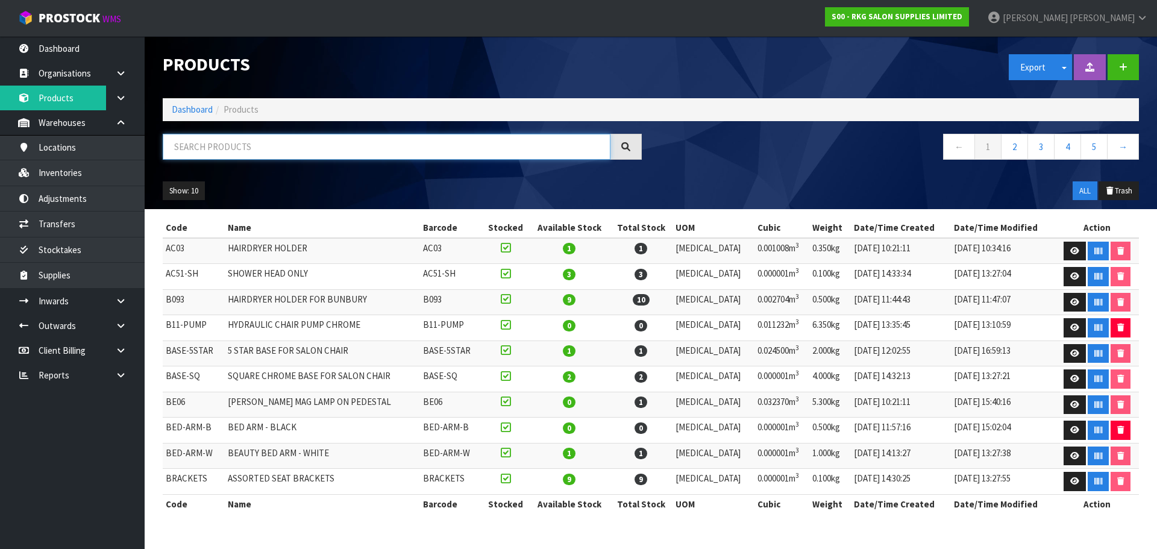
click at [189, 148] on input "text" at bounding box center [387, 147] width 448 height 26
type input "6"
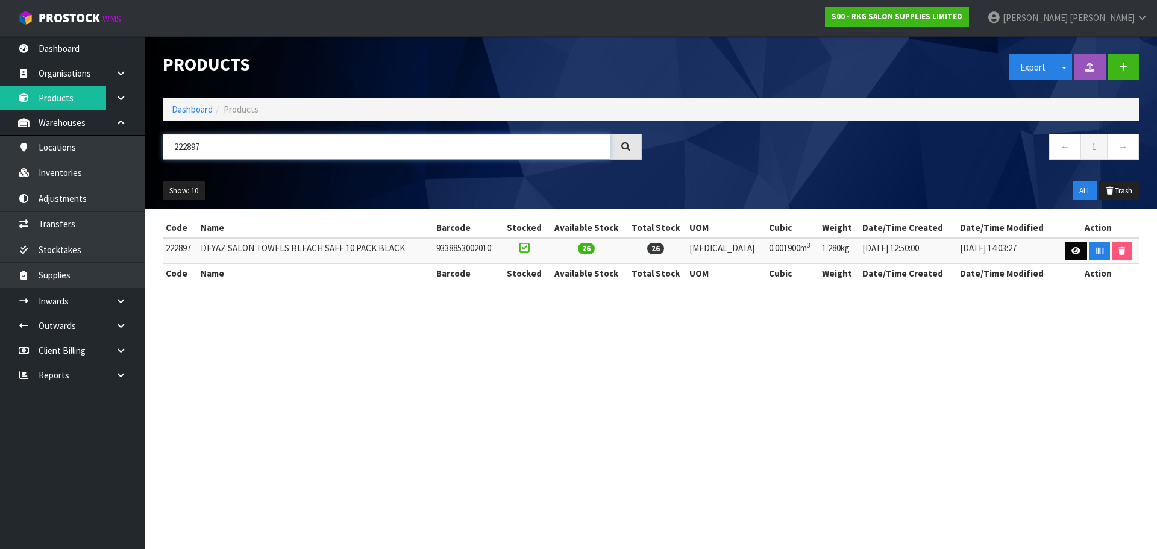
type input "222897"
click at [1072, 251] on icon at bounding box center [1076, 251] width 9 height 8
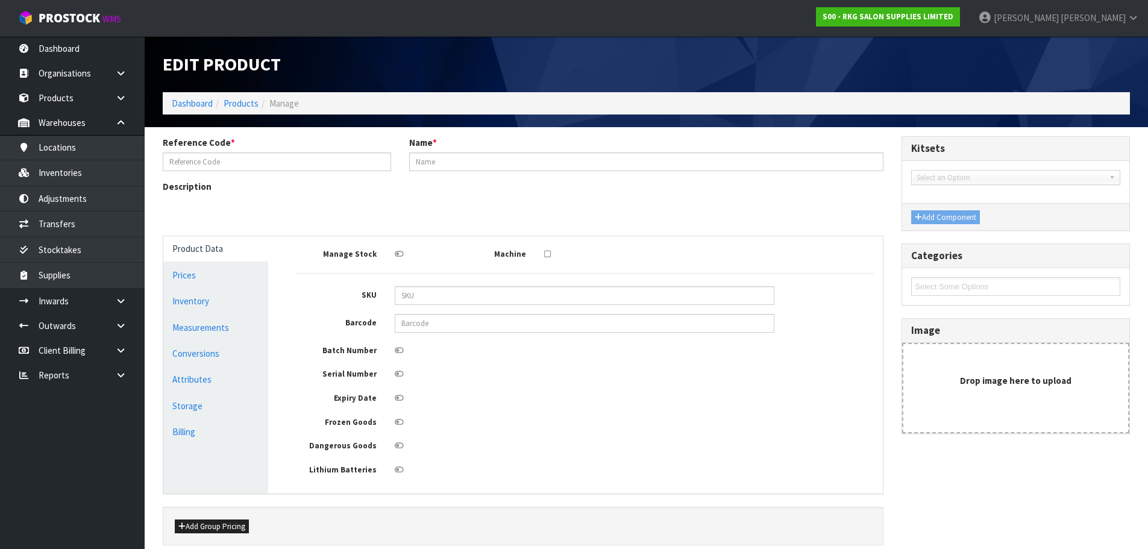
type input "222897"
type input "DEYAZ SALON TOWELS BLEACH SAFE 10 PACK BLACK"
type input "9338853002010"
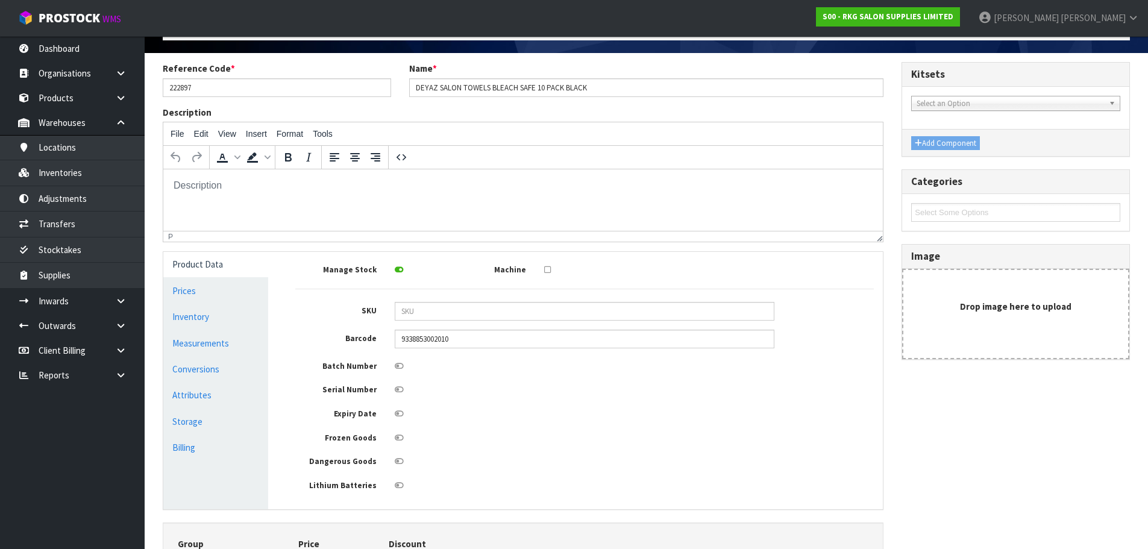
scroll to position [181, 0]
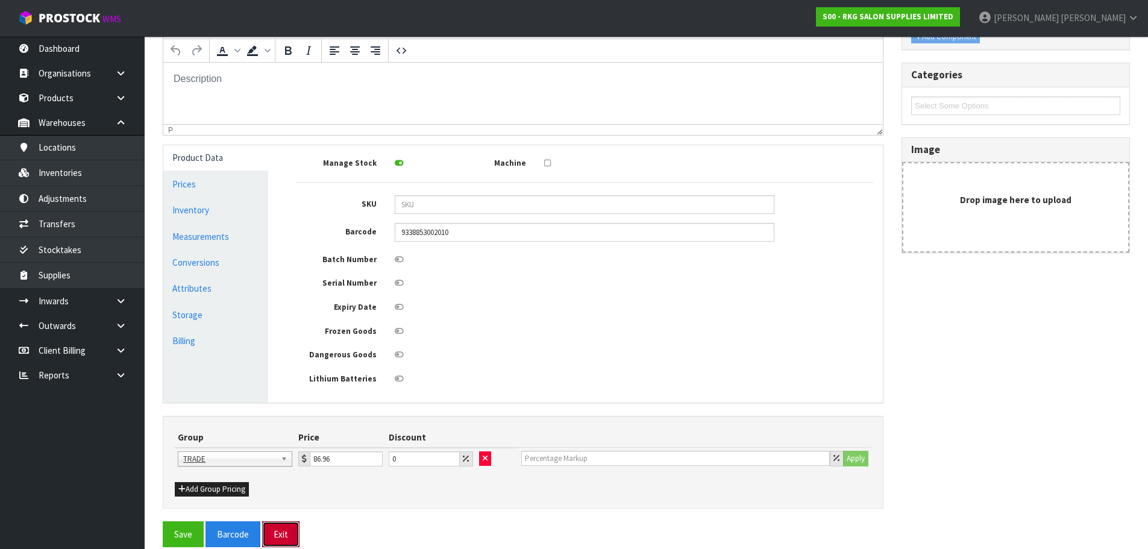
drag, startPoint x: 288, startPoint y: 530, endPoint x: 318, endPoint y: 432, distance: 102.9
click at [288, 530] on button "Exit" at bounding box center [280, 534] width 37 height 26
